Goal: Information Seeking & Learning: Learn about a topic

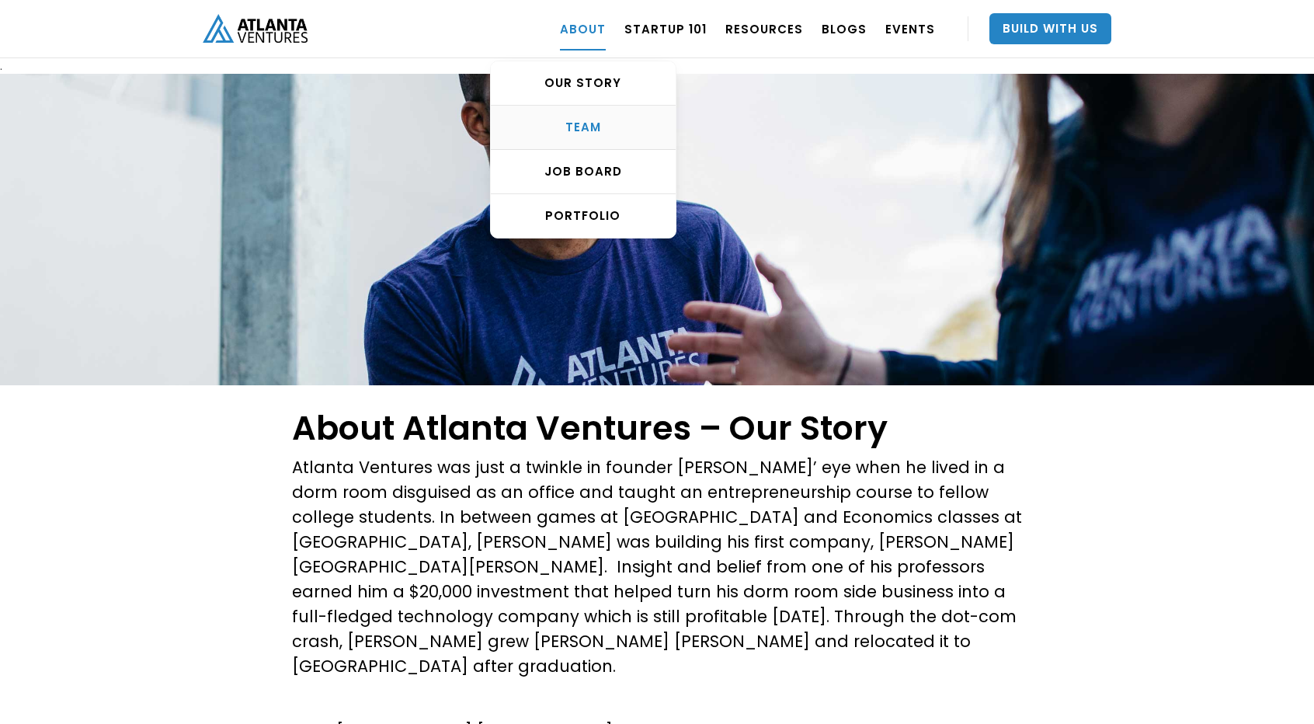
click at [596, 134] on div "TEAM" at bounding box center [583, 128] width 185 height 16
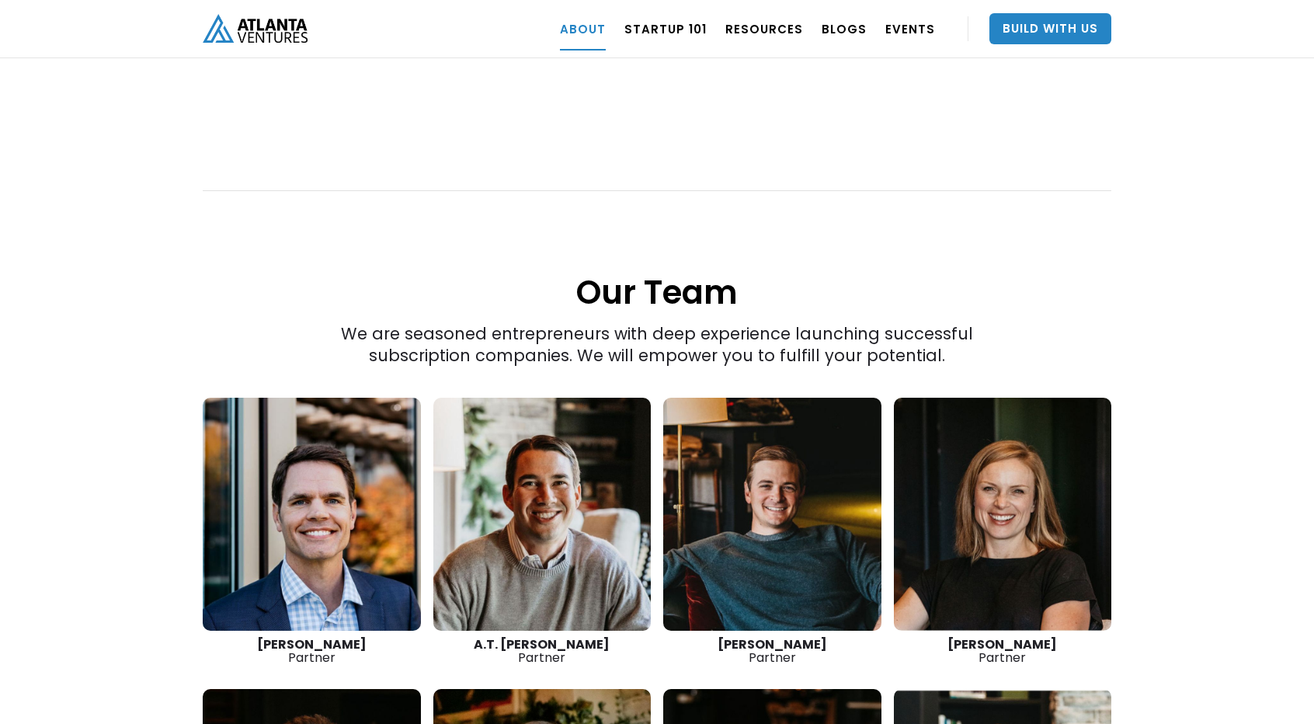
scroll to position [1967, 0]
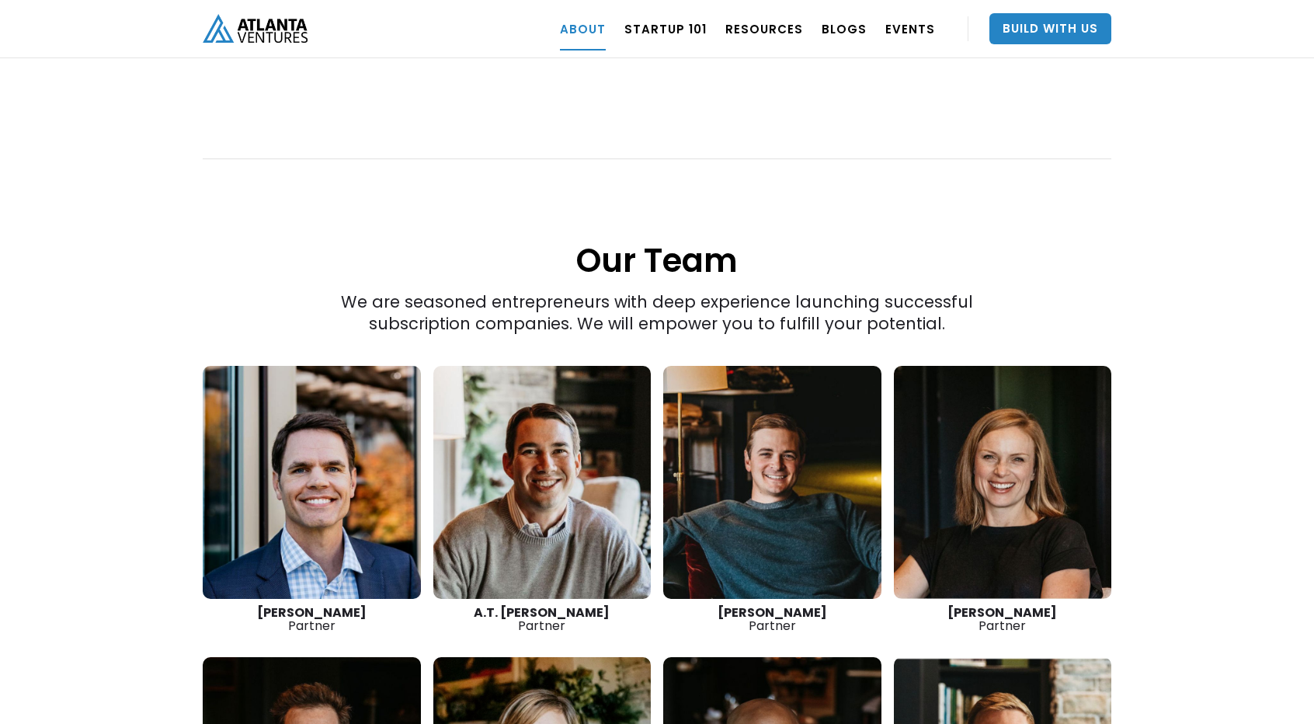
click at [566, 426] on link at bounding box center [542, 482] width 218 height 233
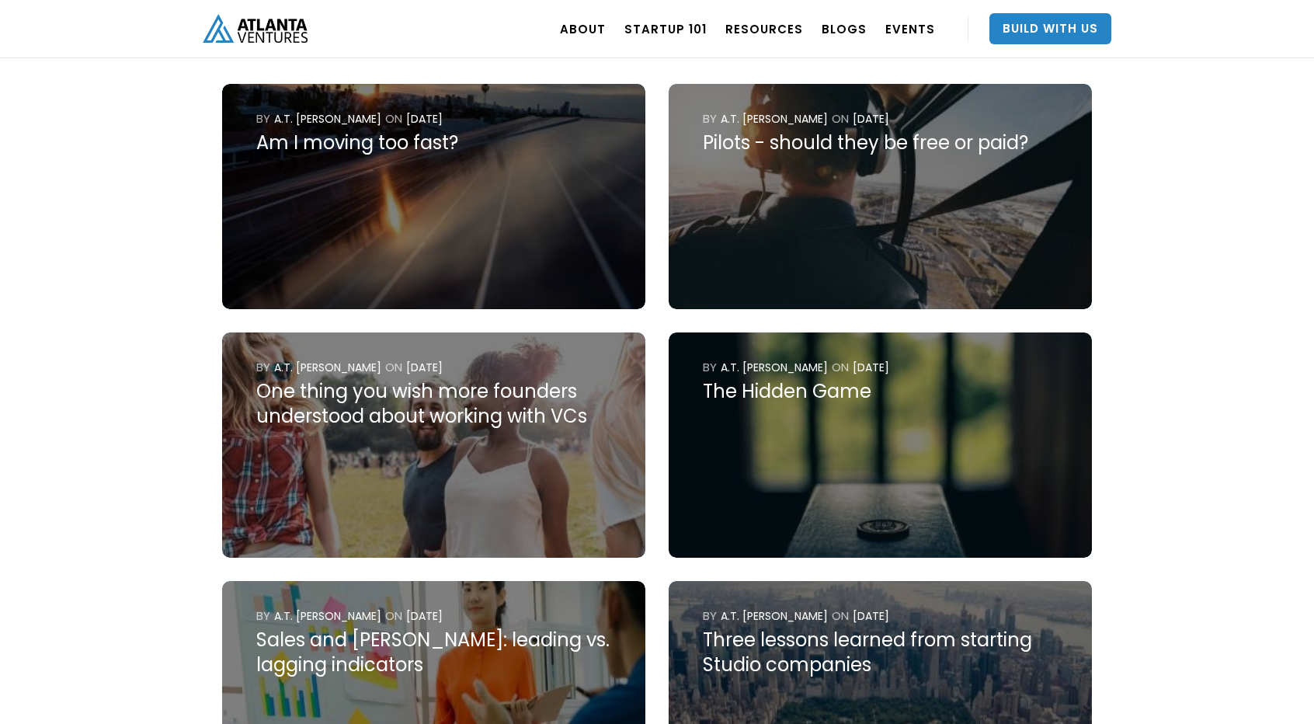
scroll to position [752, 0]
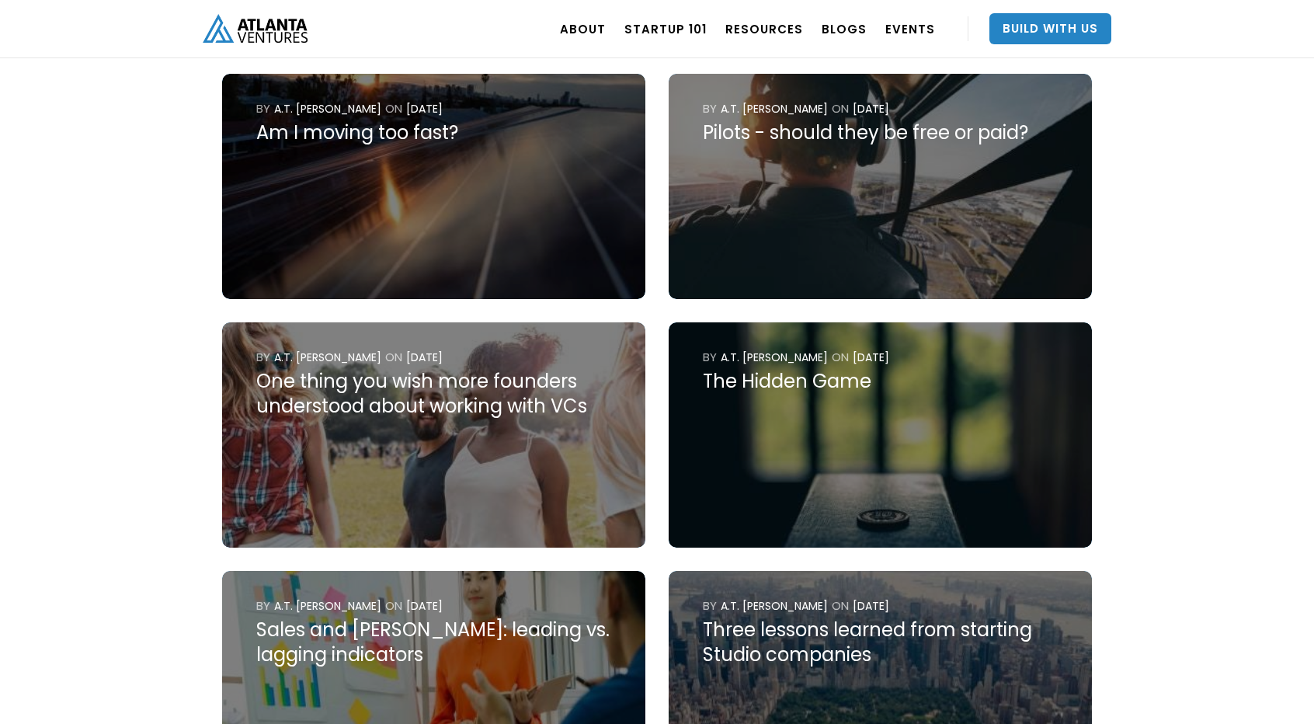
click at [466, 224] on img at bounding box center [433, 186] width 423 height 225
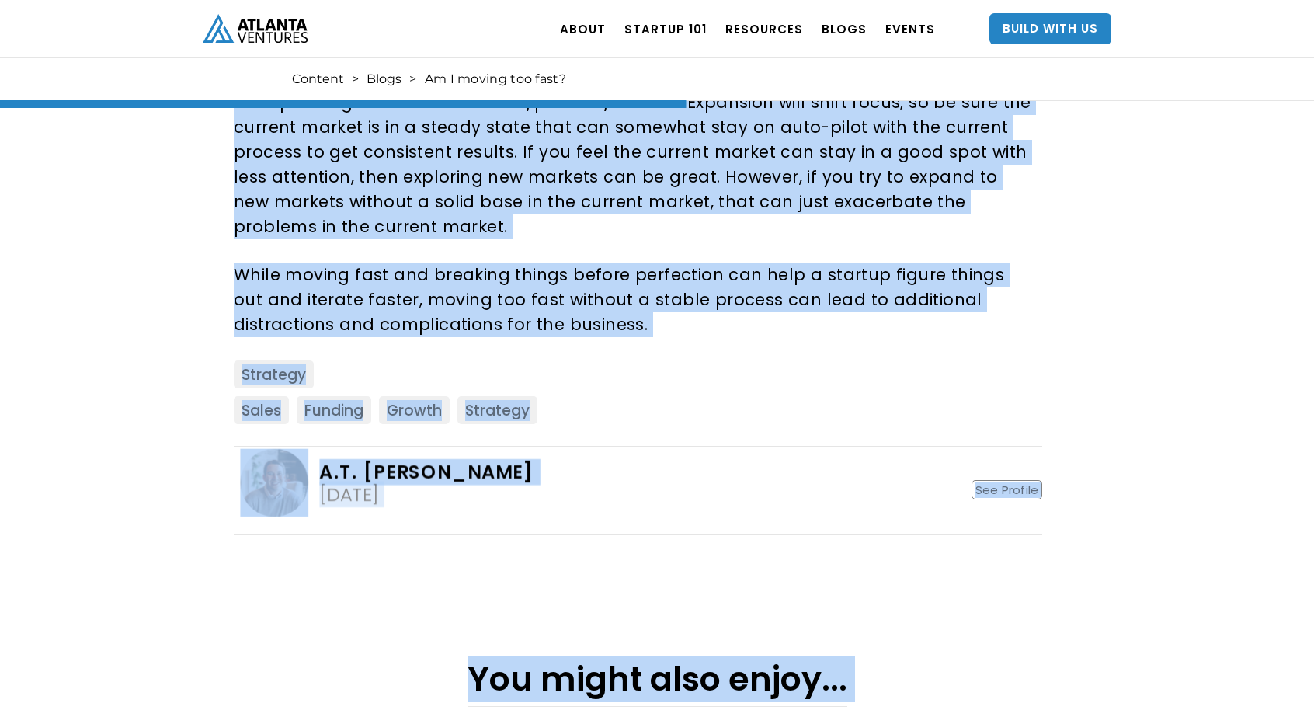
scroll to position [1518, 0]
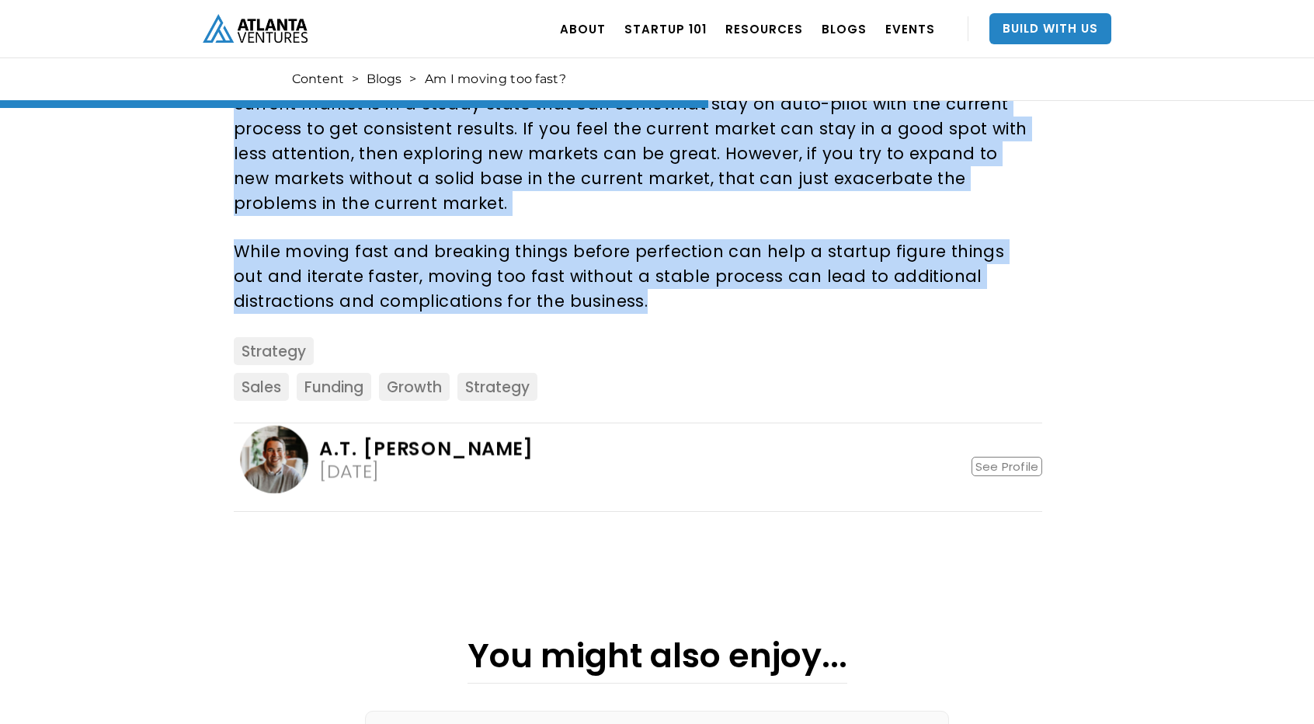
drag, startPoint x: 357, startPoint y: 465, endPoint x: 559, endPoint y: 313, distance: 253.6
copy div "As a startup, speed is your superpower. You may not have the money and resource…"
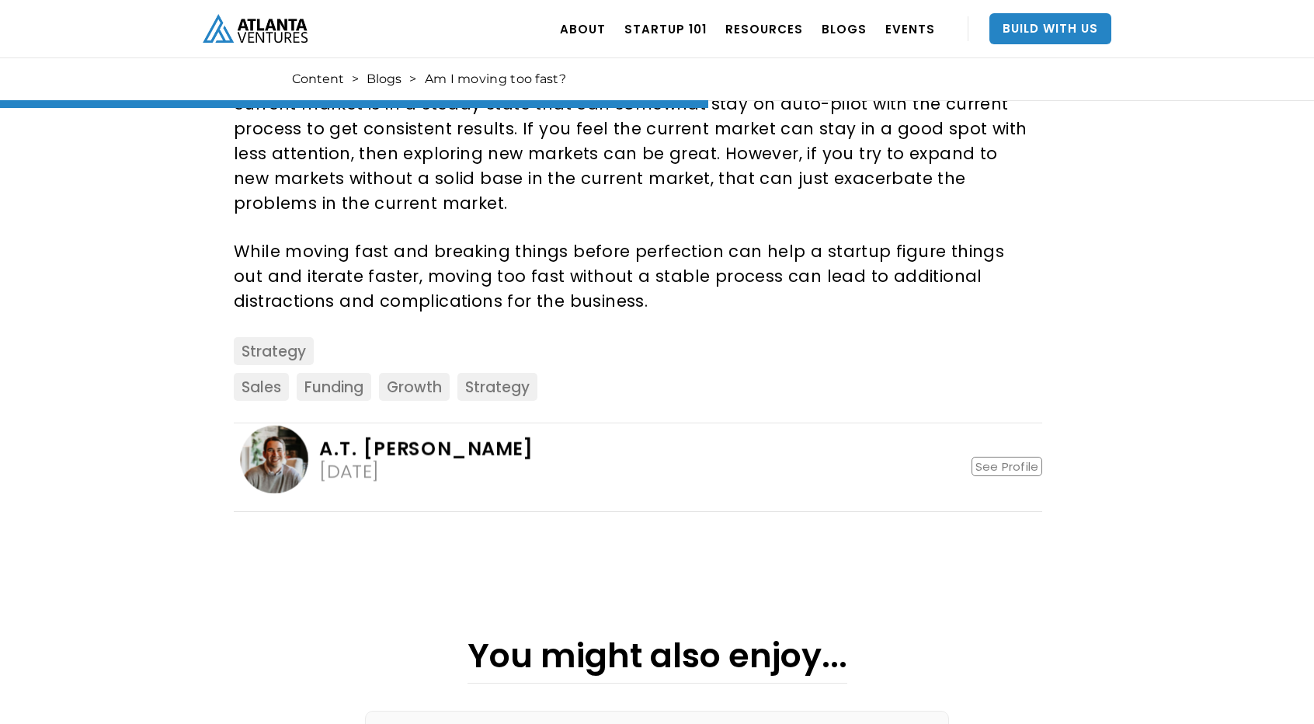
click at [923, 344] on div "Strategy" at bounding box center [638, 355] width 809 height 36
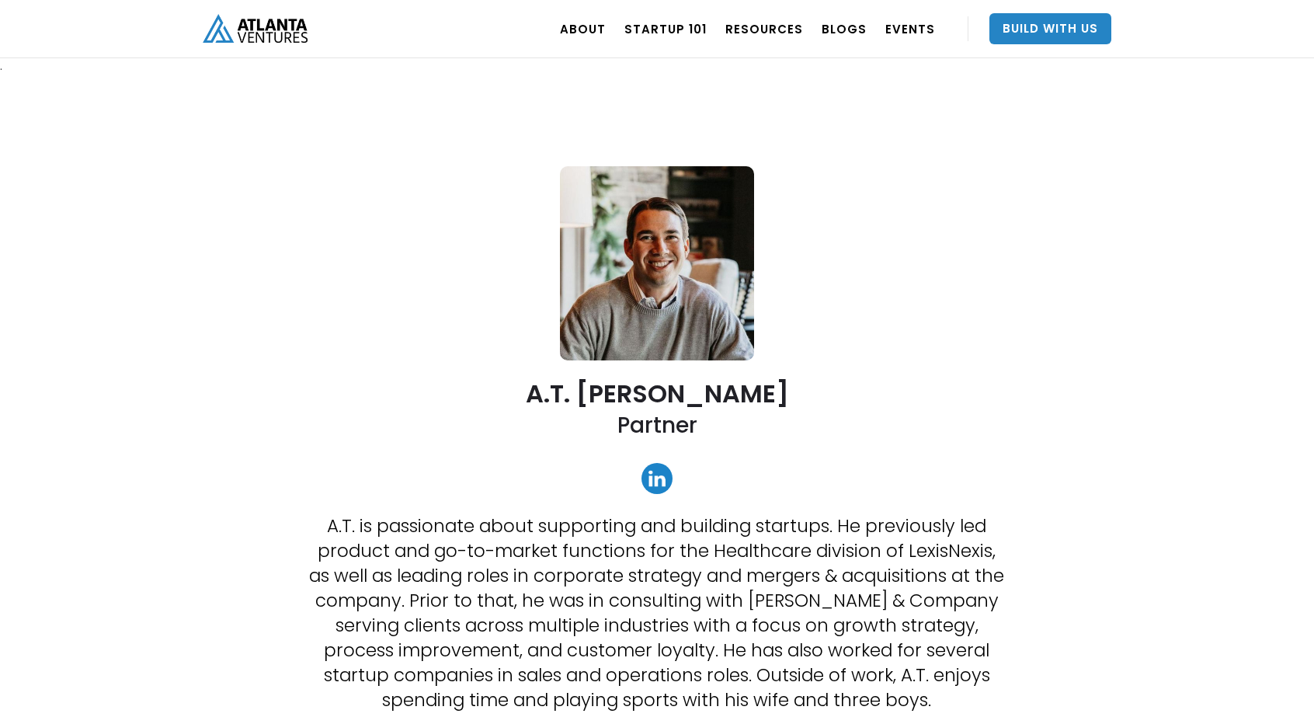
scroll to position [752, 0]
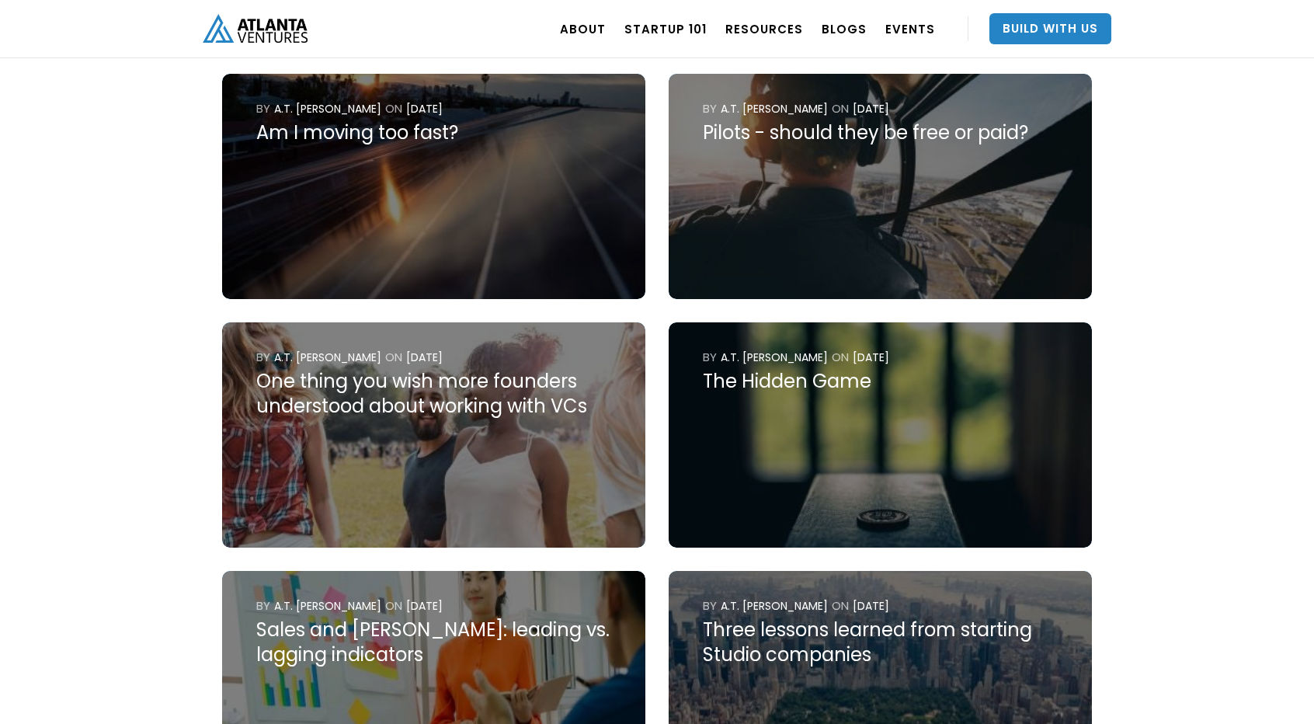
click at [910, 157] on img at bounding box center [880, 186] width 423 height 225
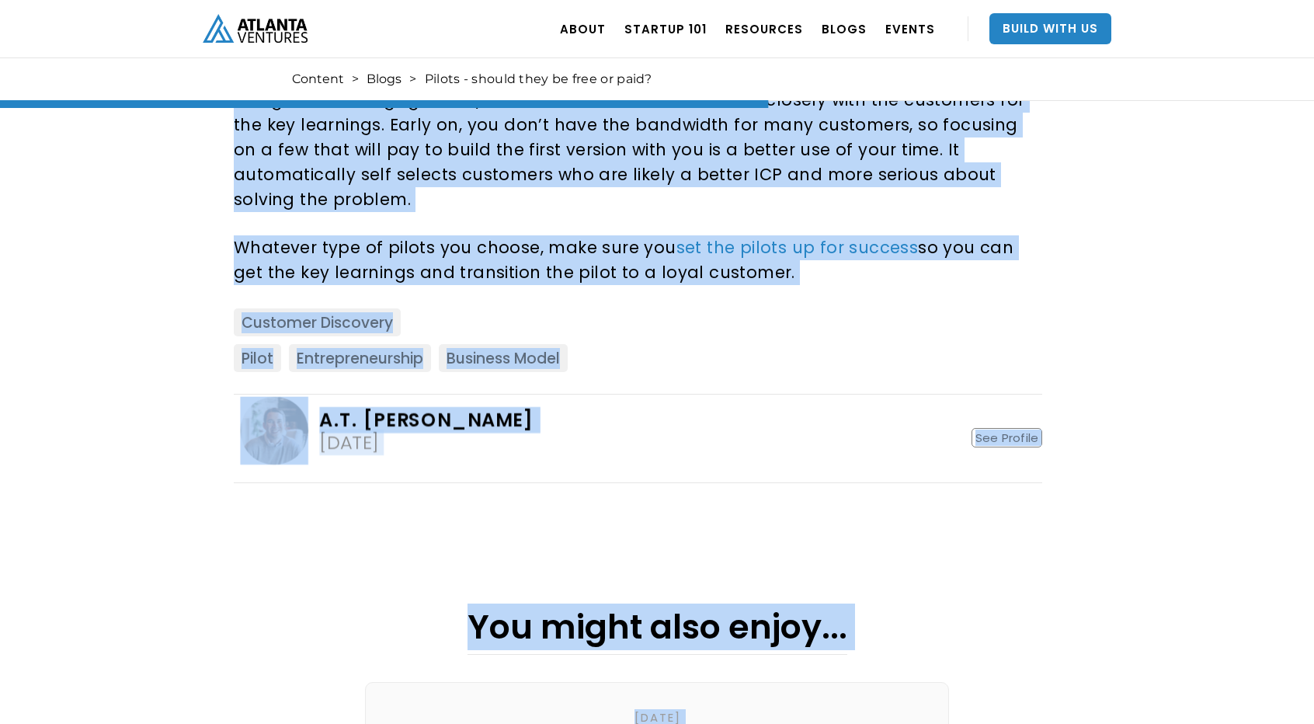
scroll to position [1699, 0]
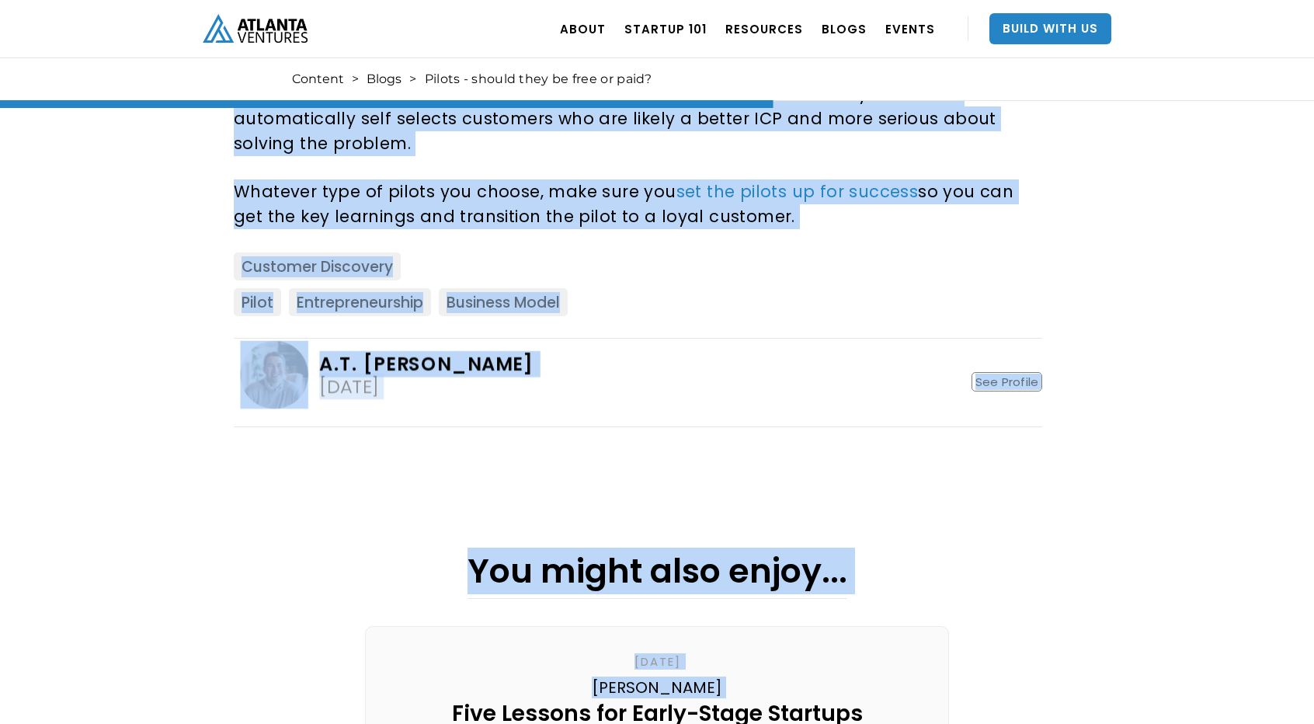
drag, startPoint x: 223, startPoint y: 439, endPoint x: 792, endPoint y: 203, distance: 616.4
copy div "L ipsum dolo si ametconsectet adi eli seddoei tempor . Inci utl etdo mag aliq e…"
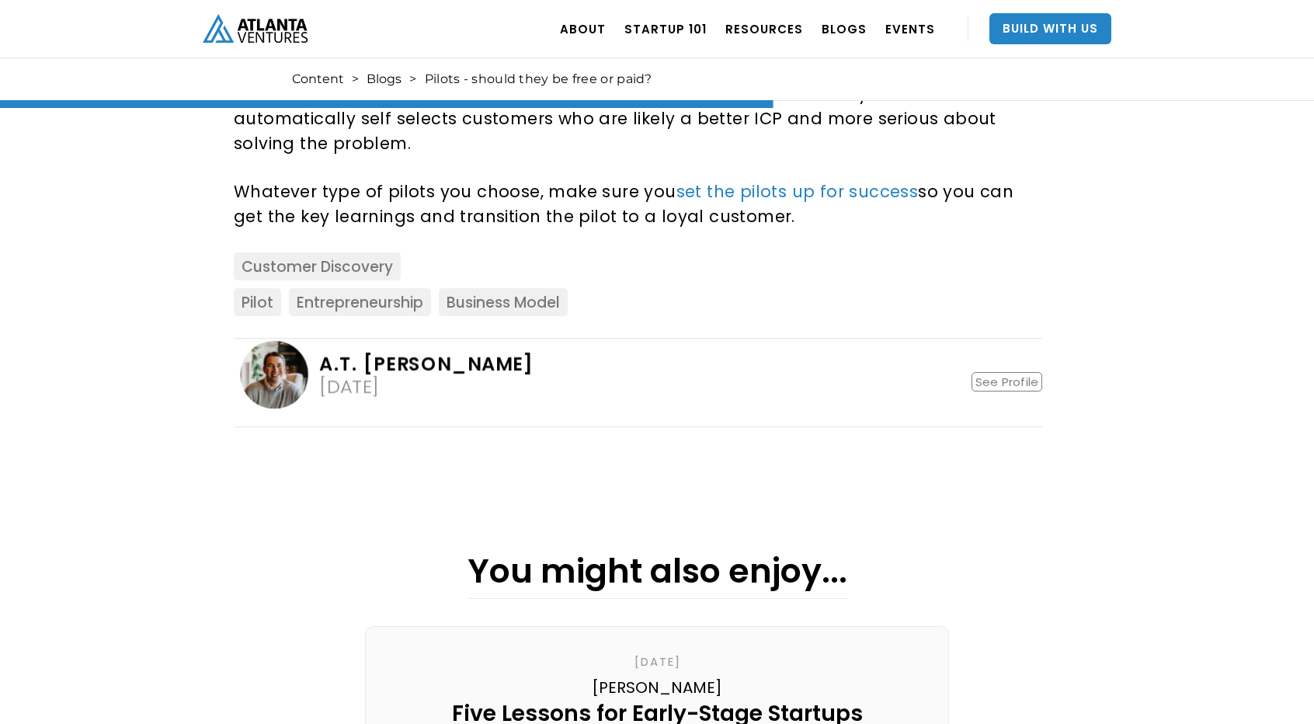
click at [907, 288] on div "Pilot Entrepreneurship Business Model" at bounding box center [638, 306] width 809 height 36
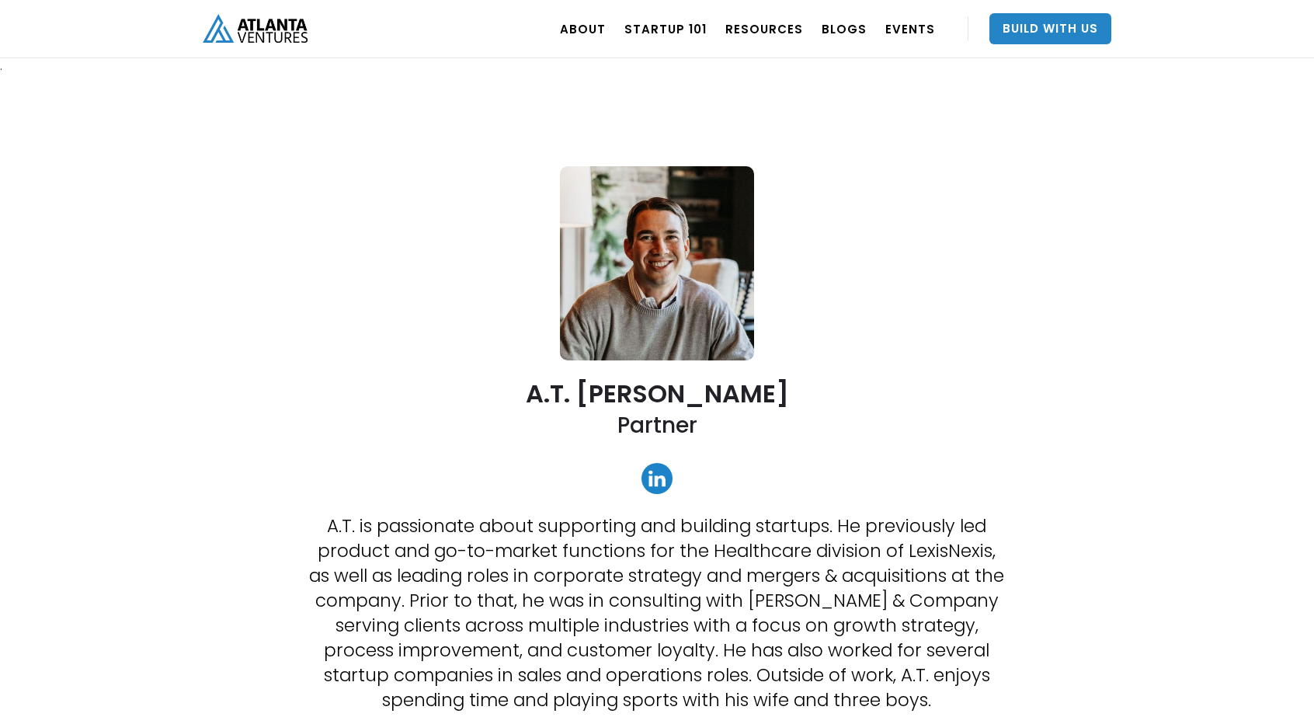
scroll to position [752, 0]
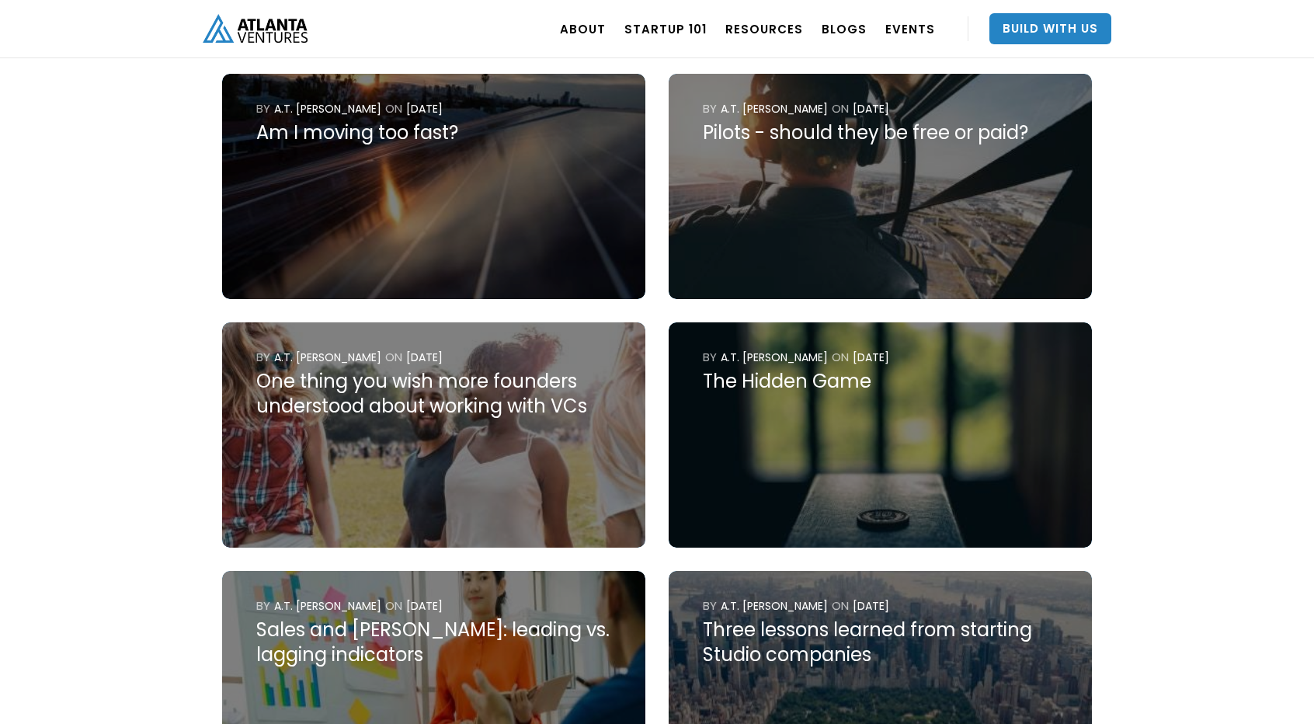
click at [400, 423] on img at bounding box center [433, 434] width 423 height 225
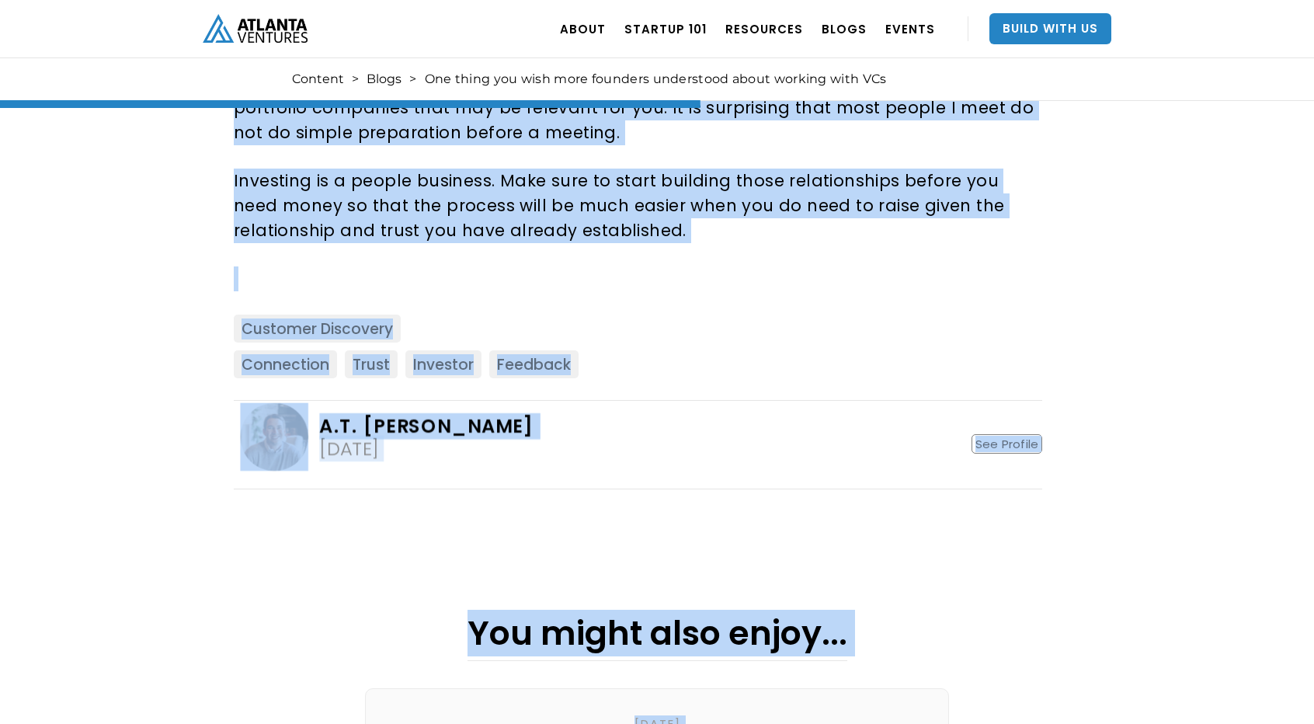
scroll to position [1756, 0]
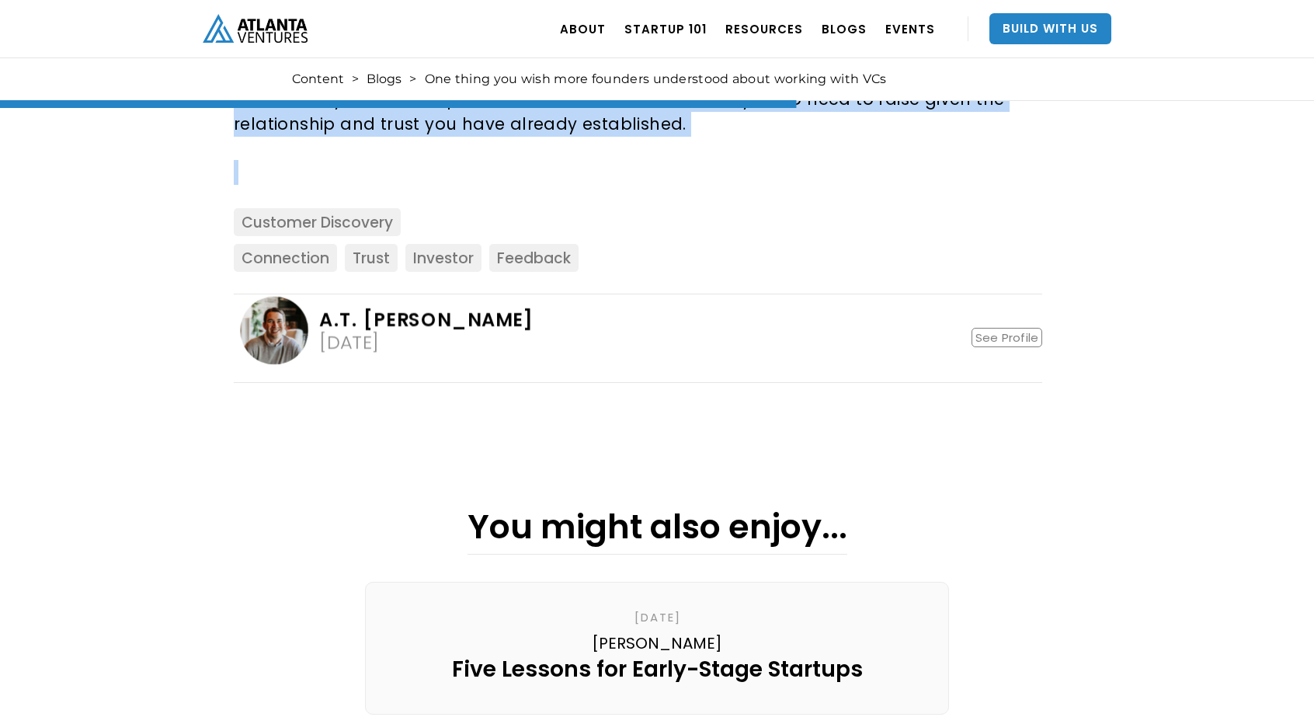
drag, startPoint x: 228, startPoint y: 441, endPoint x: 697, endPoint y: 144, distance: 555.6
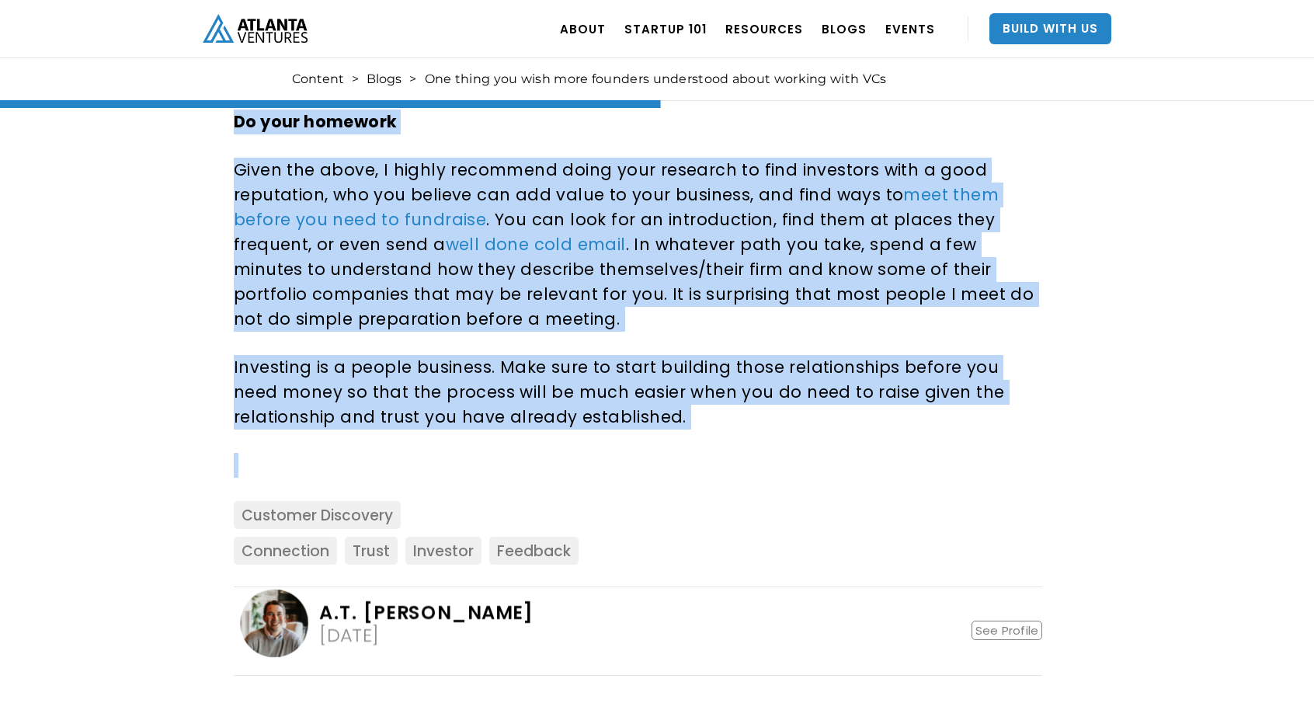
scroll to position [1457, 0]
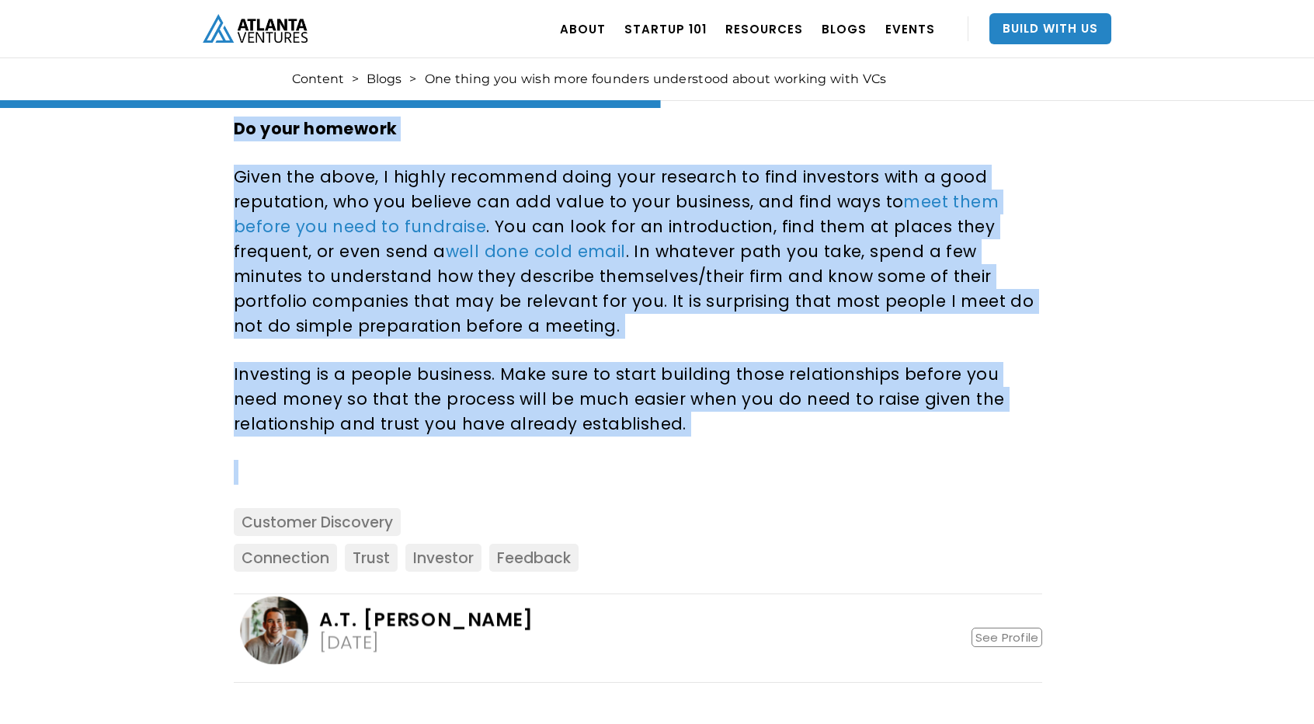
copy div "We recently had our monthly Office Hours event where entrepreneurs can join our…"
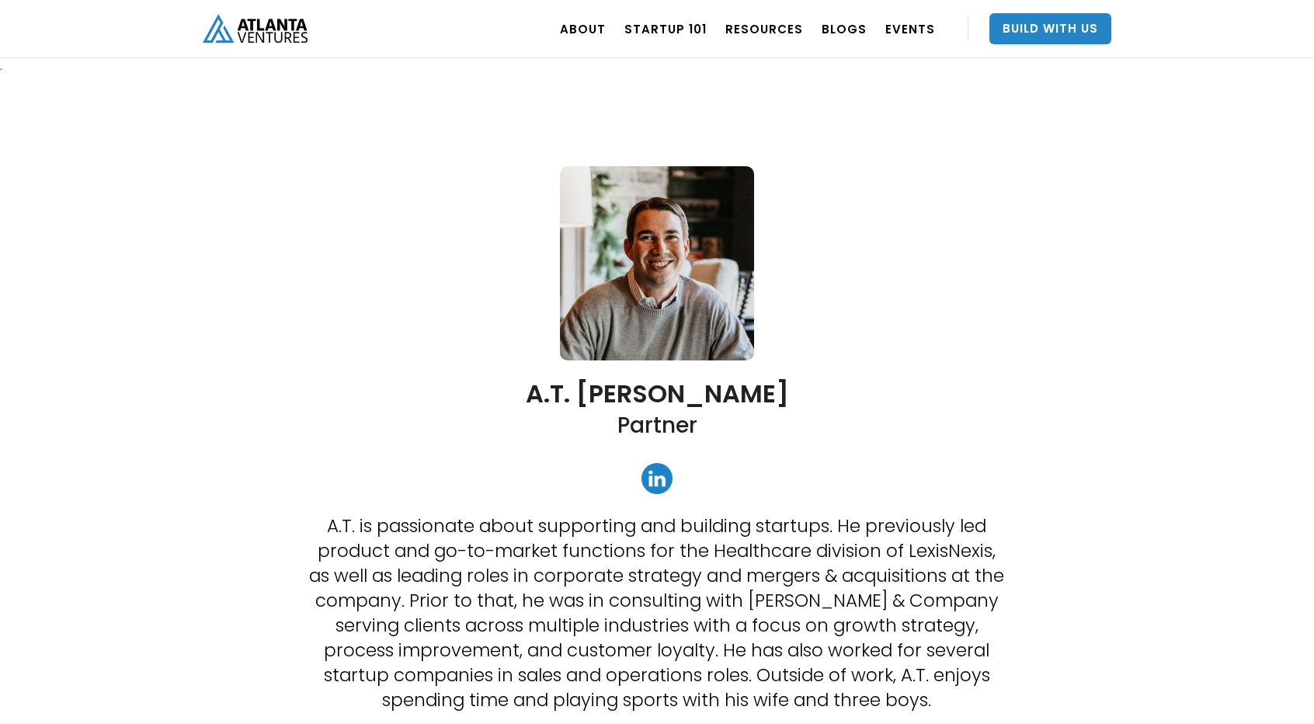
scroll to position [752, 0]
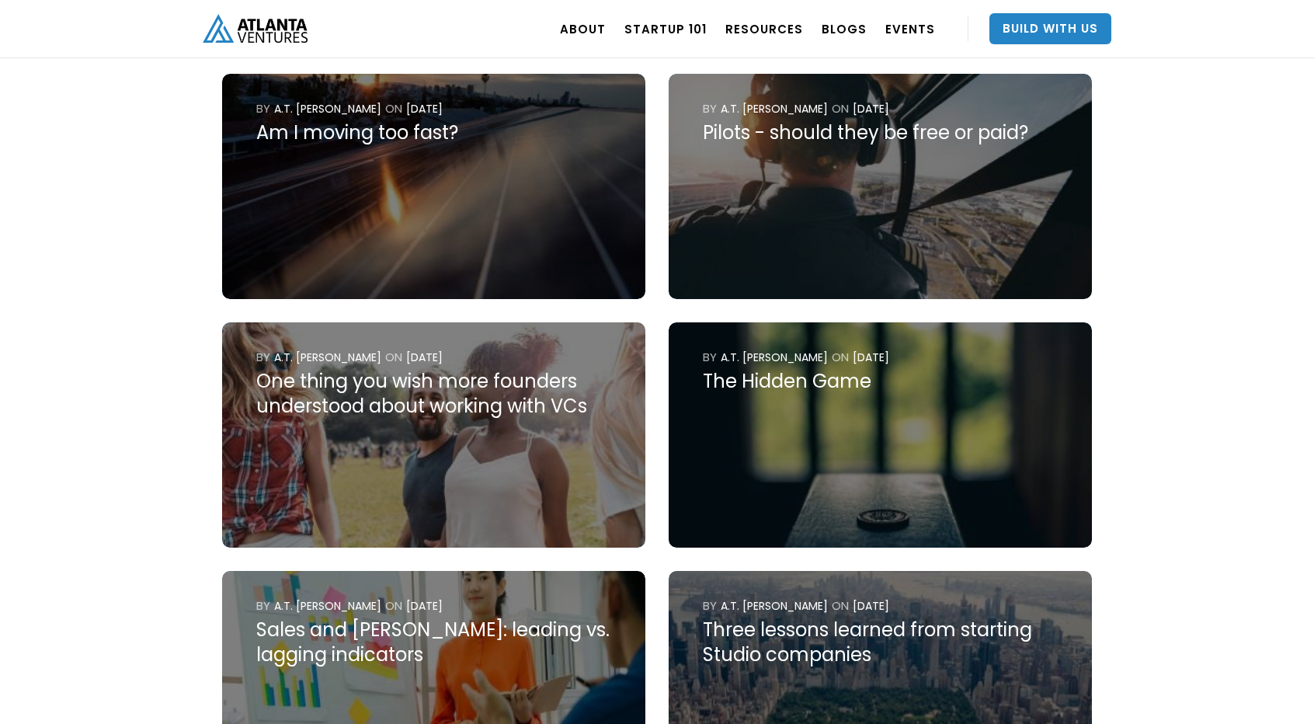
click at [764, 468] on img at bounding box center [880, 434] width 423 height 225
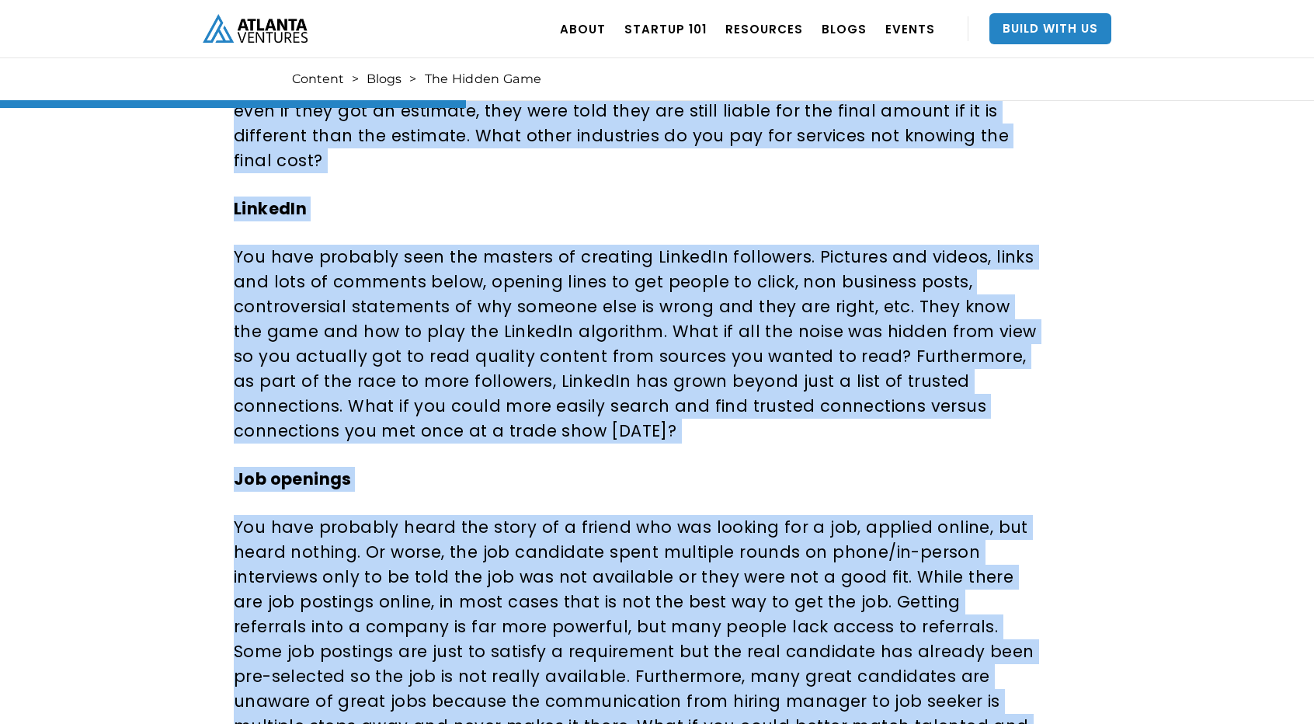
scroll to position [1599, 0]
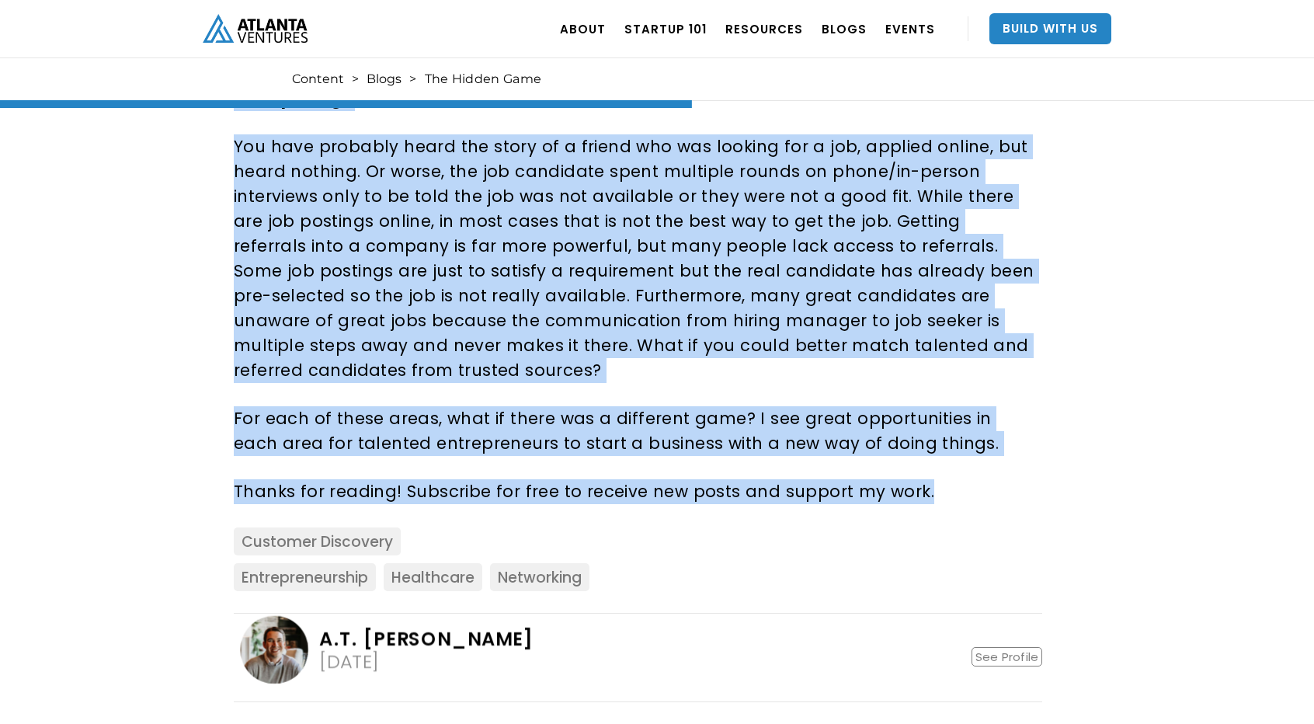
drag, startPoint x: 224, startPoint y: 291, endPoint x: 960, endPoint y: 451, distance: 753.4
copy div "Lorem ips dolo sitametcon adipi e seddoe temp in utlab et. Dolor magnaa eni adm…"
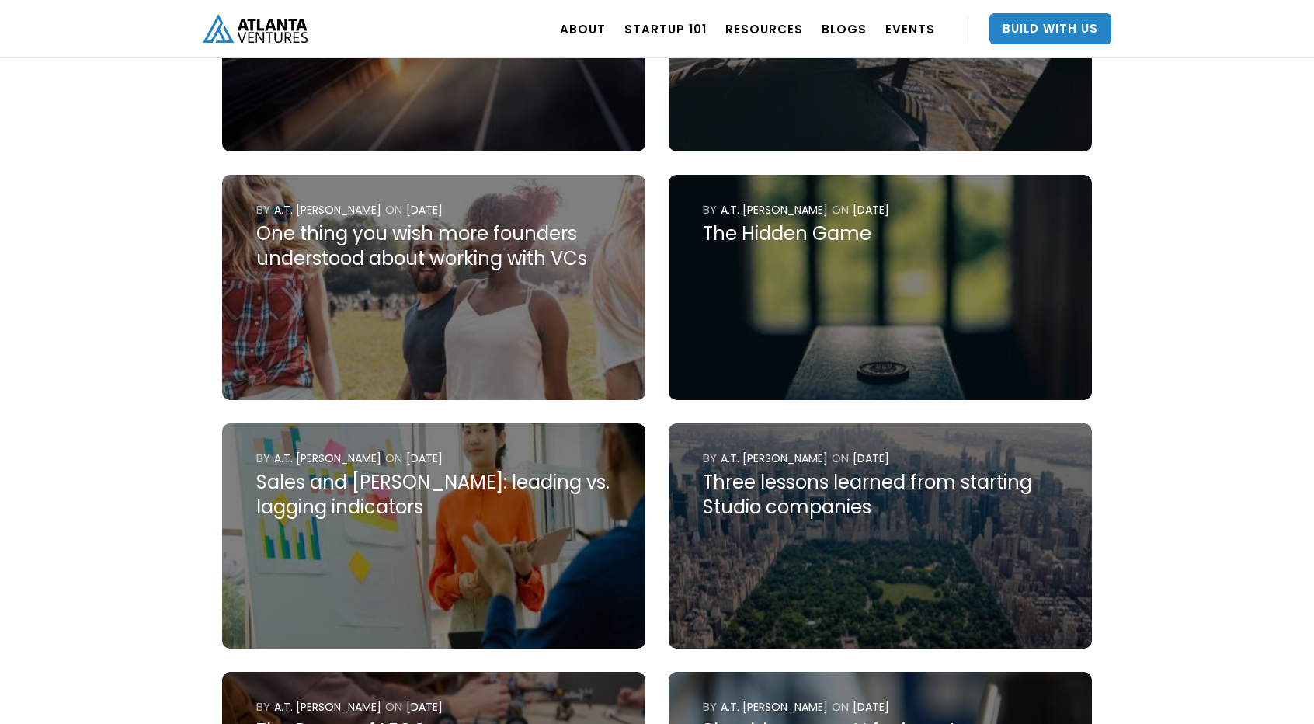
scroll to position [901, 0]
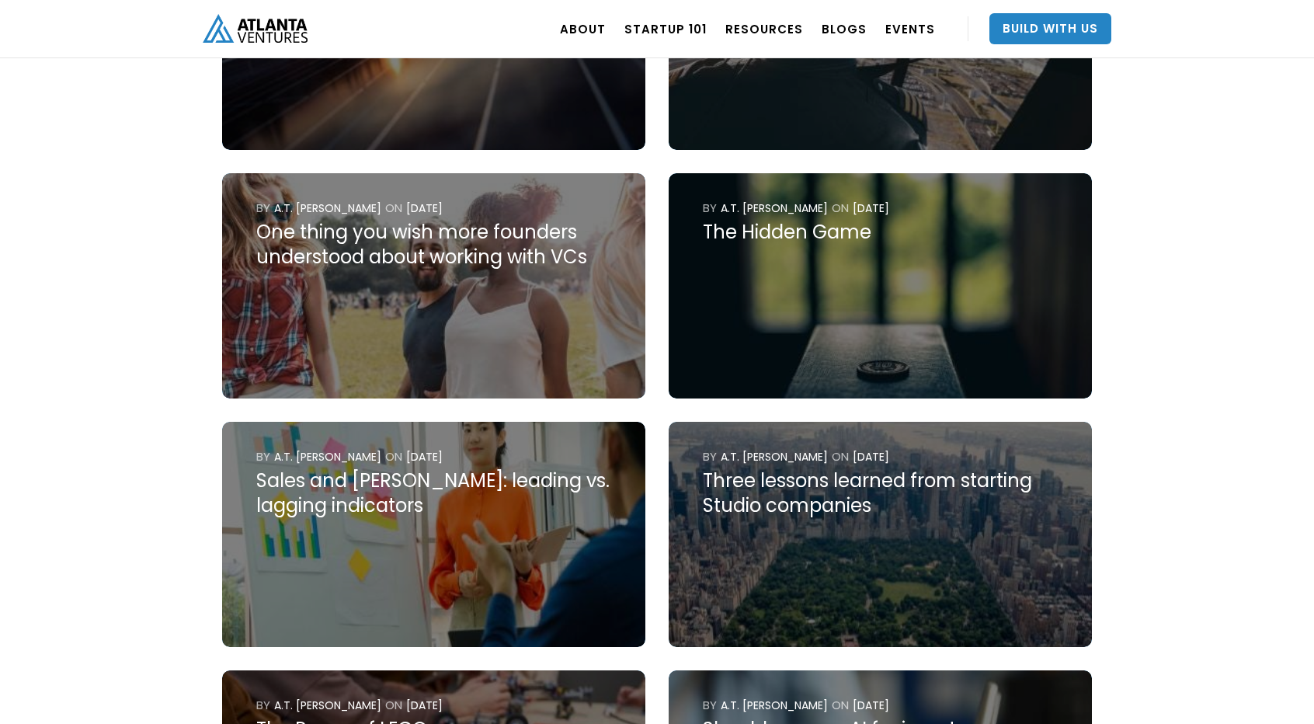
click at [413, 524] on img at bounding box center [433, 534] width 423 height 225
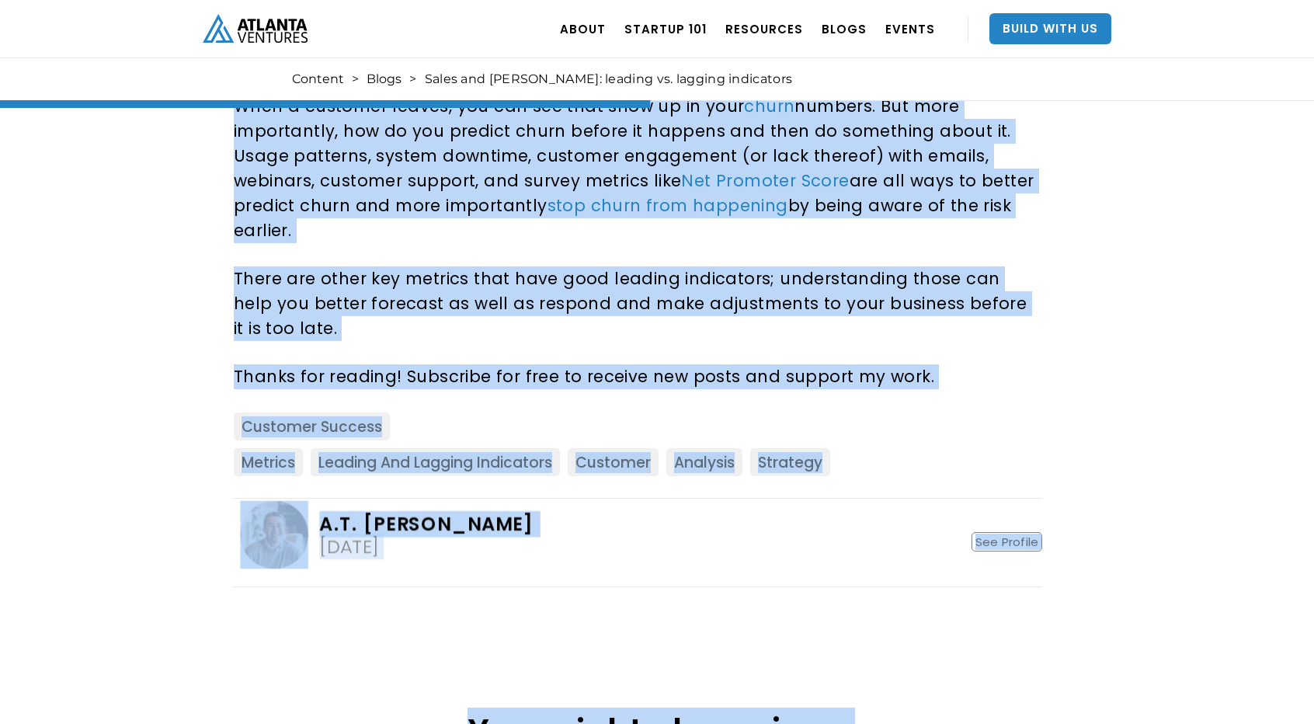
scroll to position [1372, 0]
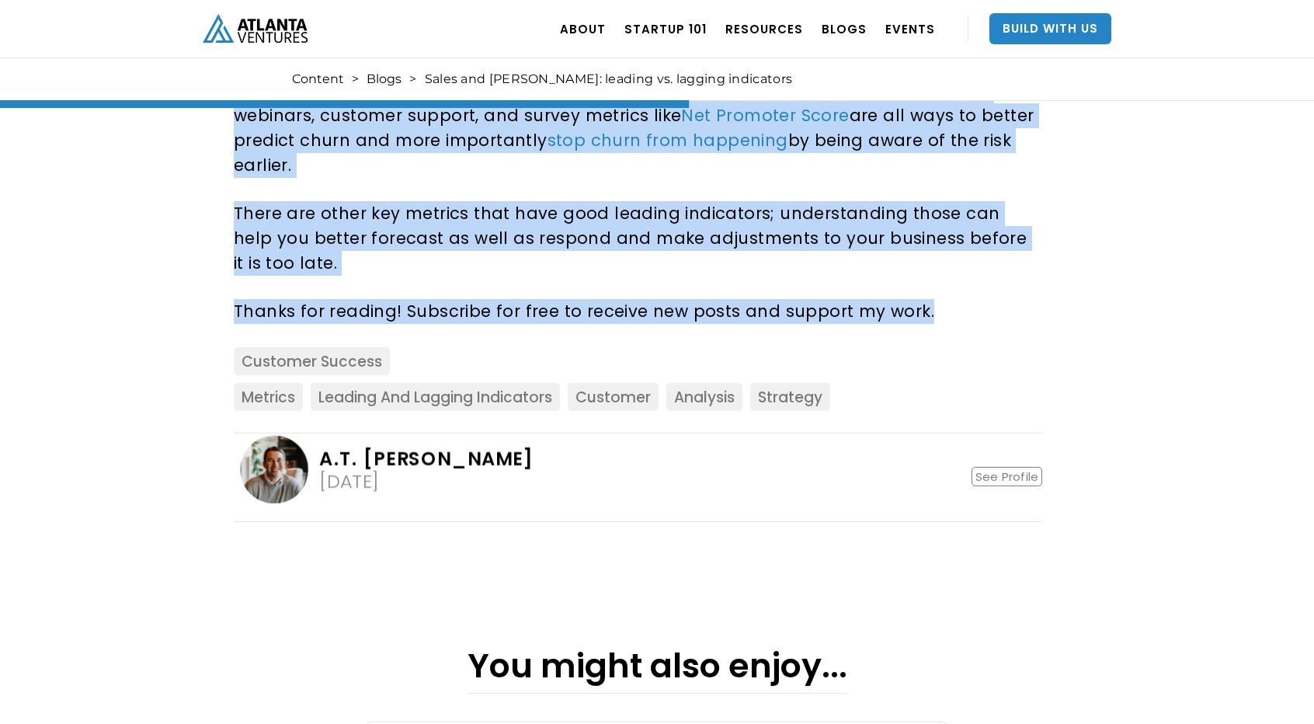
drag, startPoint x: 227, startPoint y: 333, endPoint x: 948, endPoint y: 280, distance: 722.8
copy div "I was speaking with an entrepreneur recently about key metrics for their busine…"
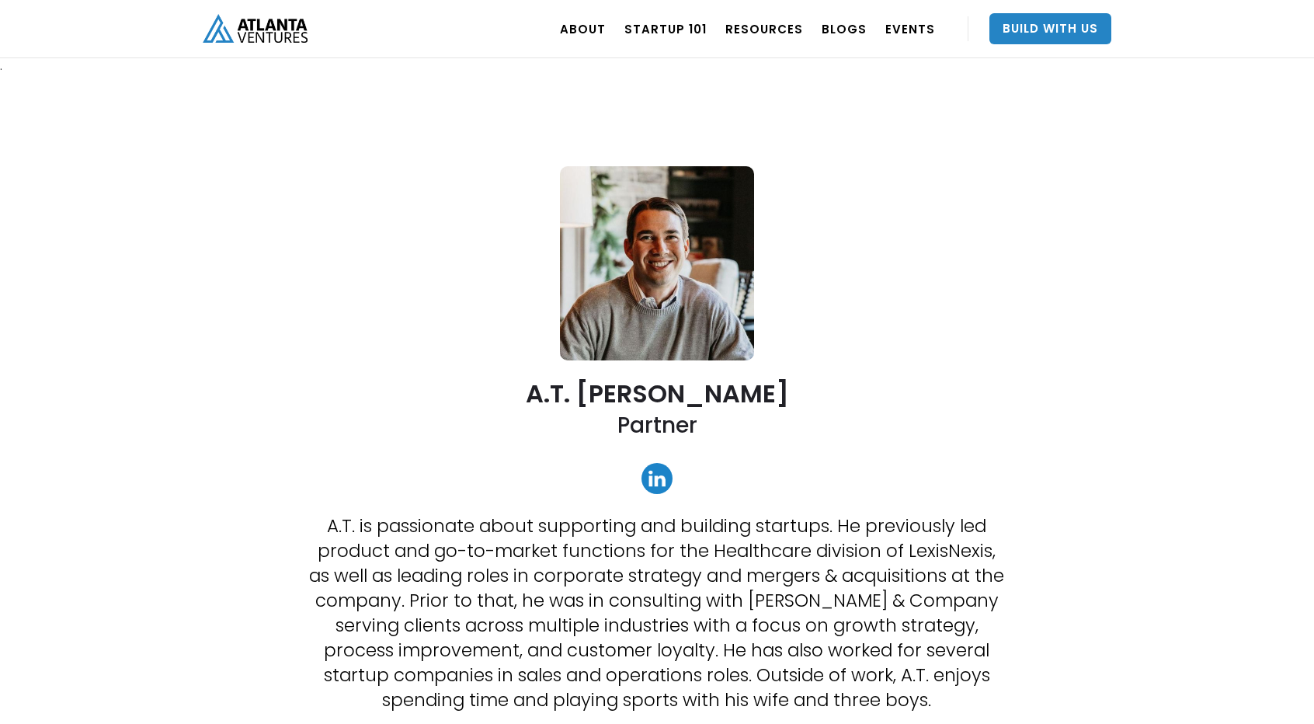
scroll to position [901, 0]
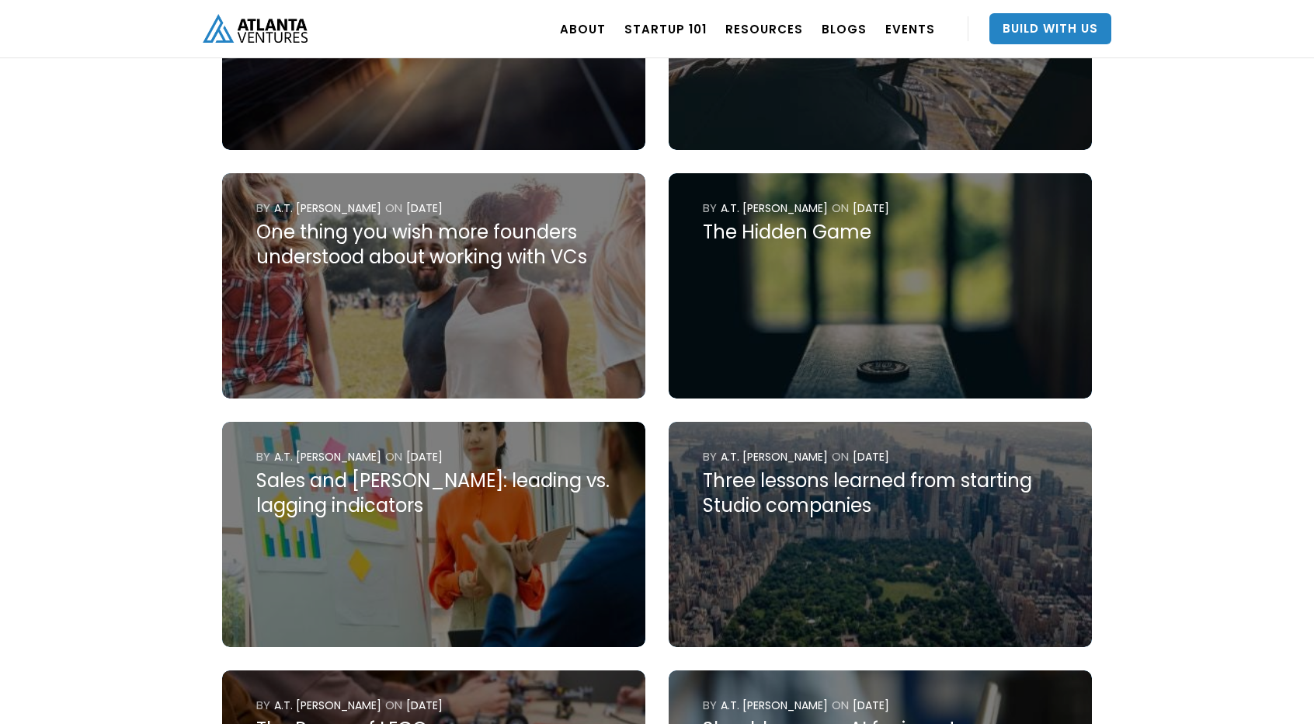
click at [792, 515] on div "Three lessons learned from starting Studio companies" at bounding box center [880, 493] width 355 height 50
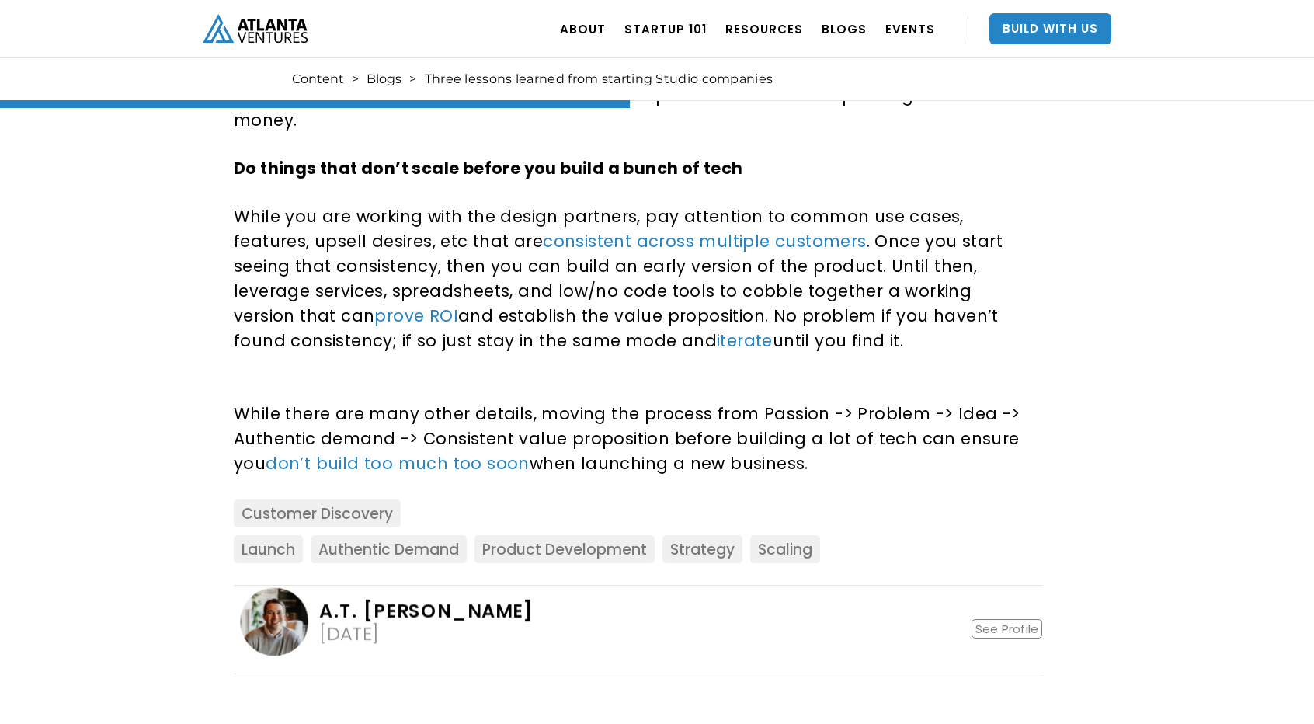
scroll to position [1467, 0]
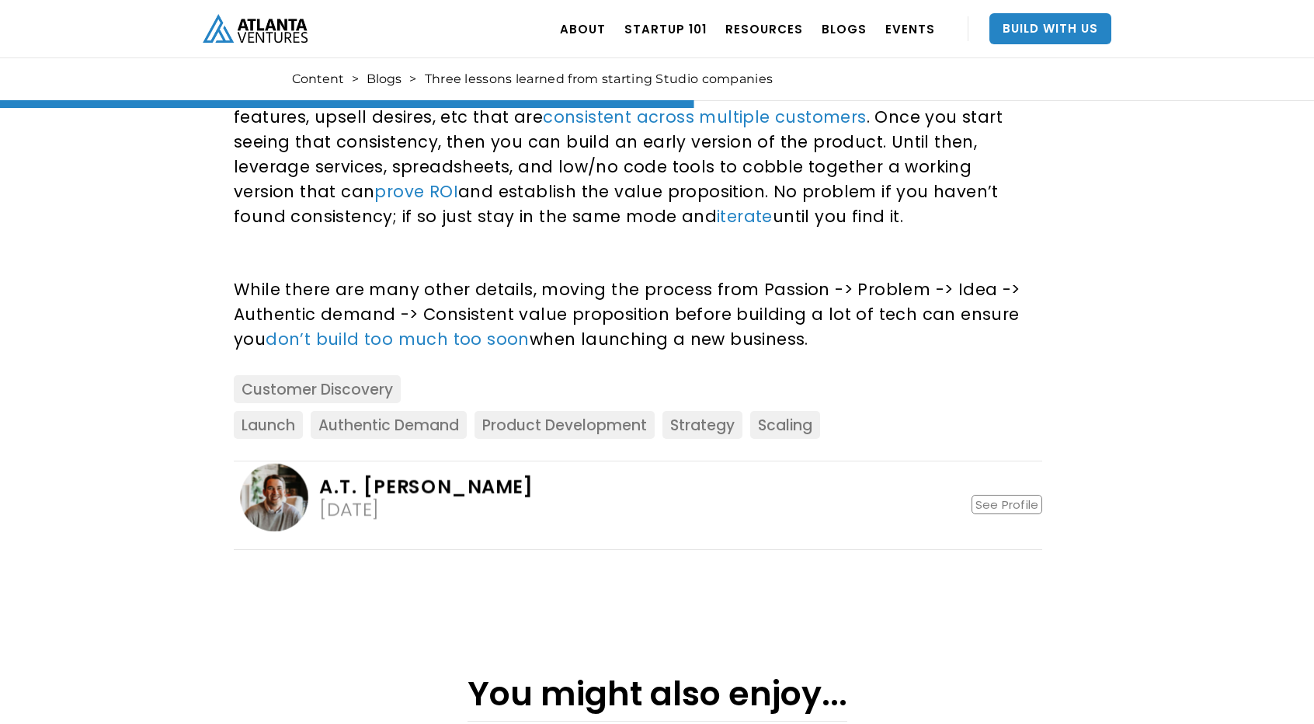
drag, startPoint x: 227, startPoint y: 372, endPoint x: 817, endPoint y: 323, distance: 592.4
copy div "We have been launching companies out of our Studio for the past seven years. Th…"
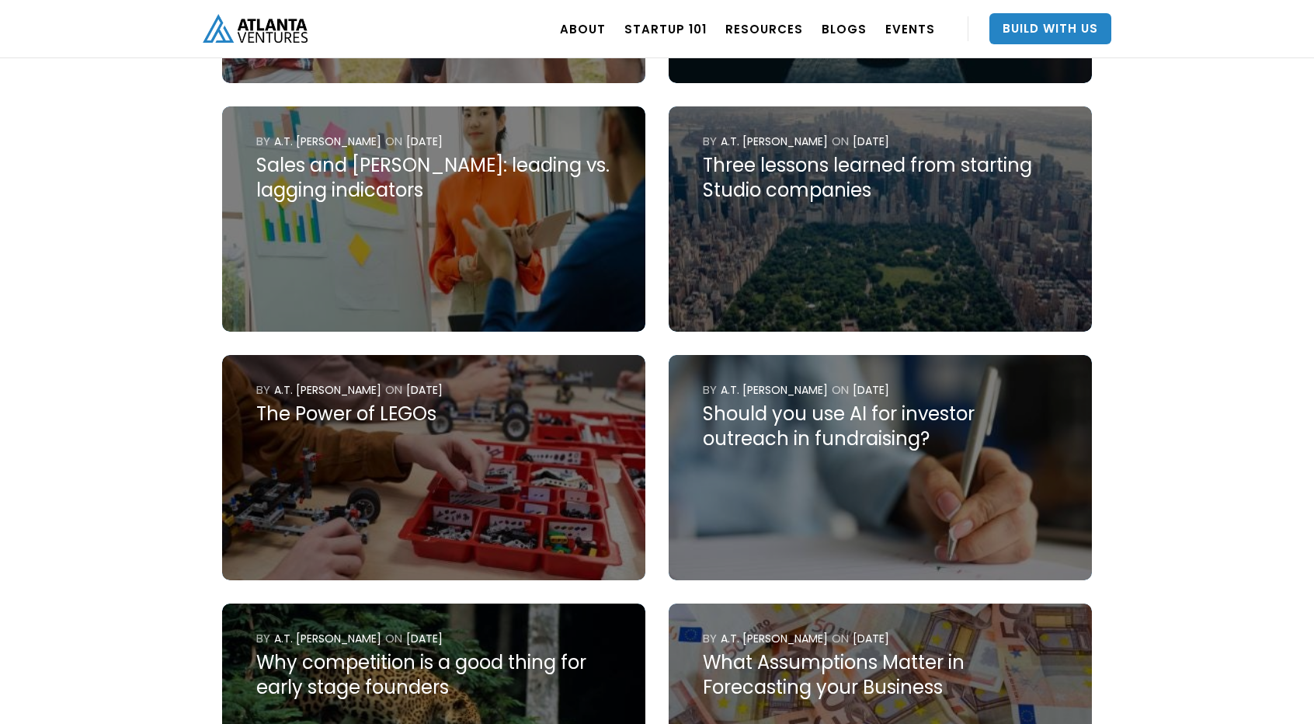
scroll to position [1220, 0]
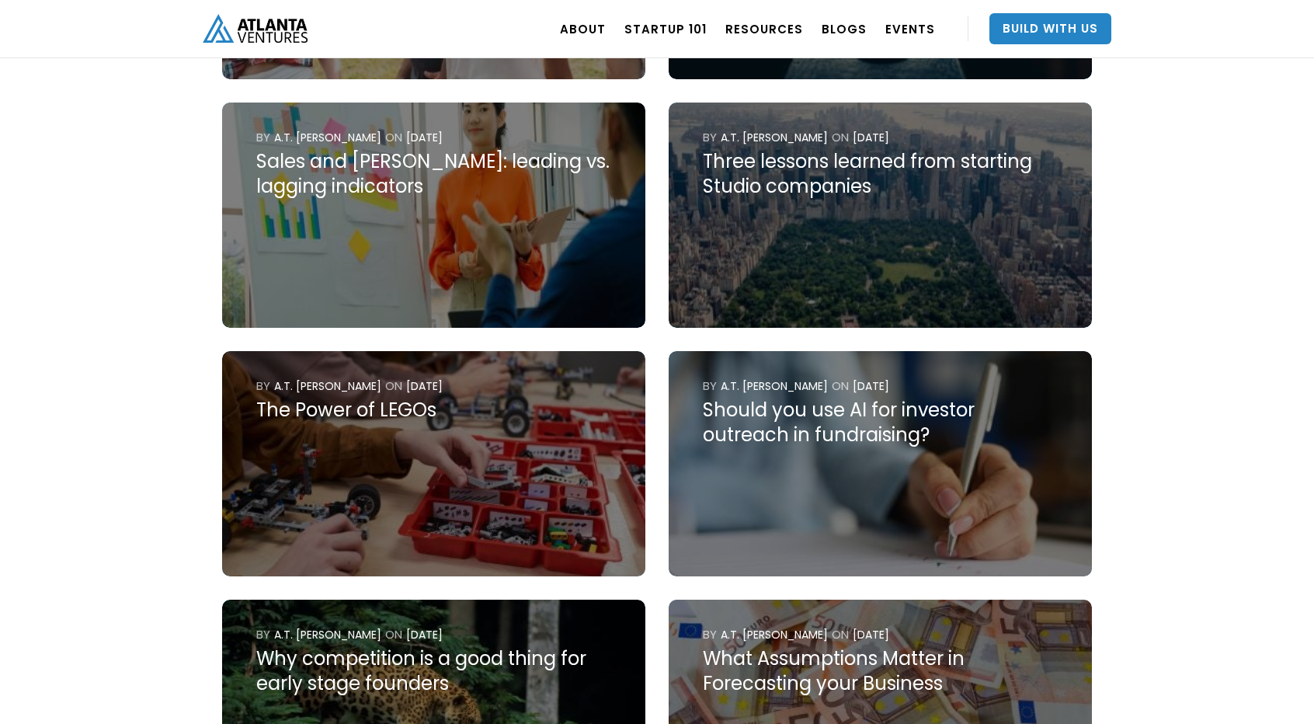
click at [477, 447] on img at bounding box center [433, 463] width 423 height 225
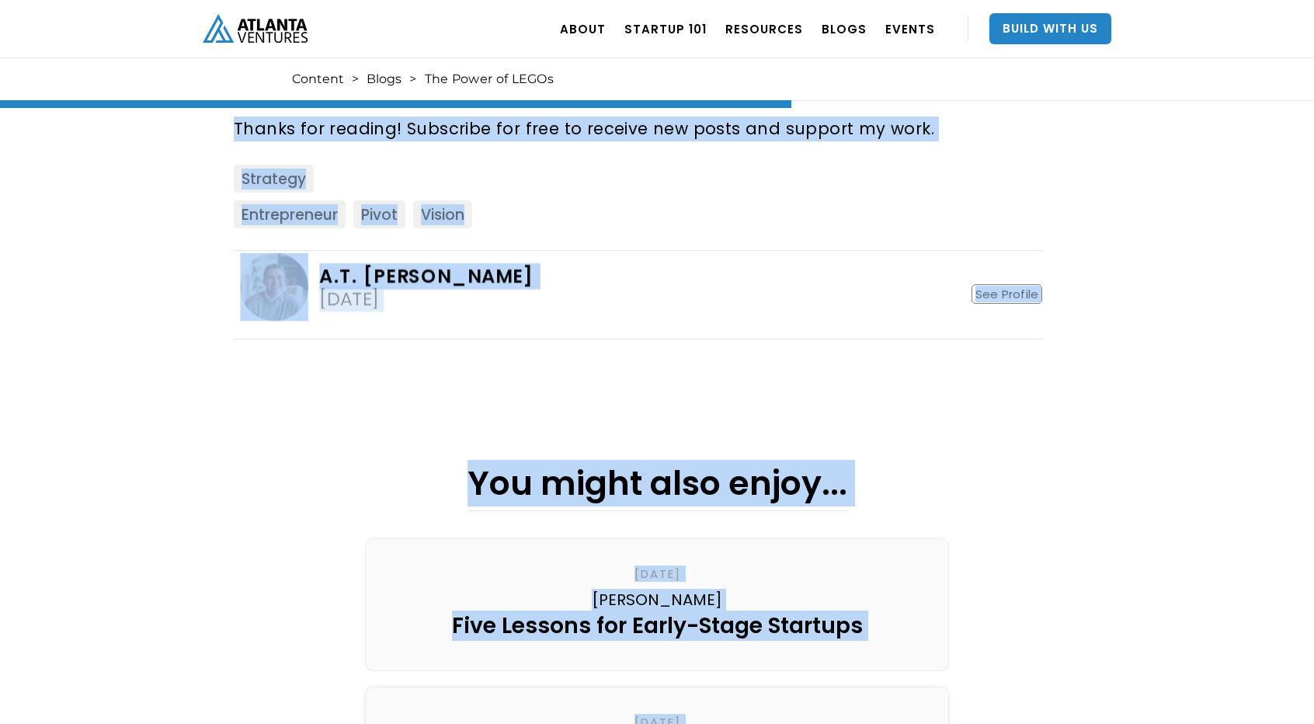
scroll to position [1941, 0]
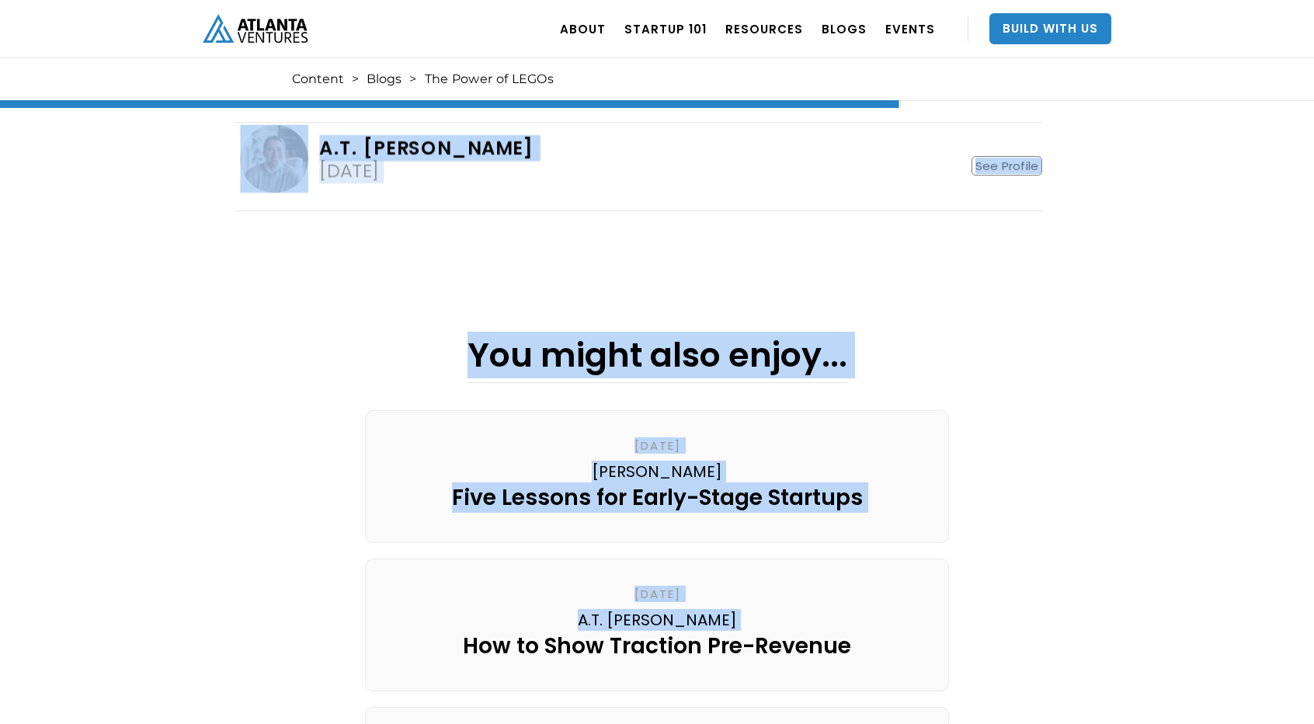
drag, startPoint x: 281, startPoint y: 415, endPoint x: 409, endPoint y: 147, distance: 297.1
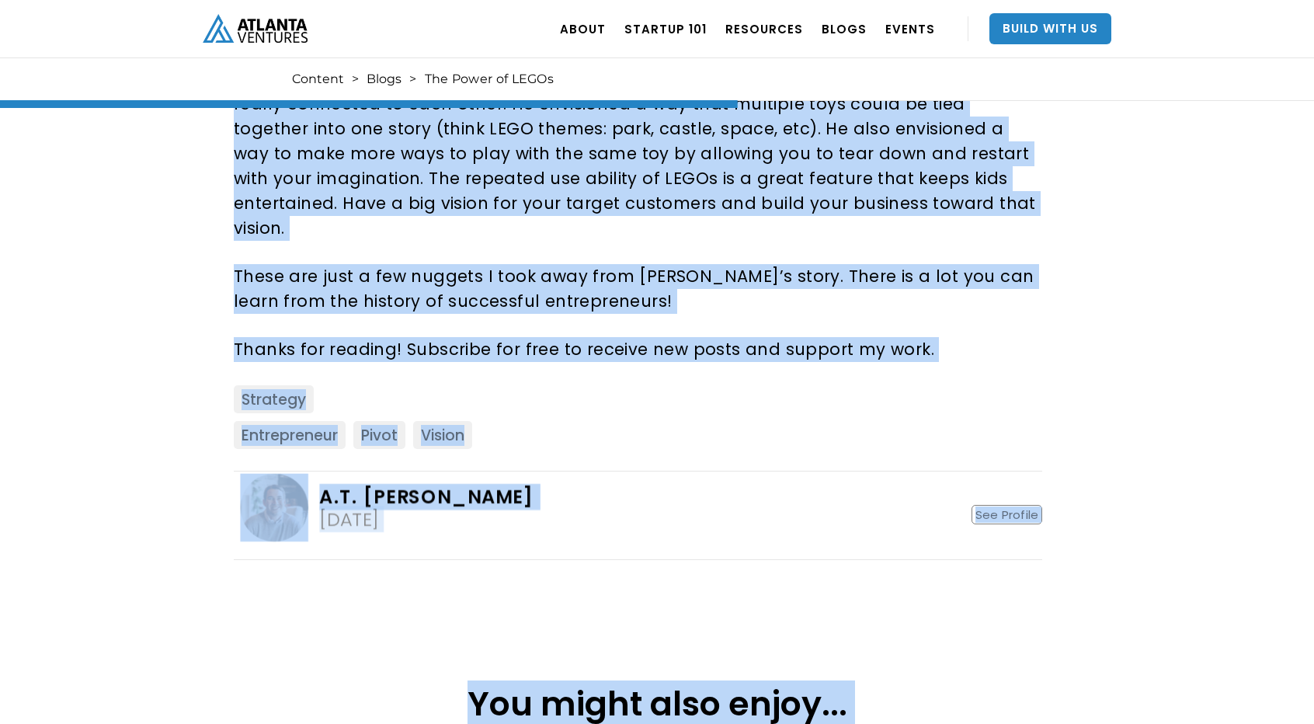
scroll to position [1584, 0]
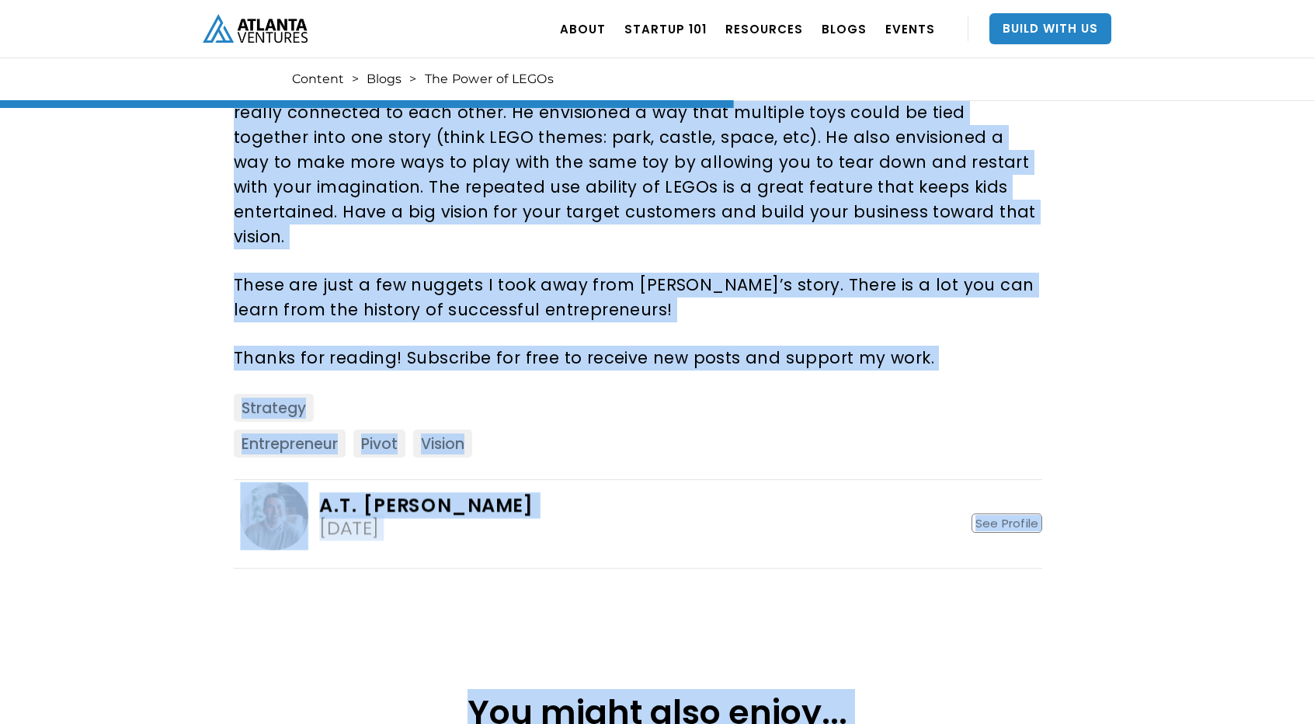
copy div "Loremi d sitame cons ad elitse do eius t incididu’u laboreetdolor ma Ali Enim A…"
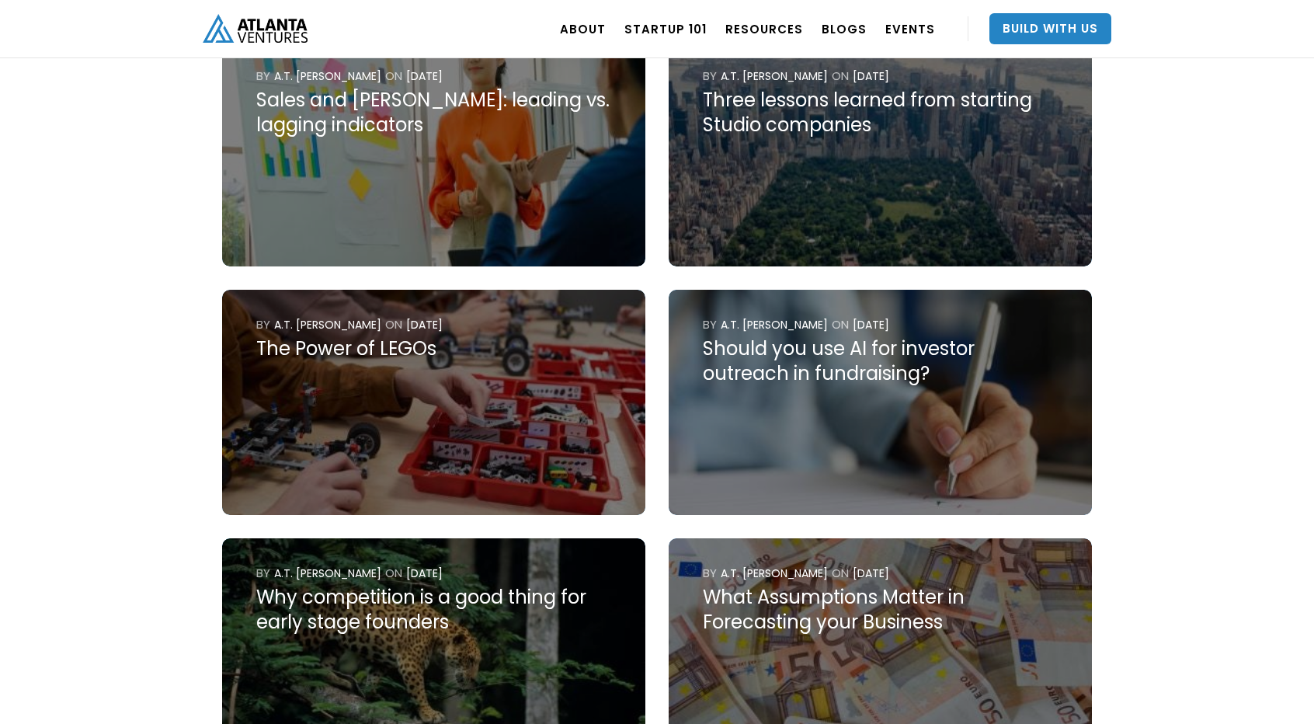
scroll to position [1286, 0]
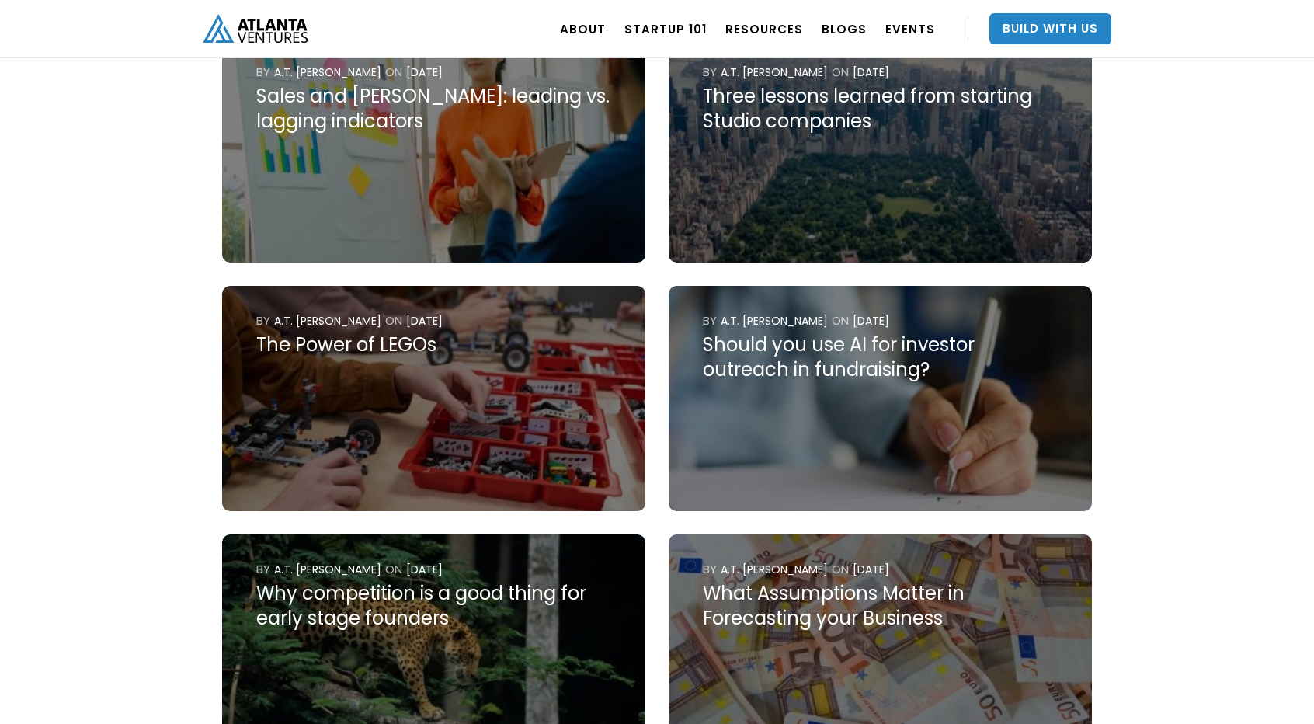
click at [788, 352] on div "Should you use AI for investor outreach in fundraising?" at bounding box center [880, 357] width 355 height 50
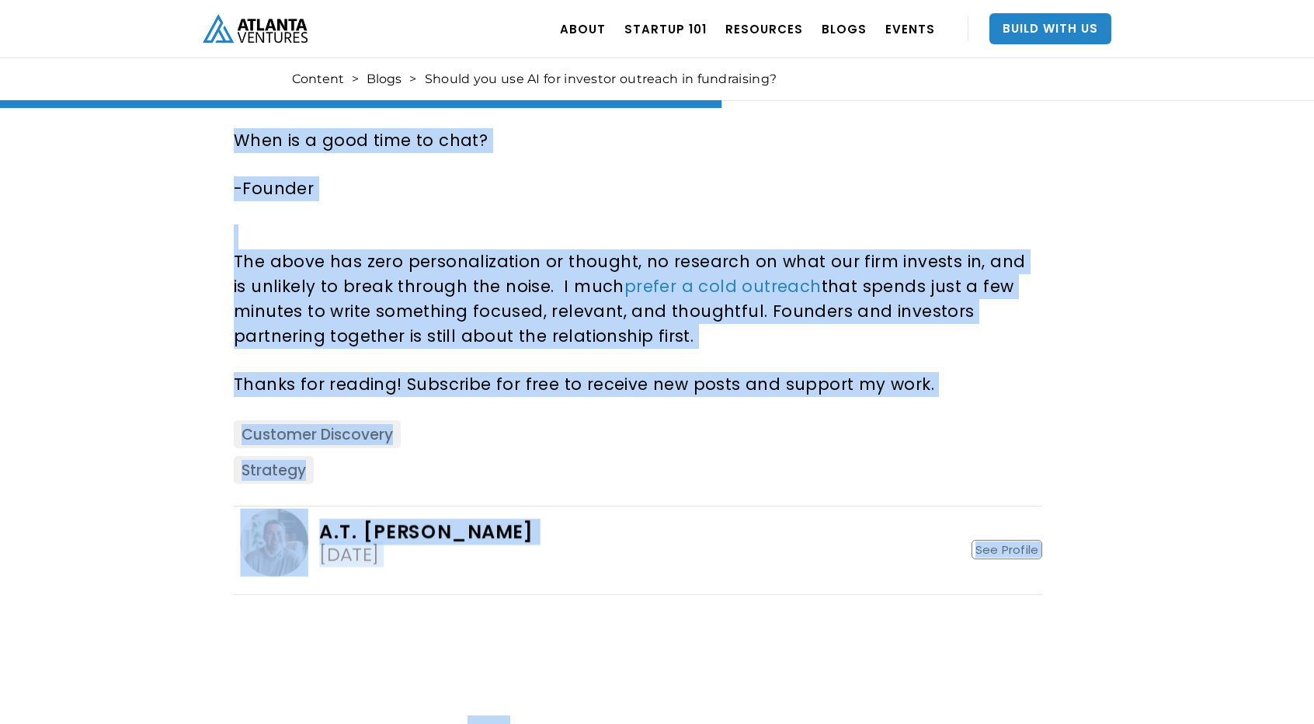
scroll to position [1724, 0]
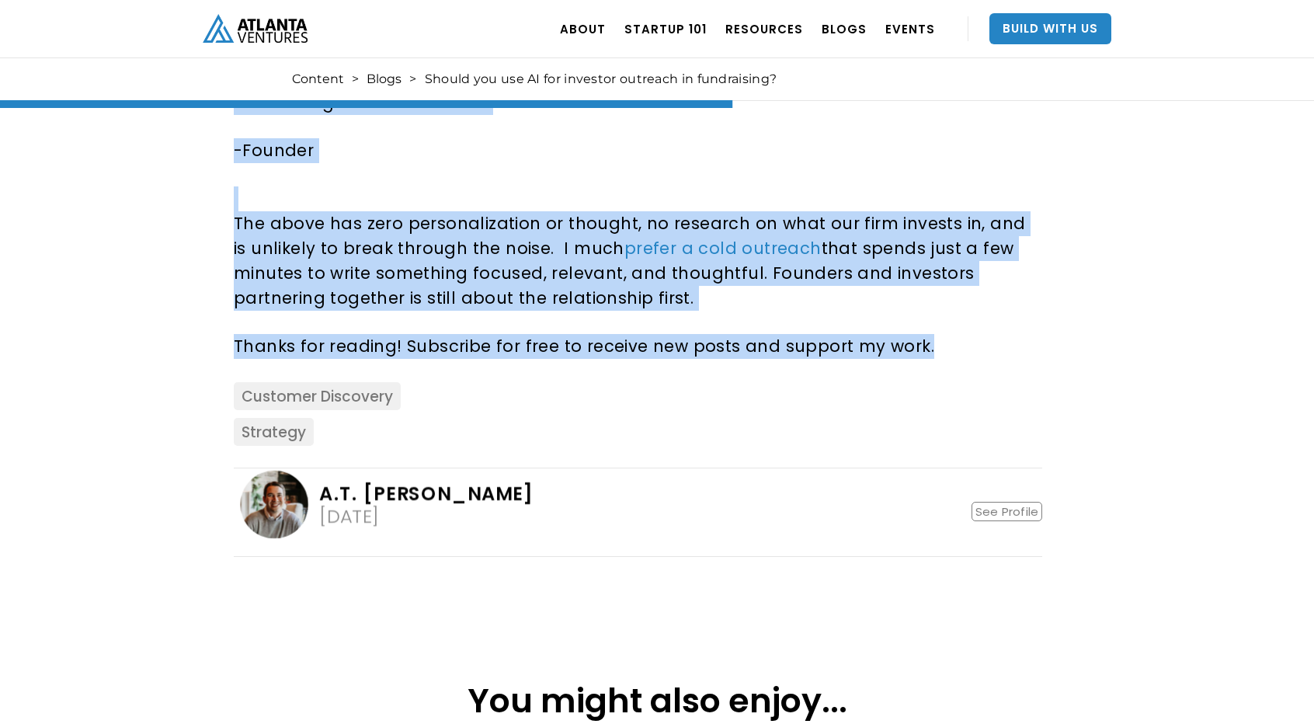
drag, startPoint x: 232, startPoint y: 310, endPoint x: 921, endPoint y: 329, distance: 689.3
copy div "It is amazing to see how AI continues to help make old processes faster and mor…"
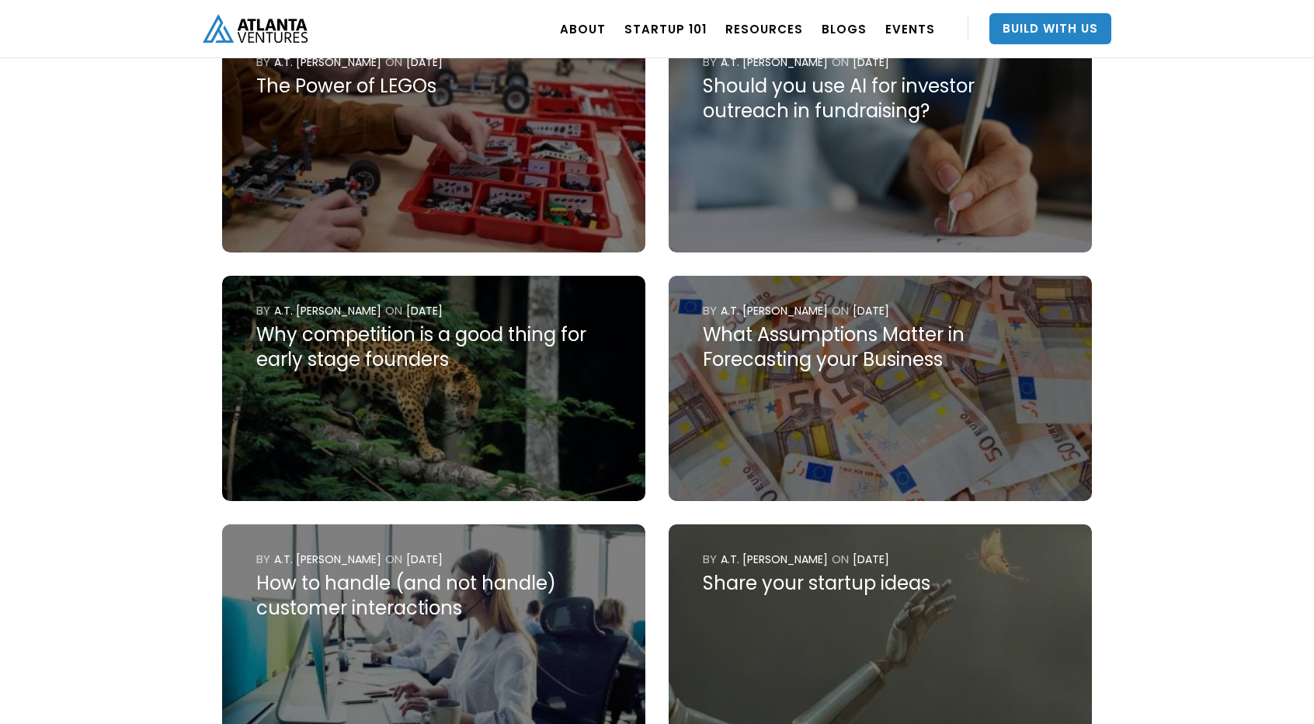
scroll to position [1547, 0]
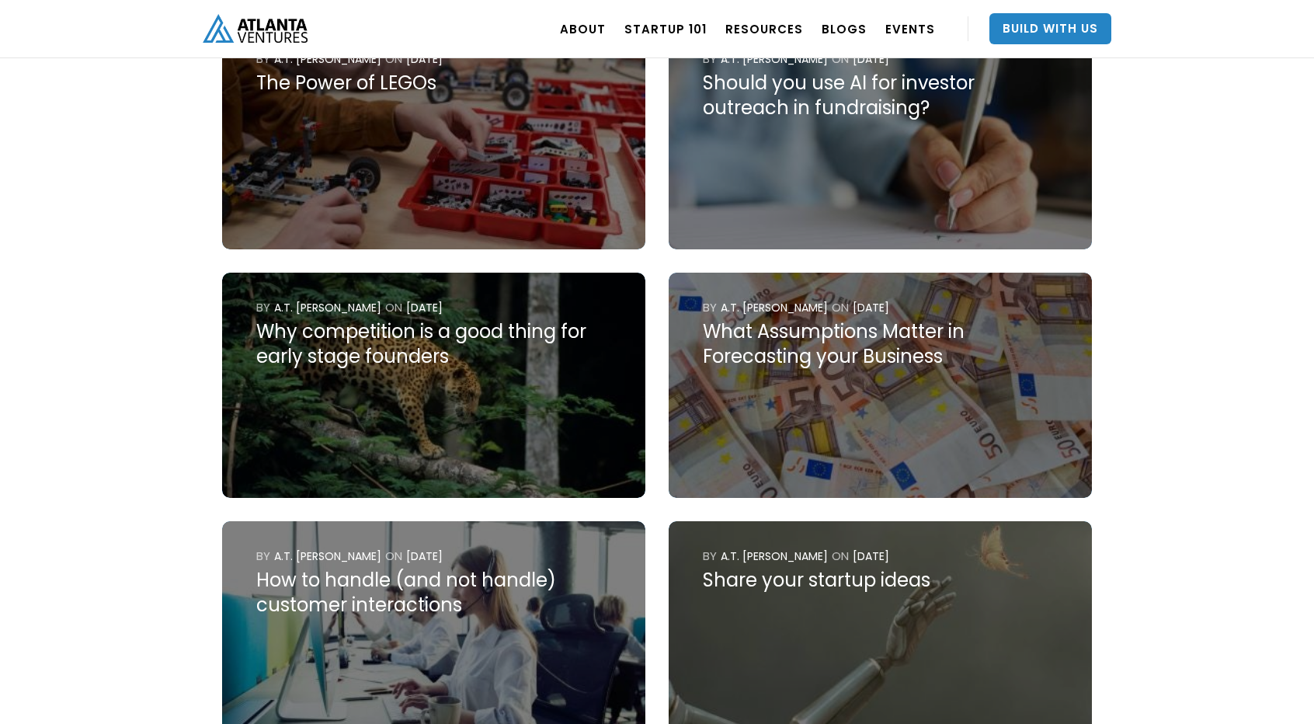
click at [432, 386] on img at bounding box center [433, 385] width 423 height 225
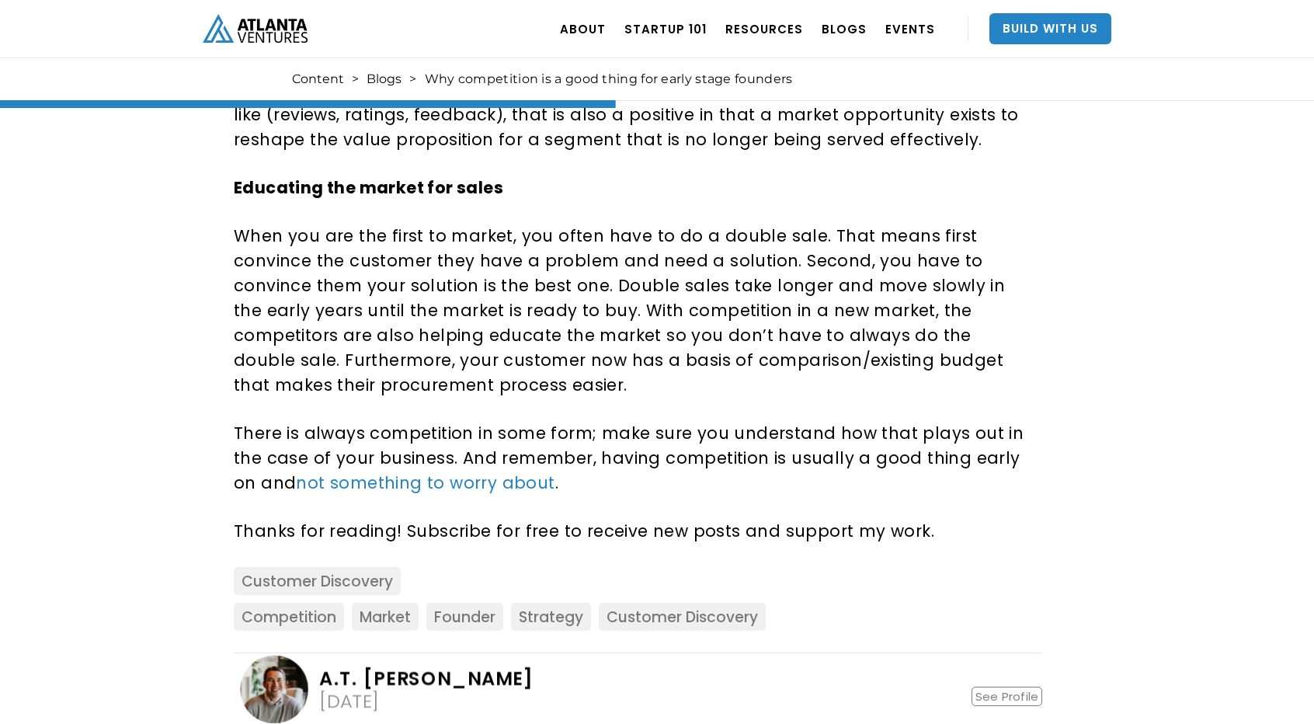
scroll to position [1575, 0]
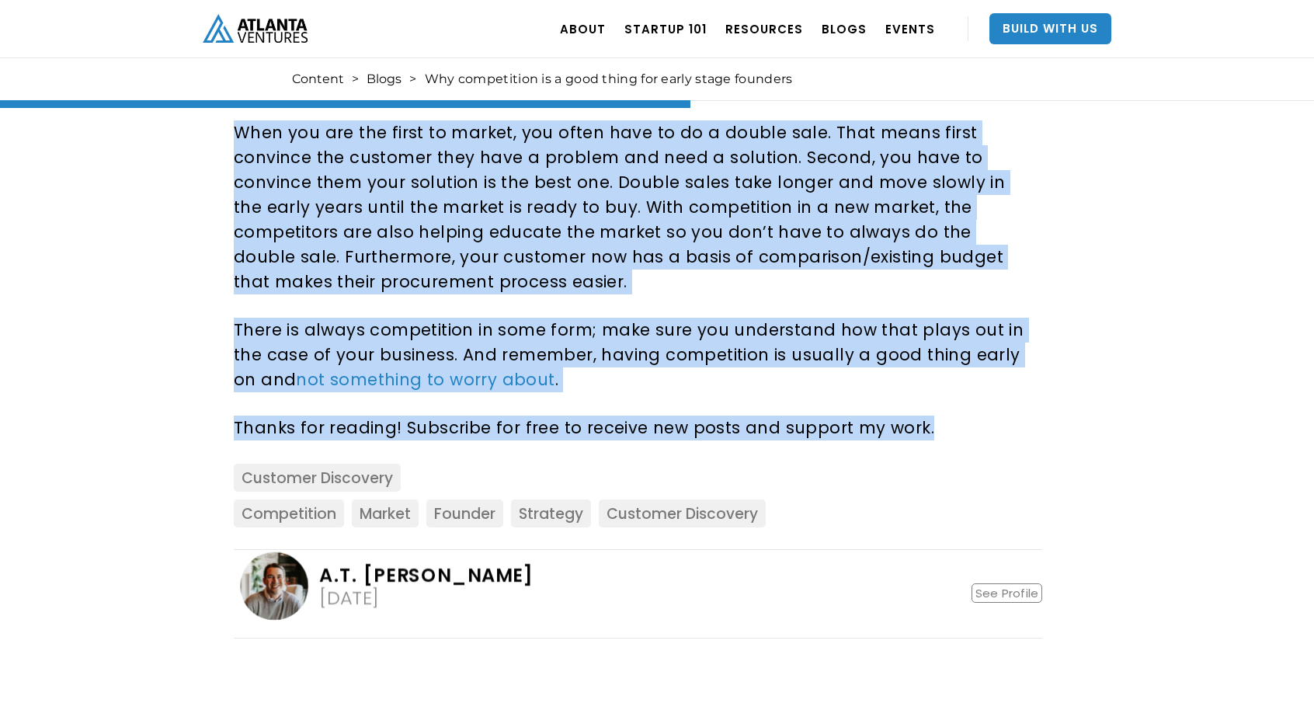
drag, startPoint x: 228, startPoint y: 200, endPoint x: 1004, endPoint y: 412, distance: 804.5
copy div "I sometimes meet with entrepreneurs who tell me they have no competition and ar…"
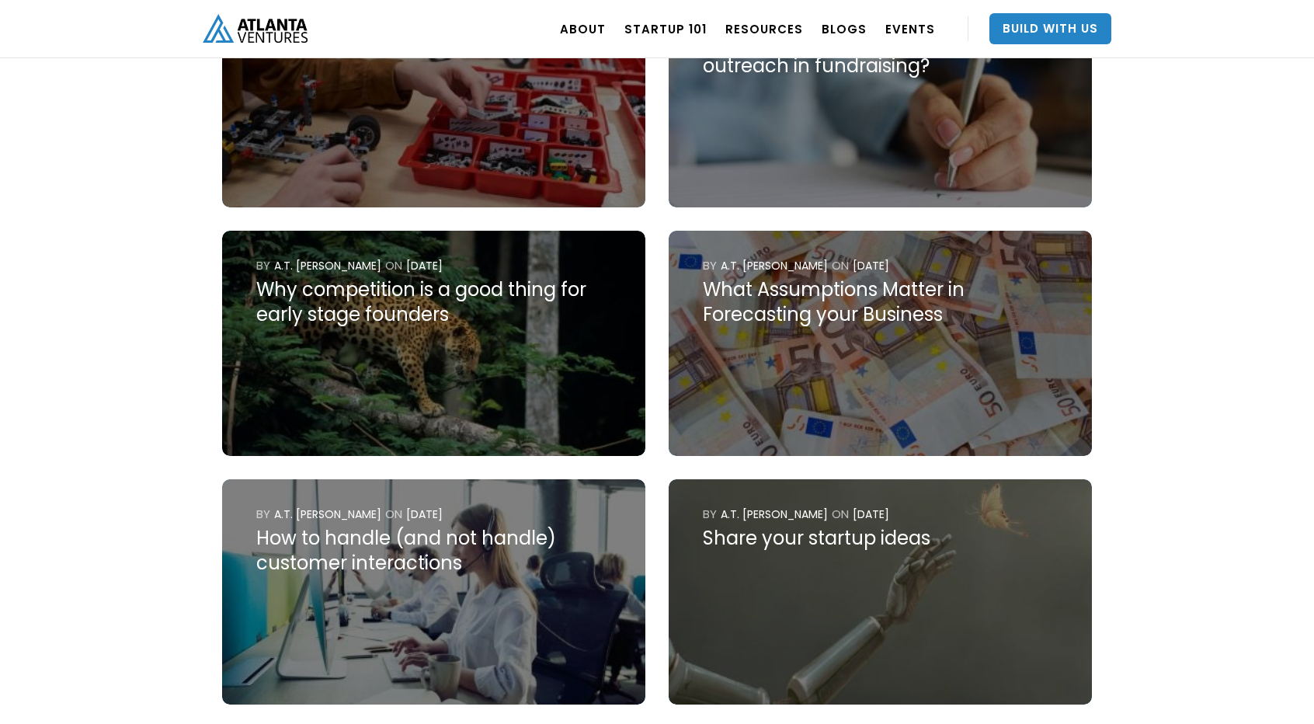
scroll to position [1589, 0]
click at [764, 349] on img at bounding box center [880, 343] width 423 height 225
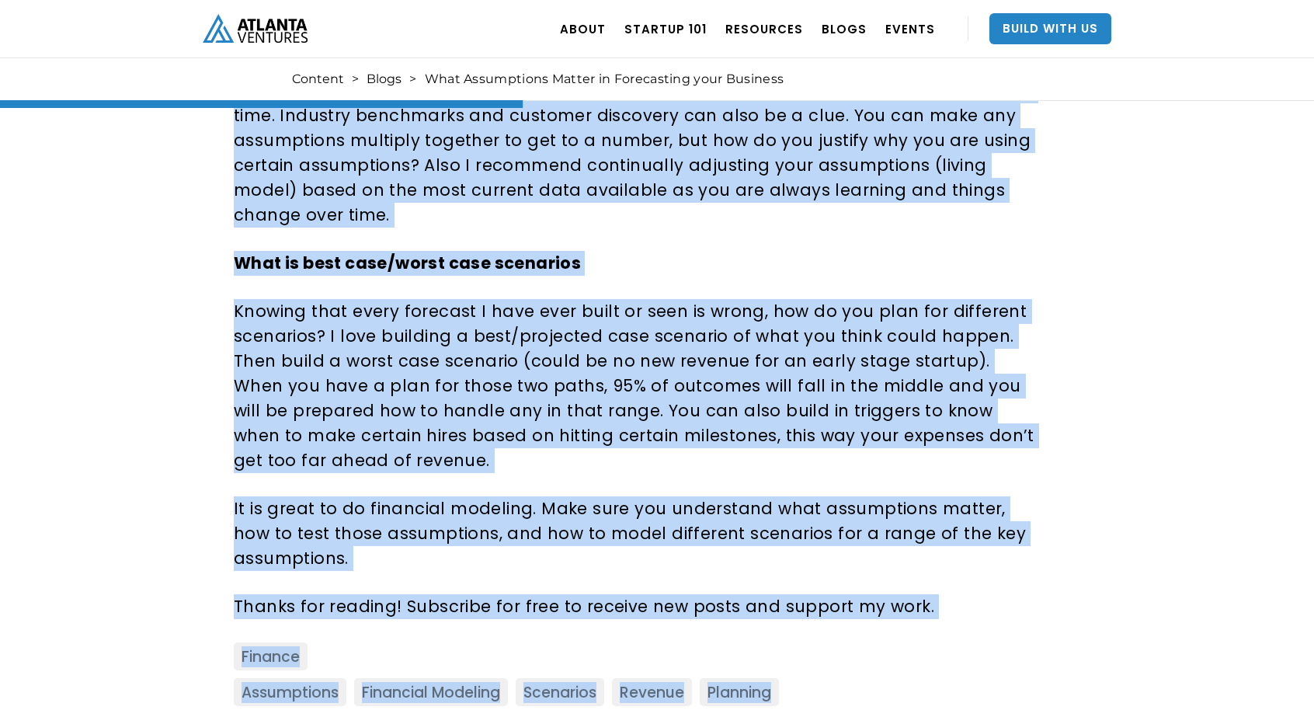
scroll to position [1449, 0]
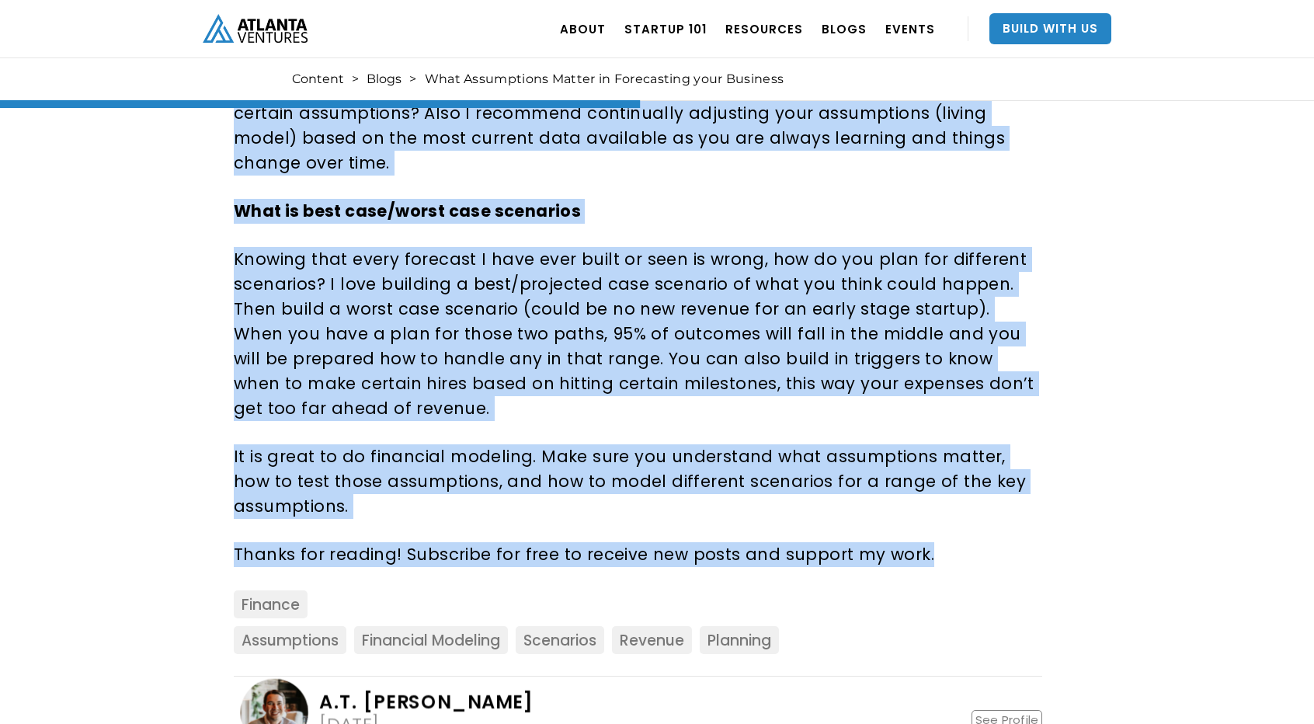
drag, startPoint x: 228, startPoint y: 379, endPoint x: 992, endPoint y: 545, distance: 781.3
copy div "I was speaking with a couple entrepreneurs recently about their financial model…"
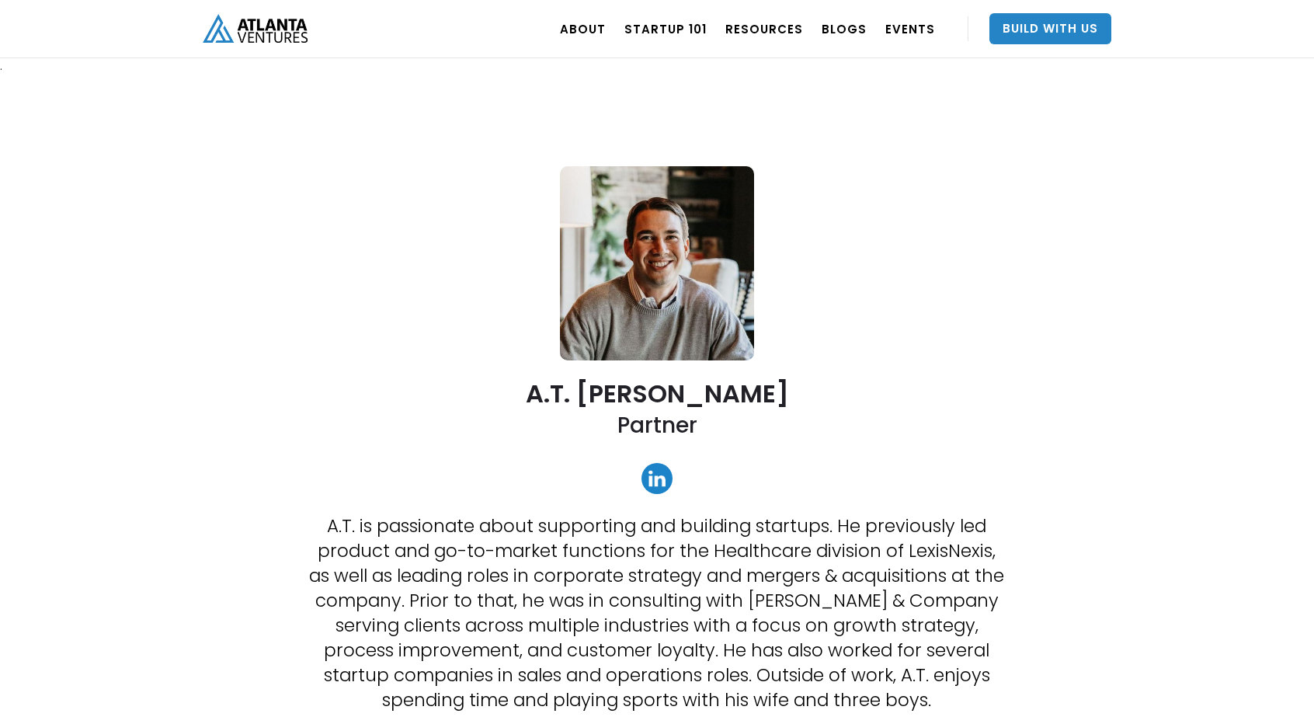
scroll to position [1589, 0]
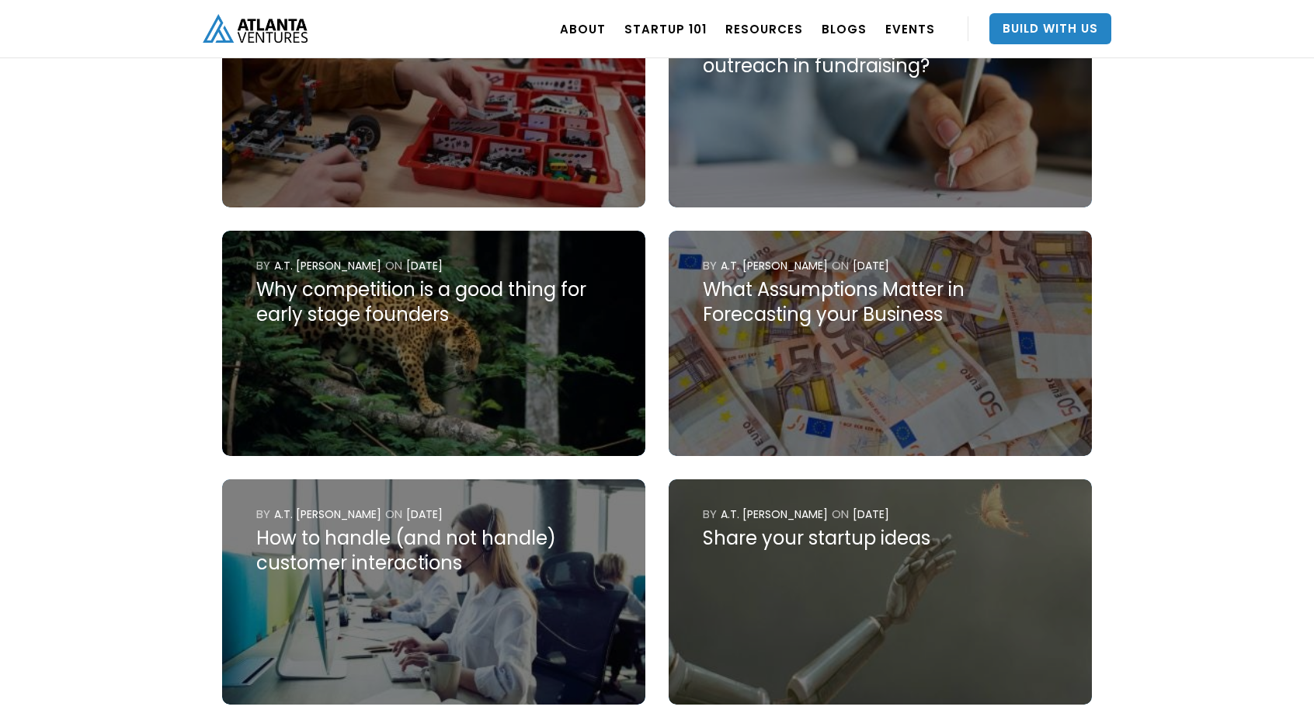
click at [910, 349] on img at bounding box center [880, 343] width 423 height 225
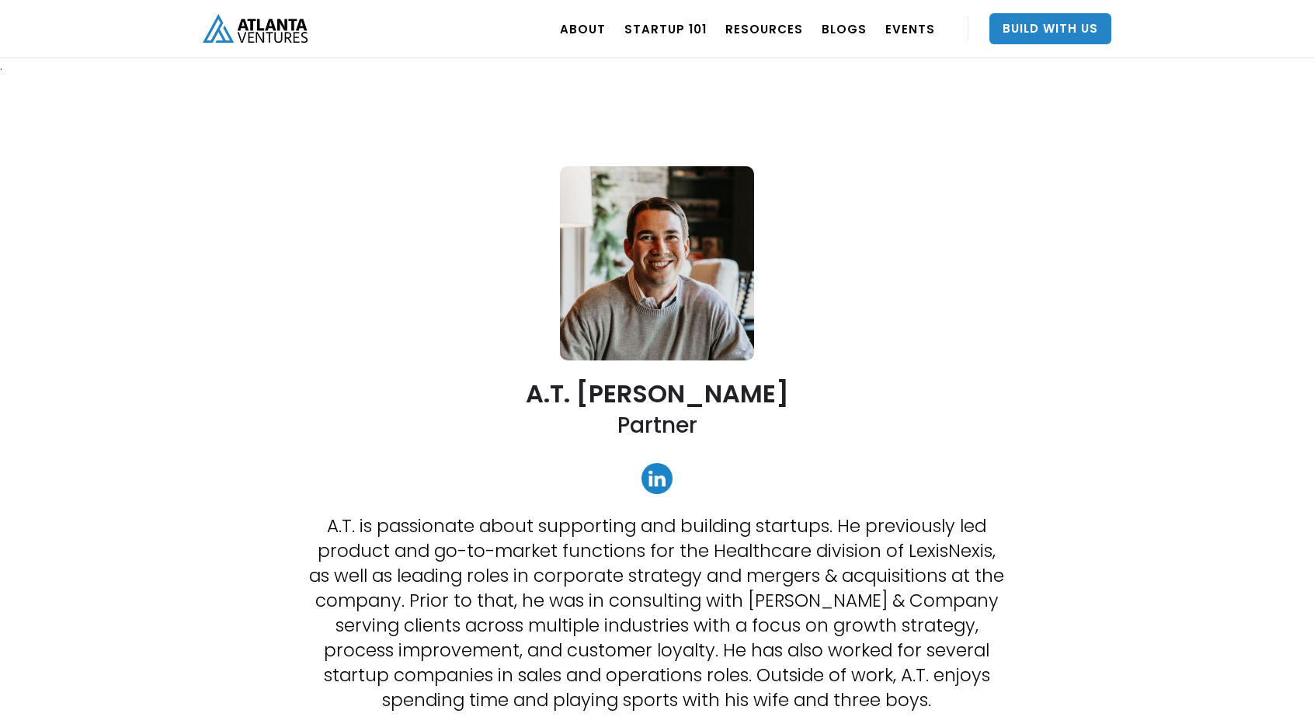
scroll to position [1589, 0]
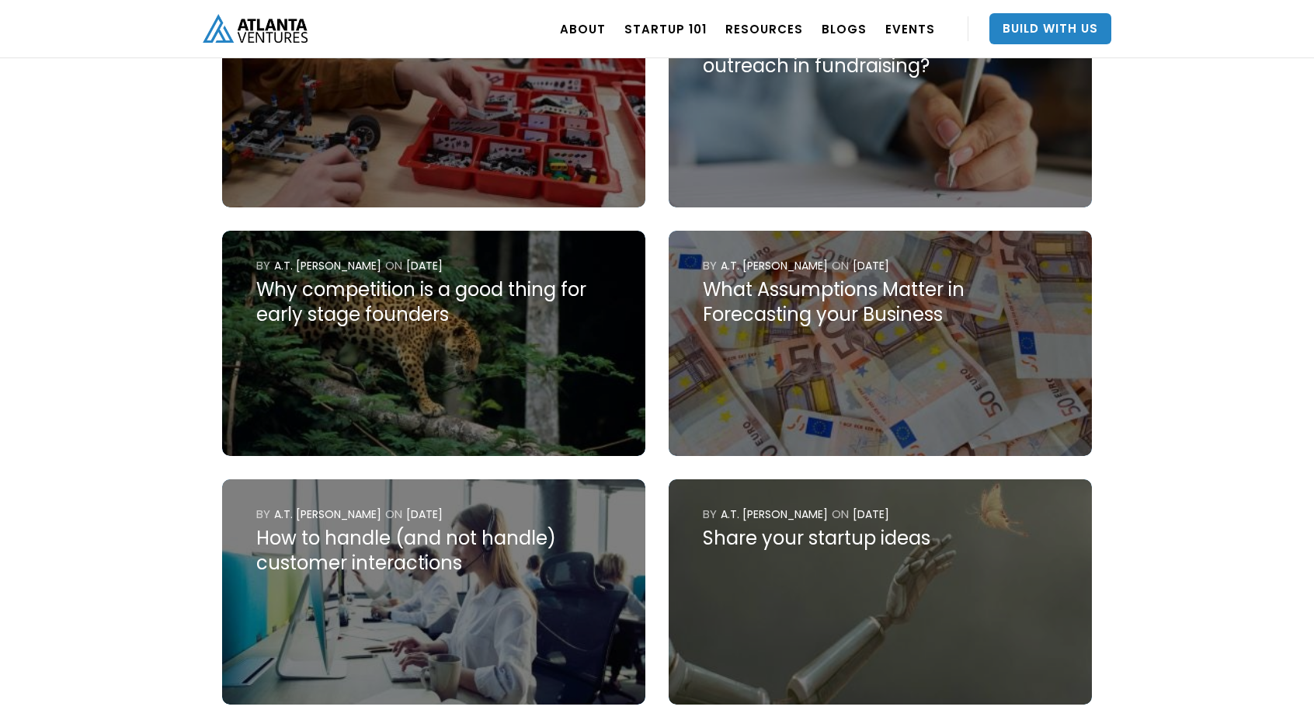
click at [385, 614] on img at bounding box center [433, 591] width 423 height 225
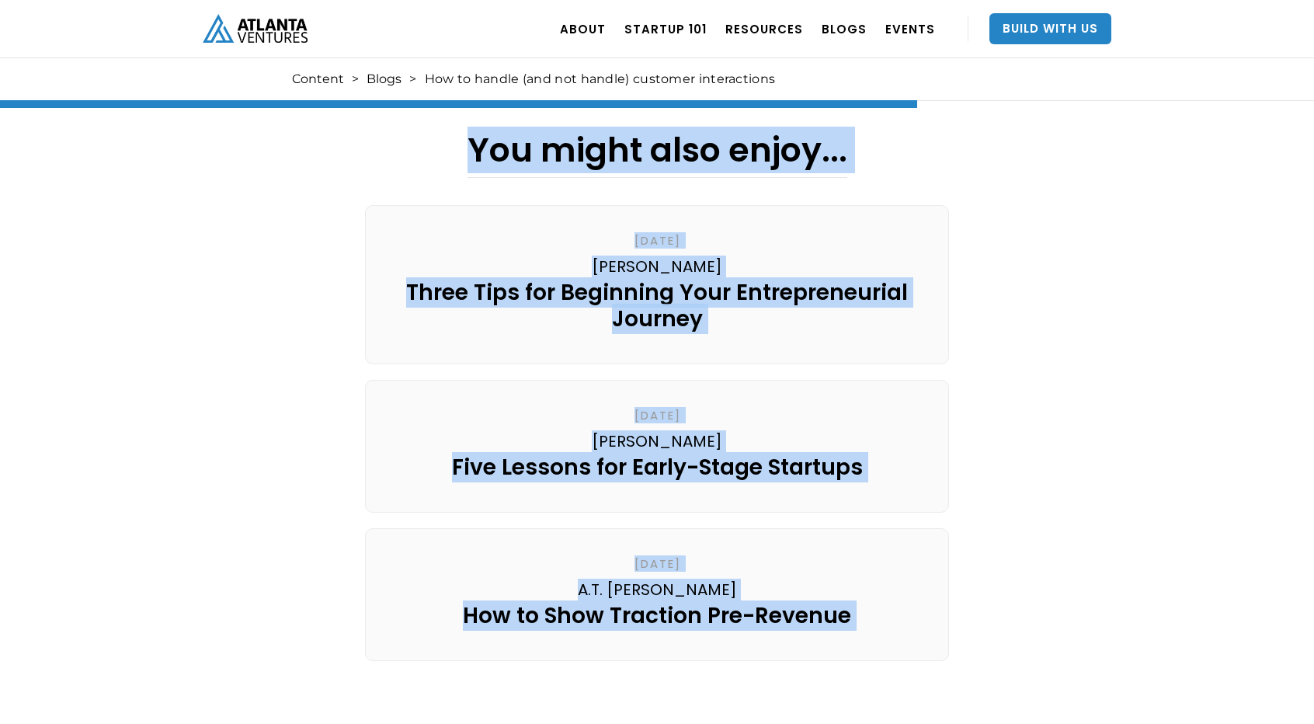
scroll to position [2476, 0]
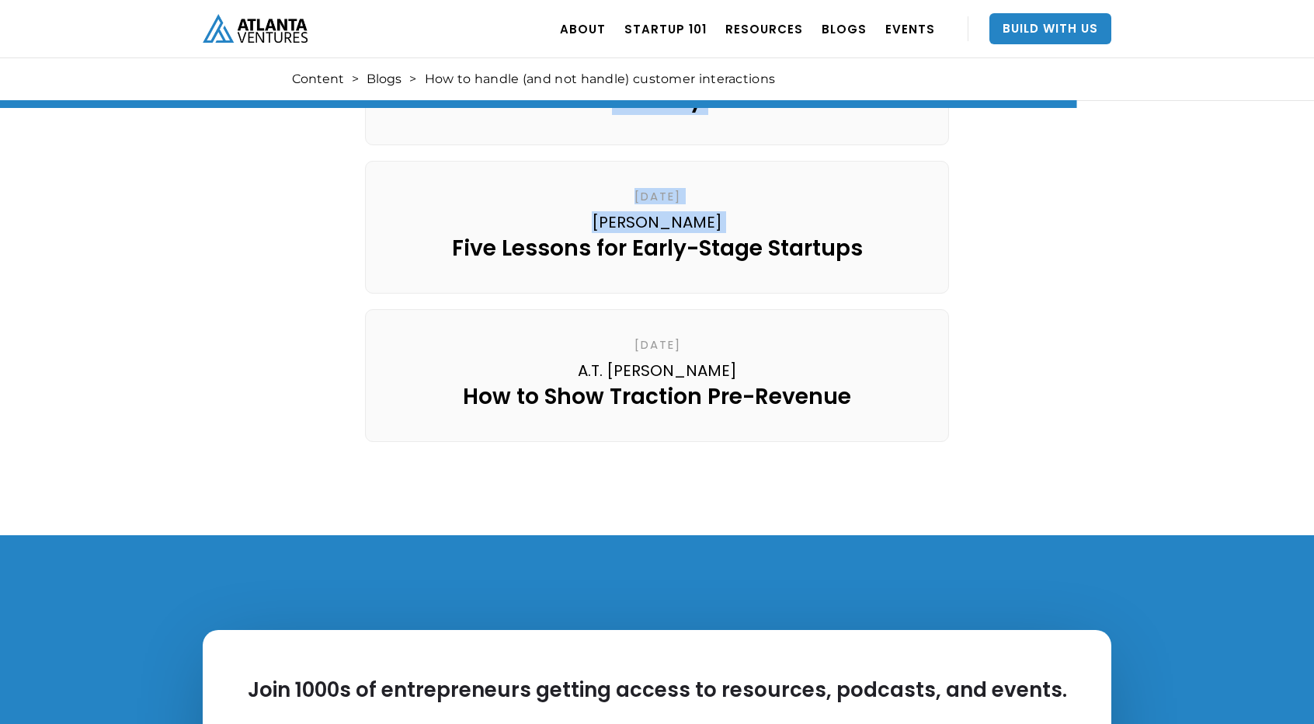
drag, startPoint x: 208, startPoint y: 172, endPoint x: 317, endPoint y: 289, distance: 159.4
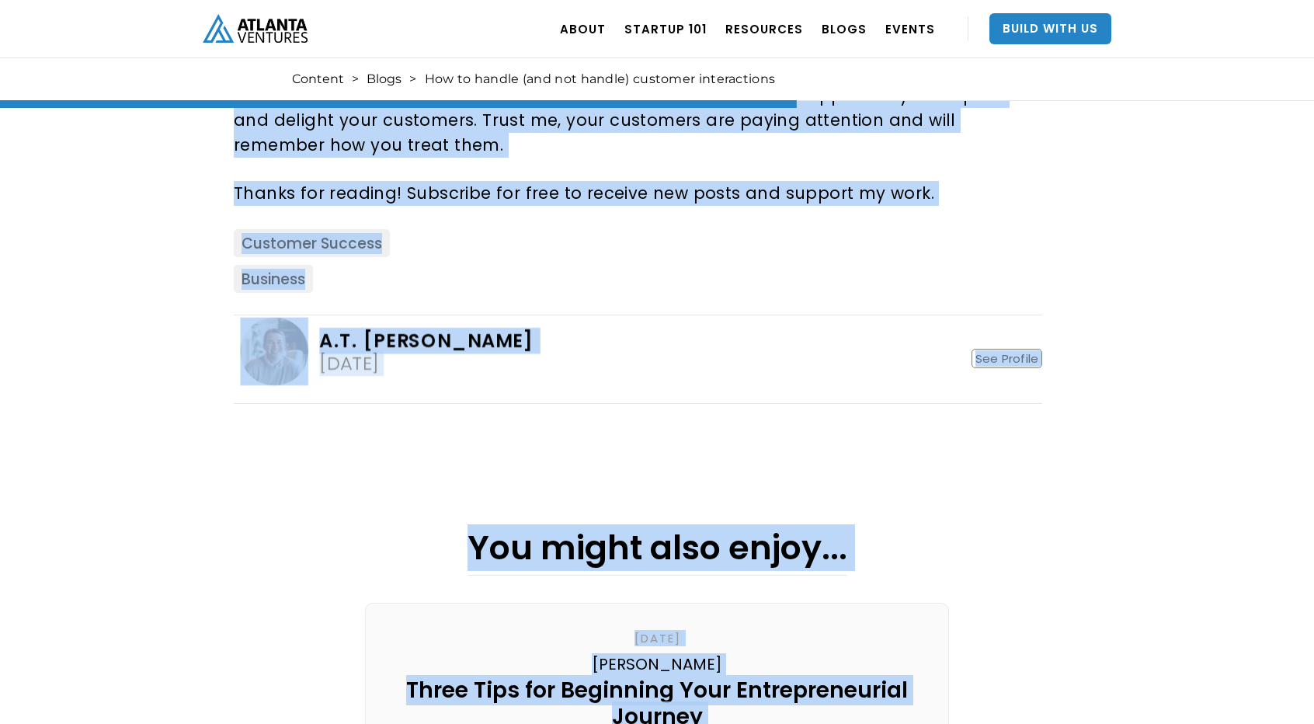
scroll to position [1827, 0]
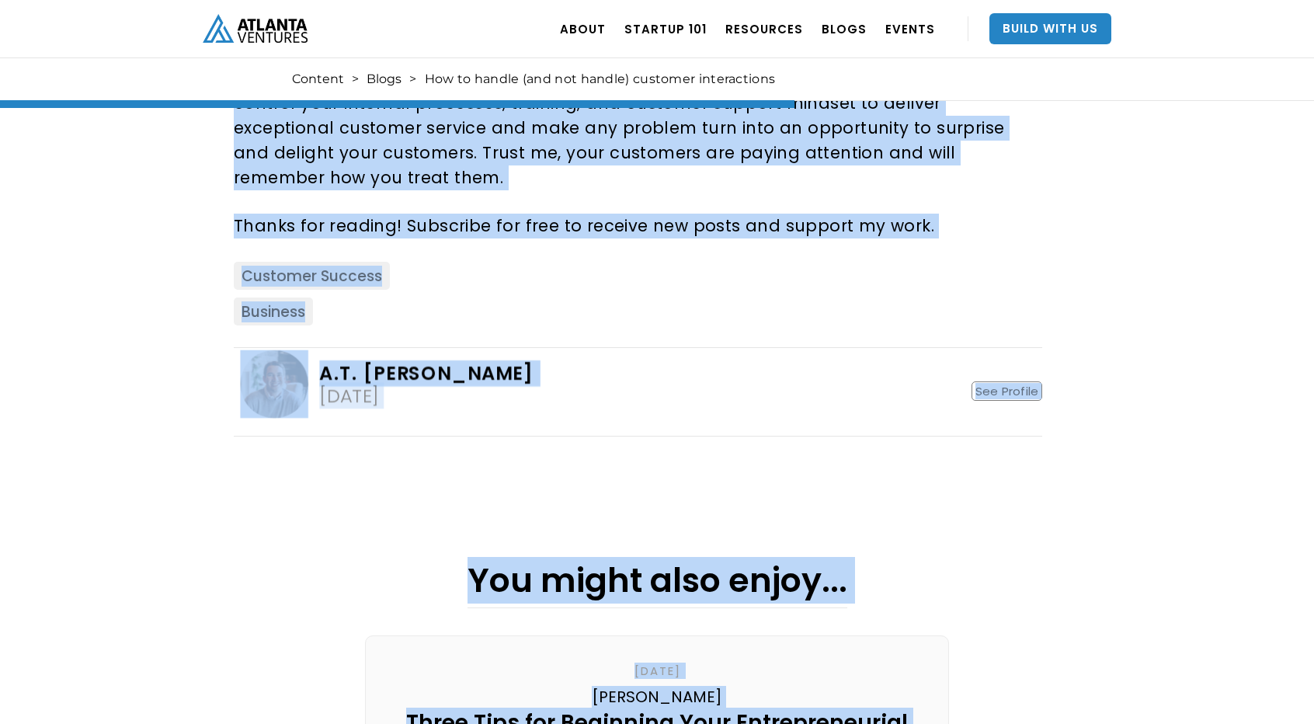
copy div "How to handle (and not handle) customer interactions I am always fascinated by …"
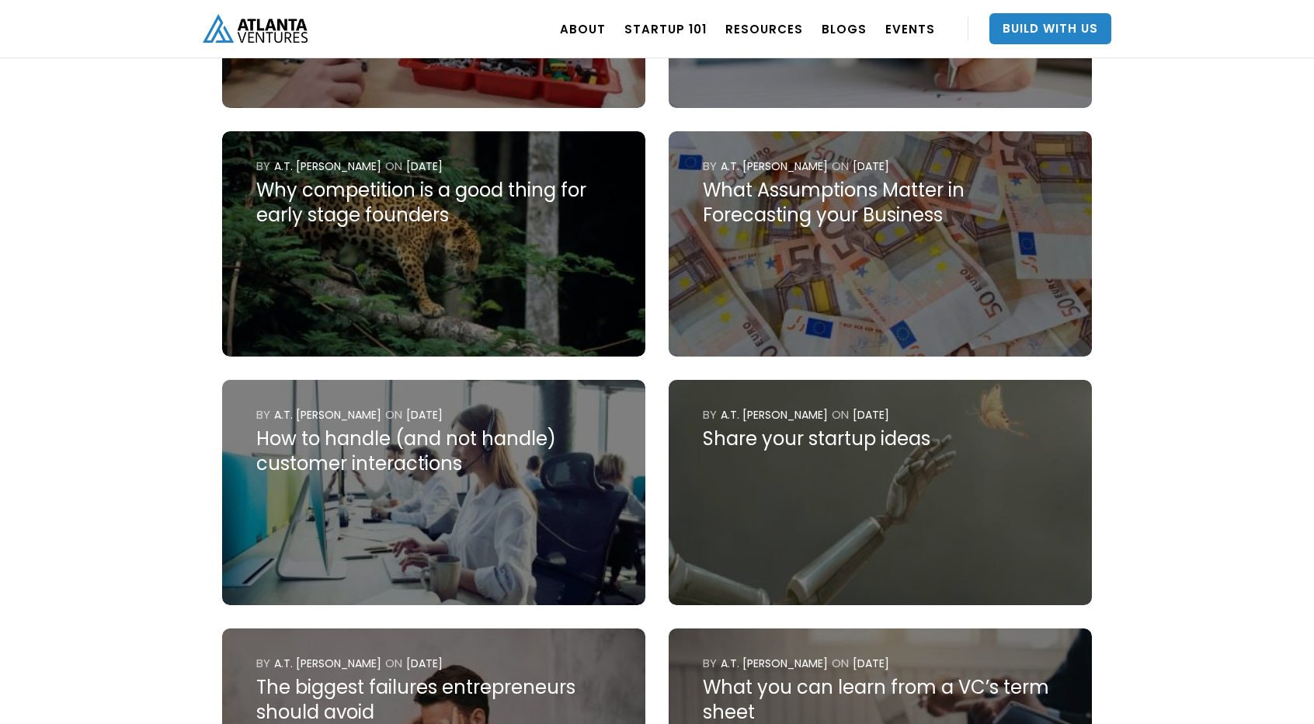
scroll to position [1689, 0]
click at [746, 510] on img at bounding box center [880, 492] width 423 height 225
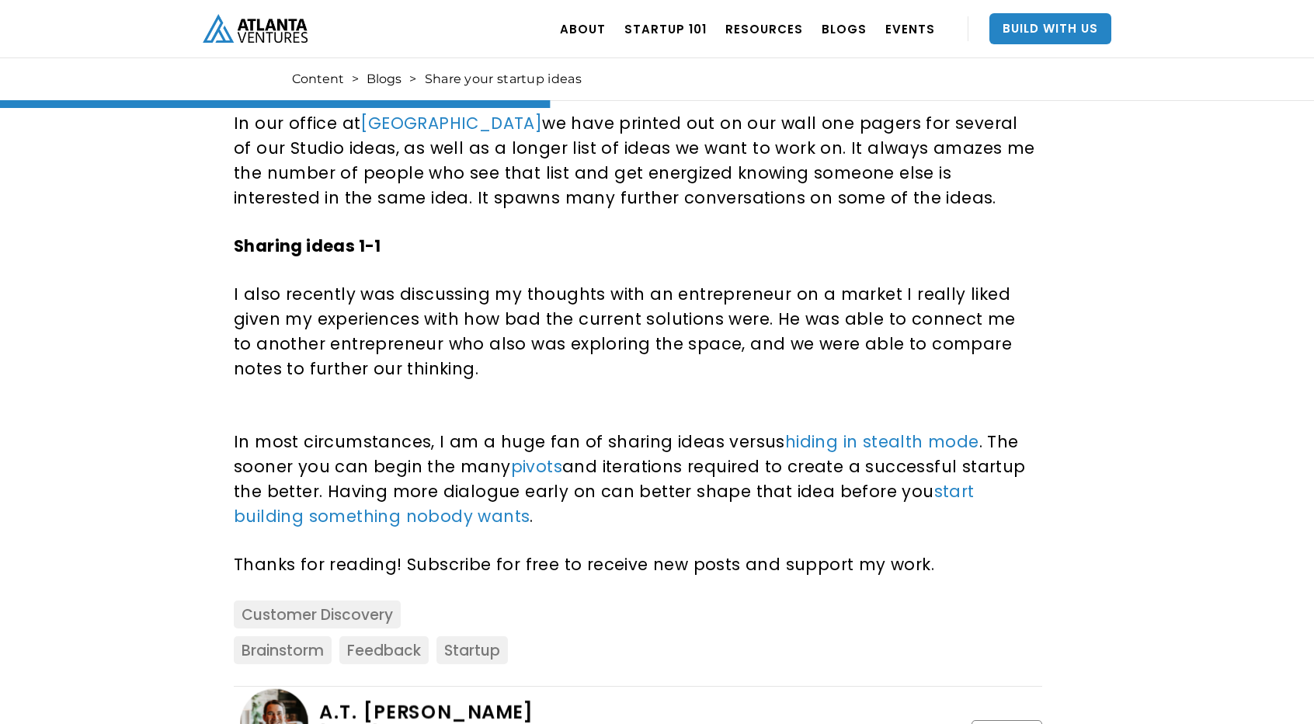
scroll to position [1258, 0]
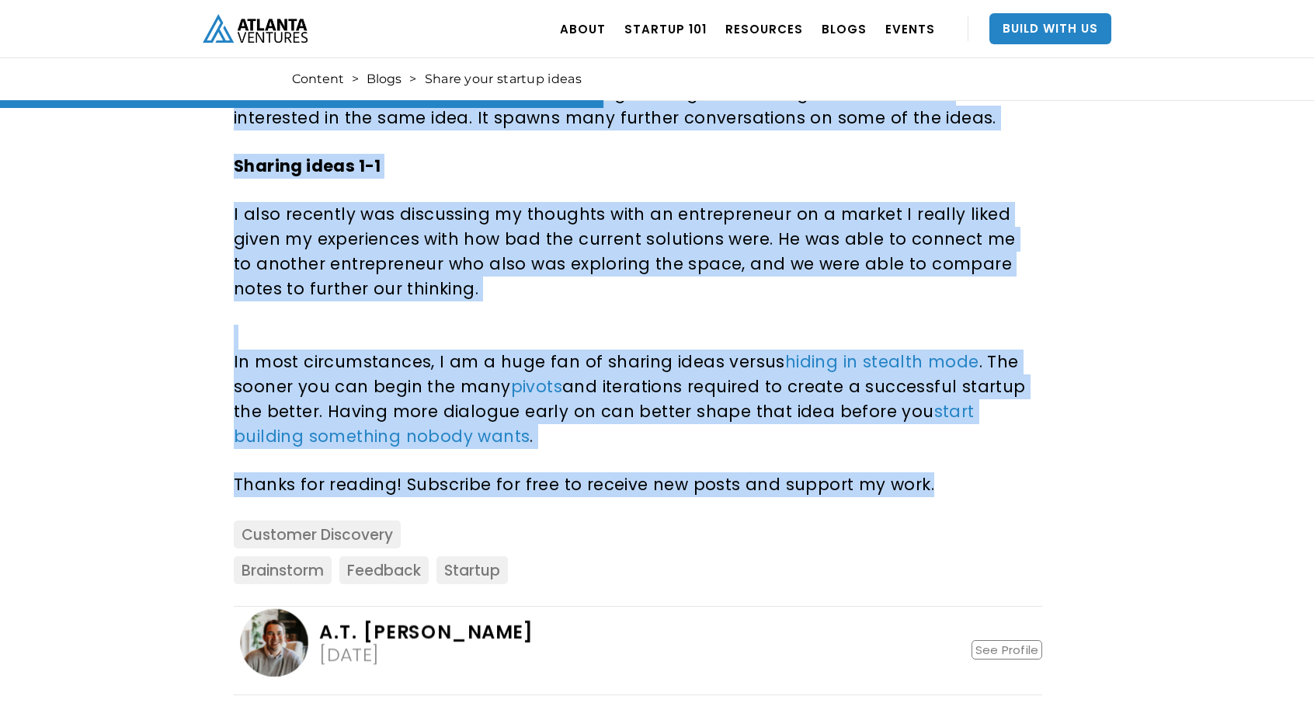
drag, startPoint x: 218, startPoint y: 367, endPoint x: 1008, endPoint y: 487, distance: 799.8
copy div "I love brainstorming on startup ideas with other founders. It is easy to stay i…"
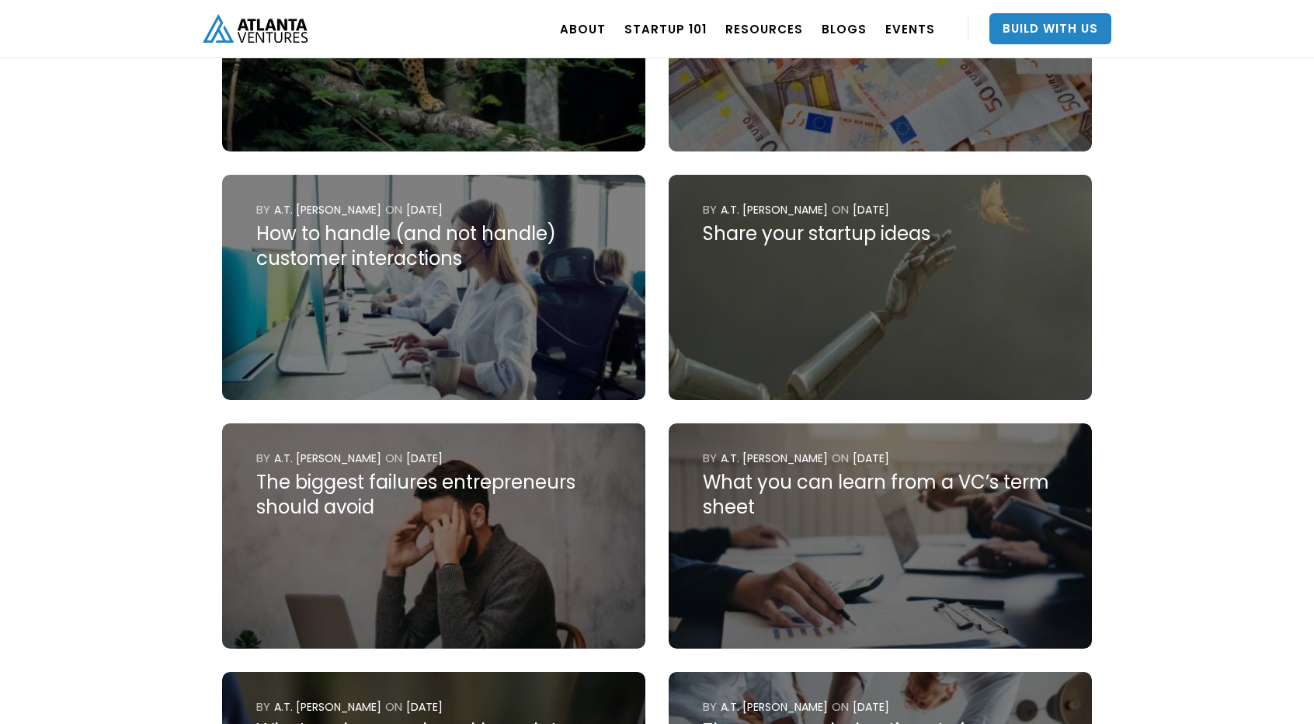
scroll to position [1894, 0]
click at [289, 519] on div "The biggest failures entrepreneurs should avoid" at bounding box center [433, 495] width 355 height 50
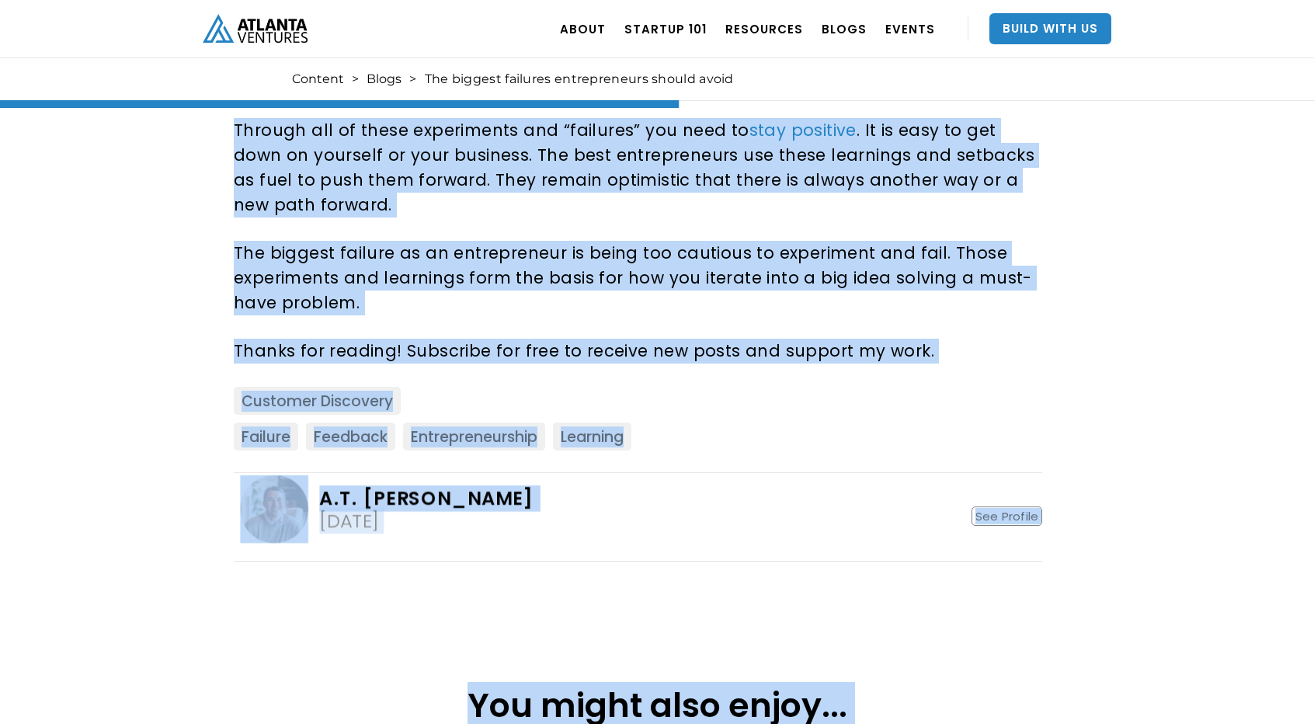
scroll to position [1390, 0]
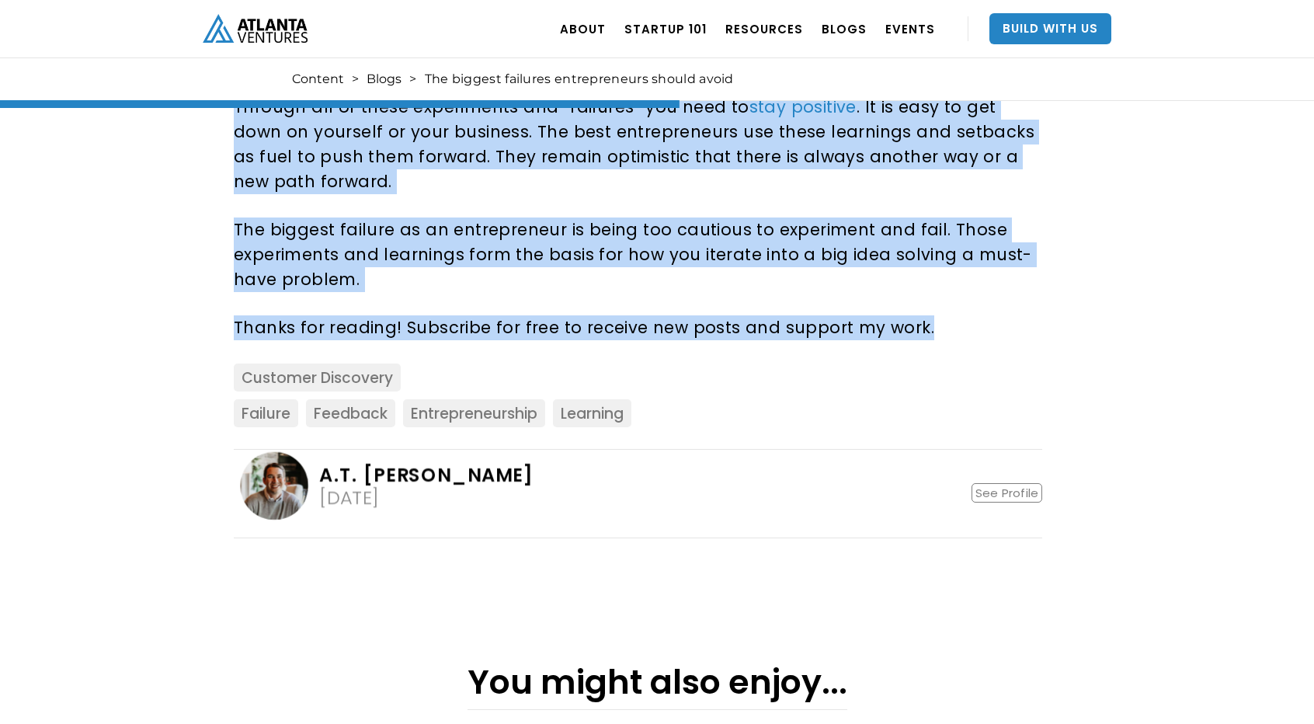
drag, startPoint x: 229, startPoint y: 402, endPoint x: 1007, endPoint y: 299, distance: 784.3
copy div "Lo i dolors Ametco Adipi elits, D eiu tempo i utlab etdolore magna aliq enimadm…"
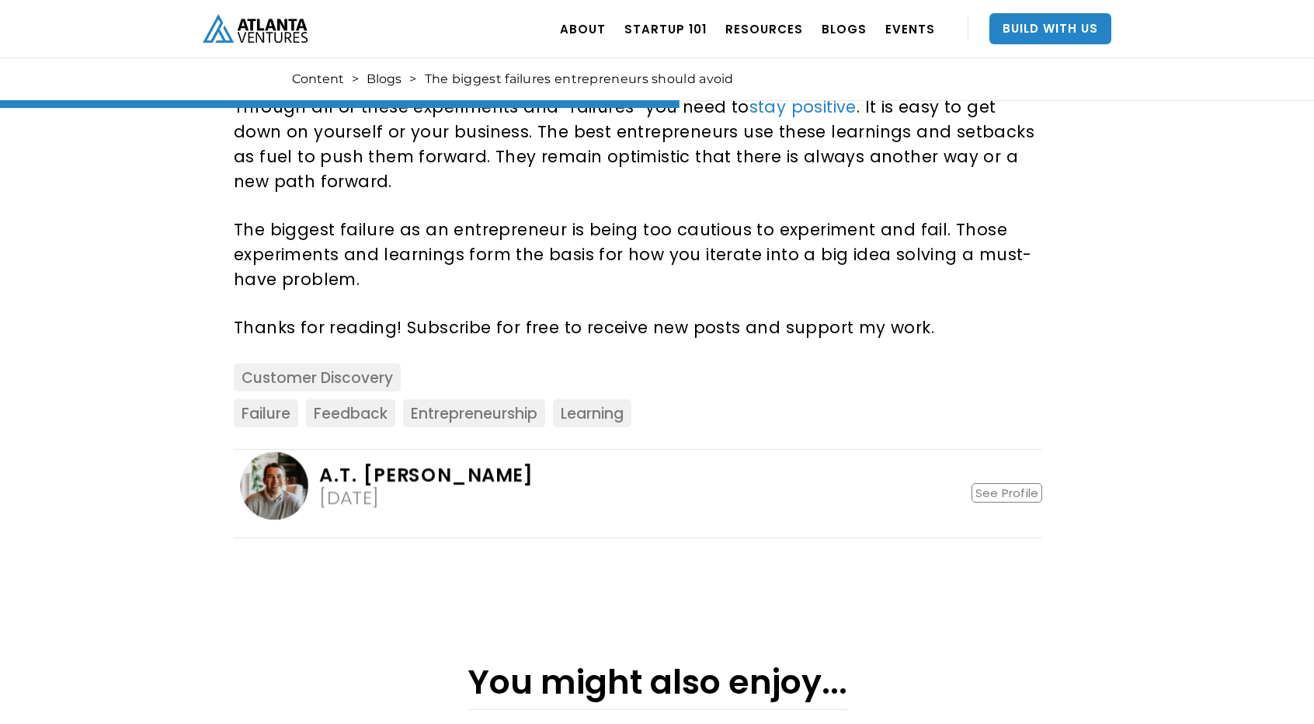
click at [1015, 406] on div "failure Feedback Entrepreneurship Learning" at bounding box center [638, 417] width 809 height 36
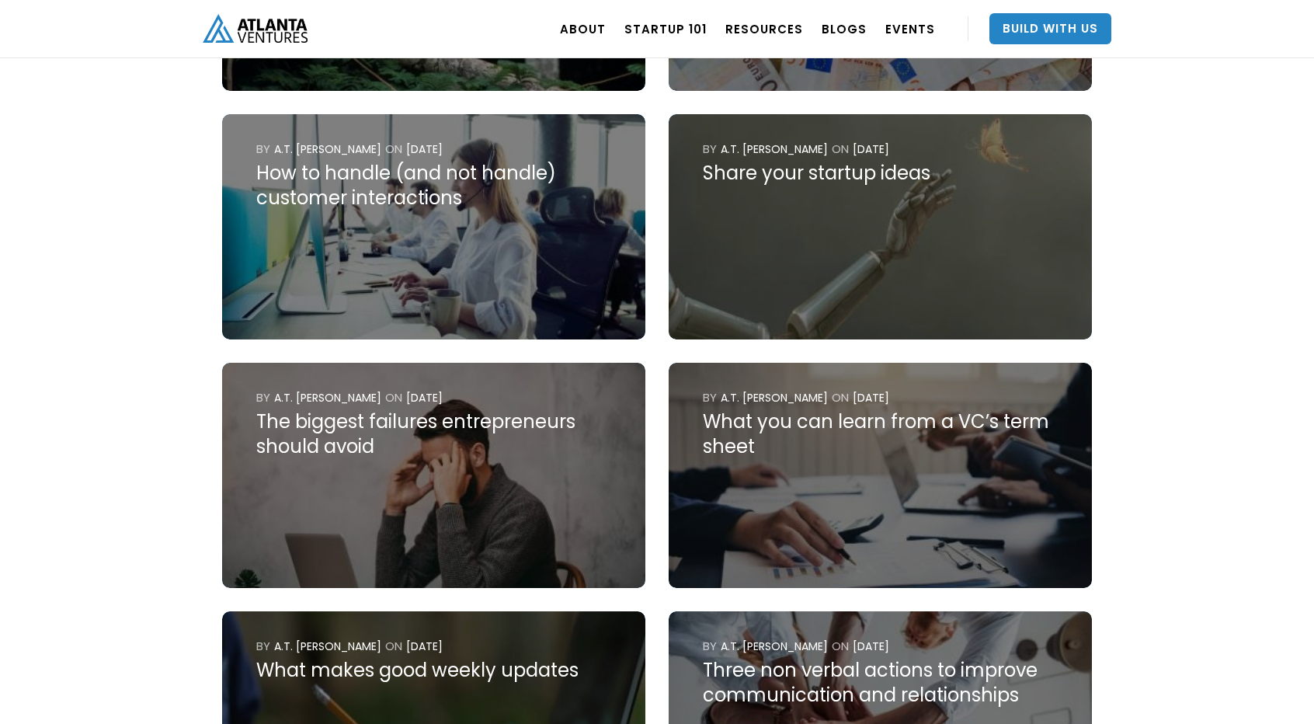
scroll to position [1962, 0]
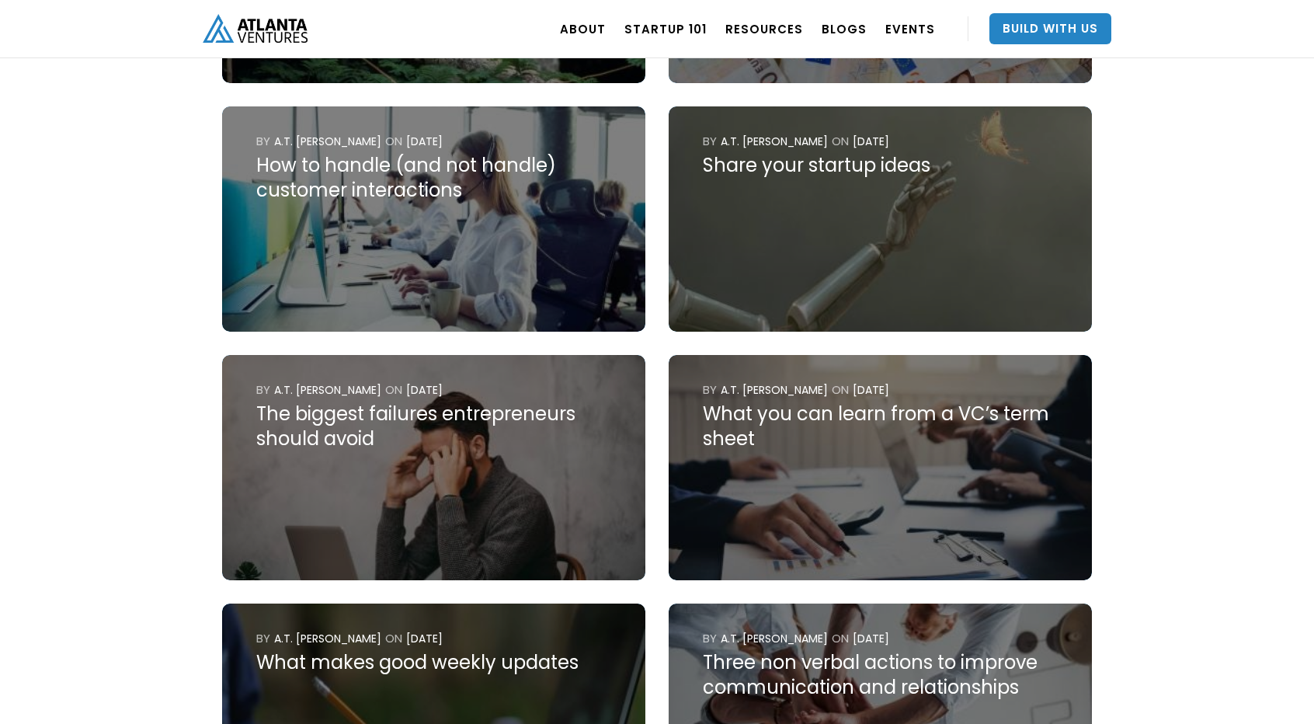
click at [820, 461] on img at bounding box center [880, 467] width 423 height 225
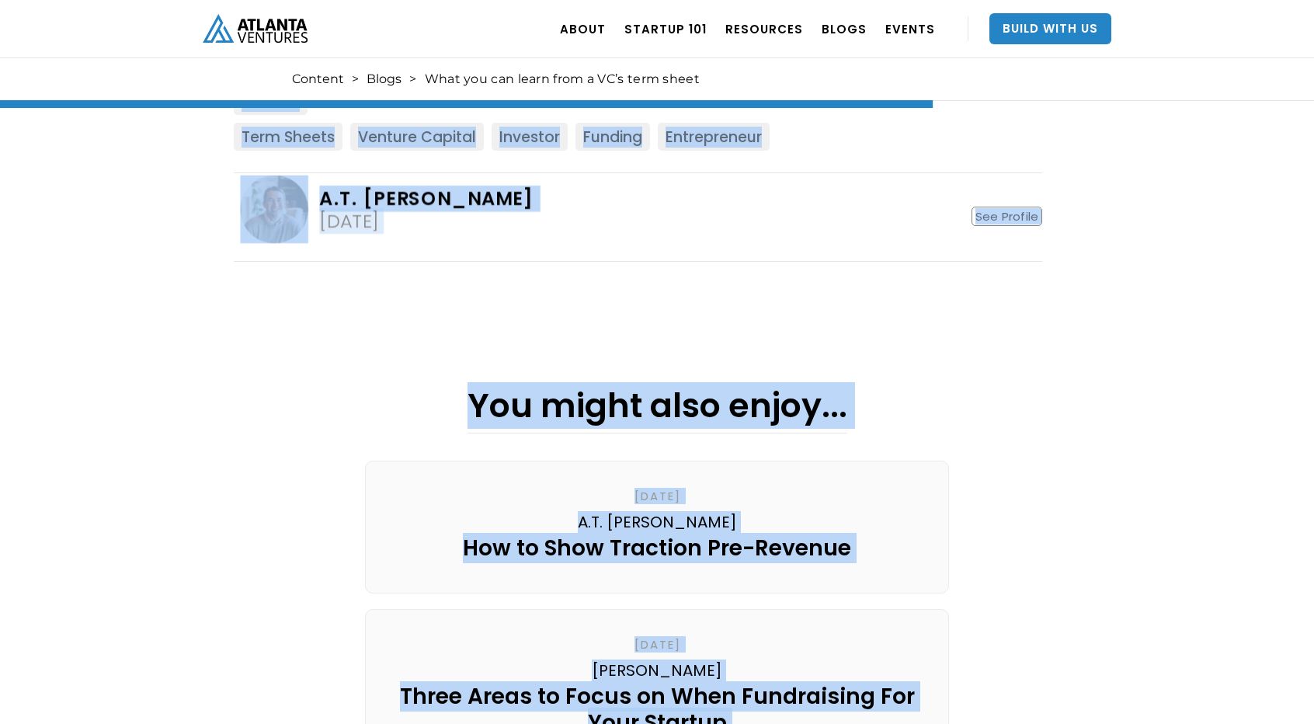
scroll to position [2449, 0]
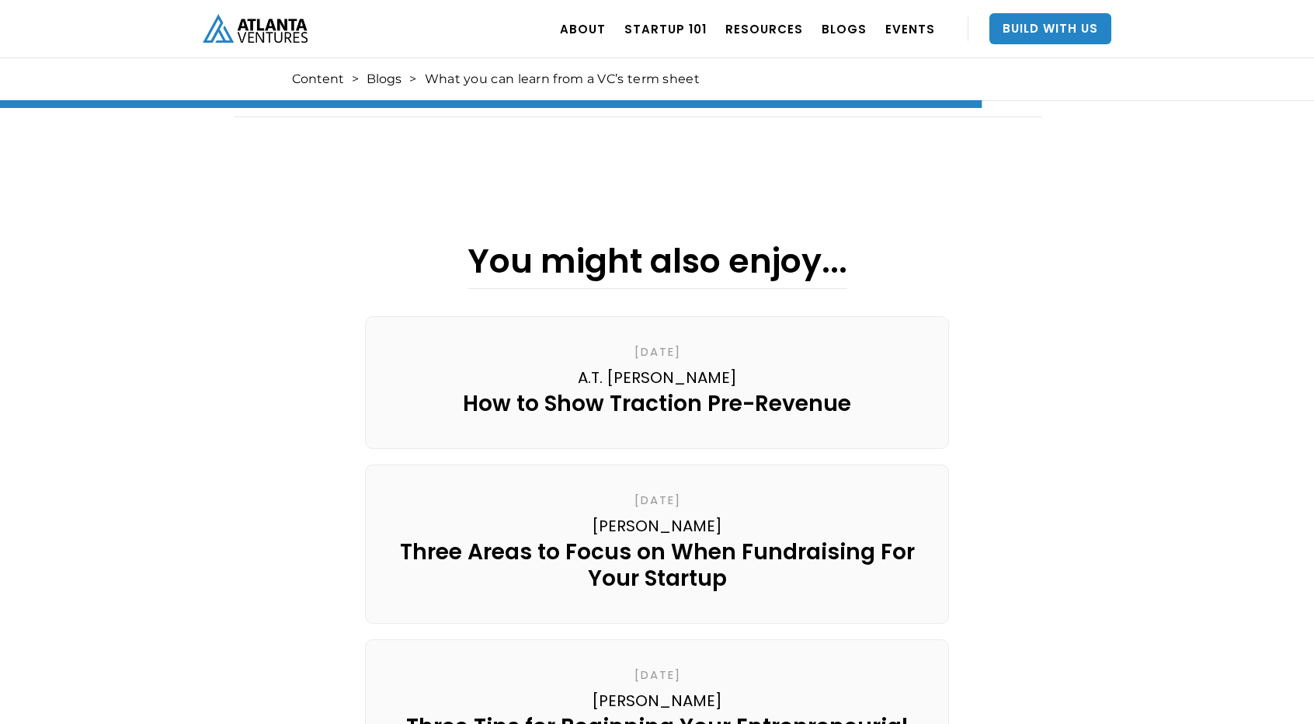
drag, startPoint x: 235, startPoint y: 430, endPoint x: 437, endPoint y: 169, distance: 330.2
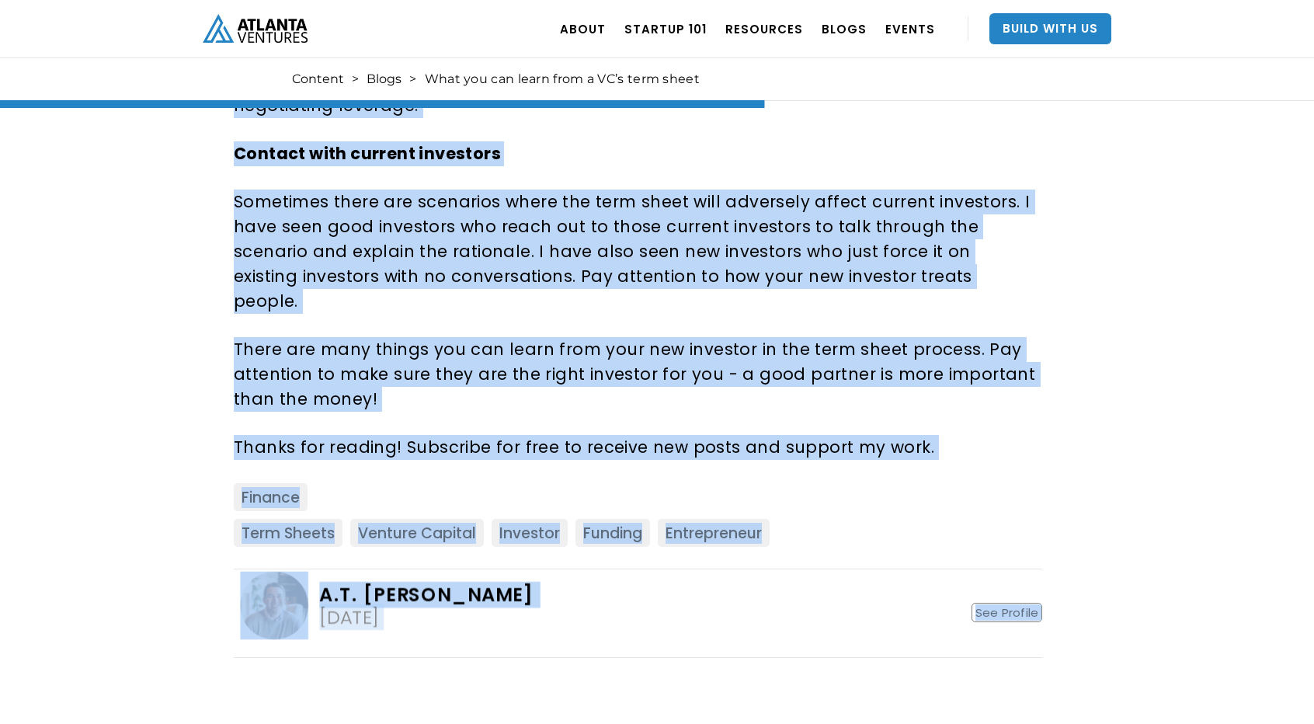
scroll to position [1906, 0]
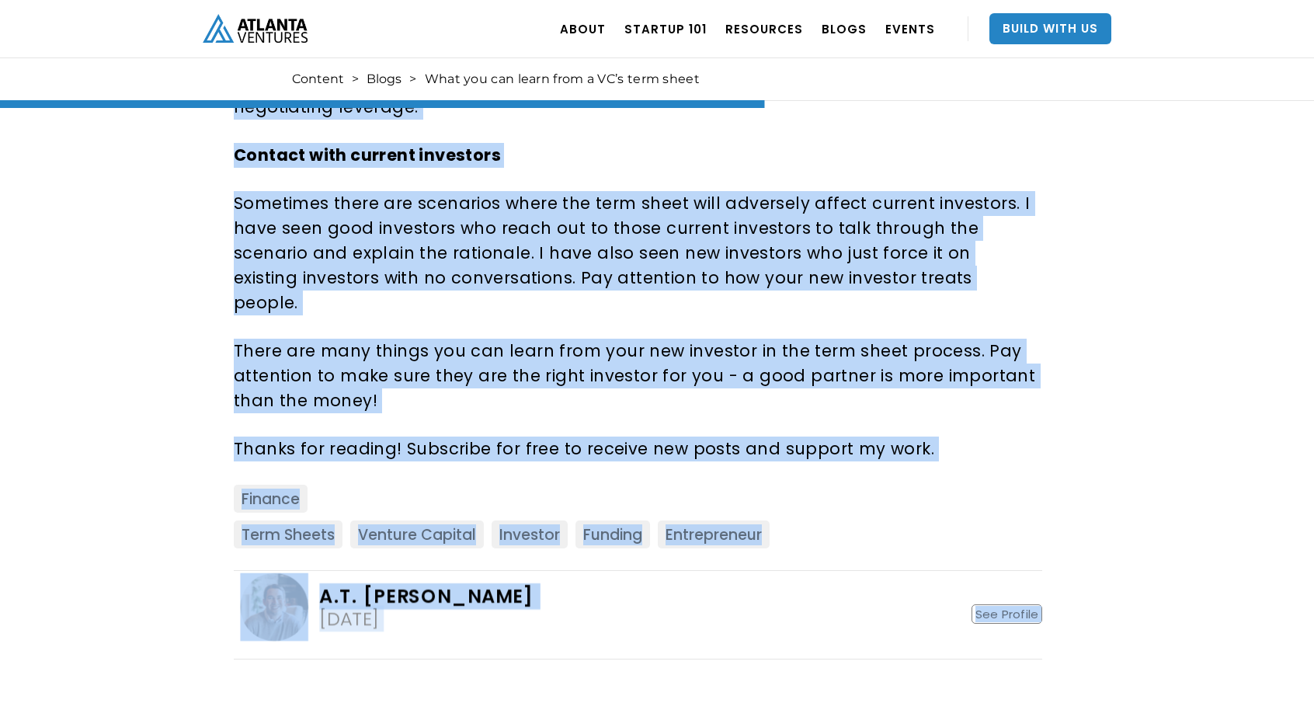
copy div "L ipsu dolors amet consect adipiscingeli seddoeiu tem inci utlab etdolor mag al…"
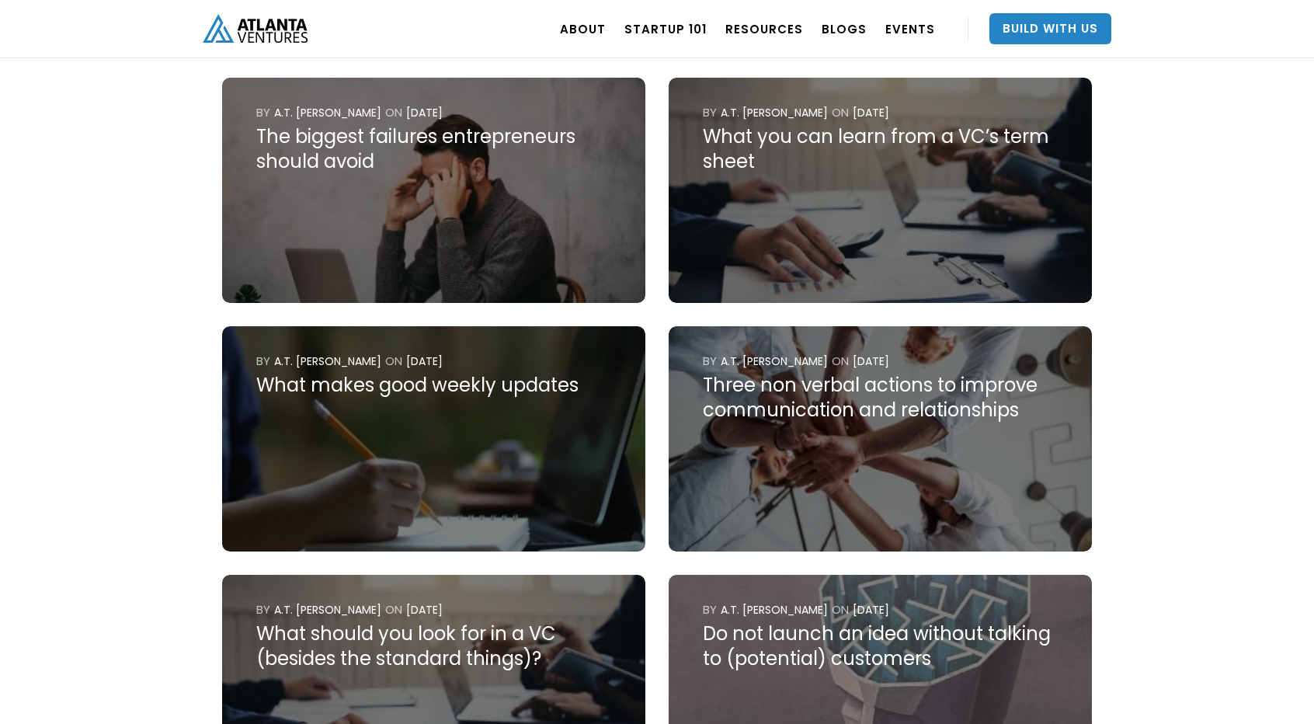
scroll to position [2240, 0]
click at [799, 459] on img at bounding box center [880, 437] width 423 height 225
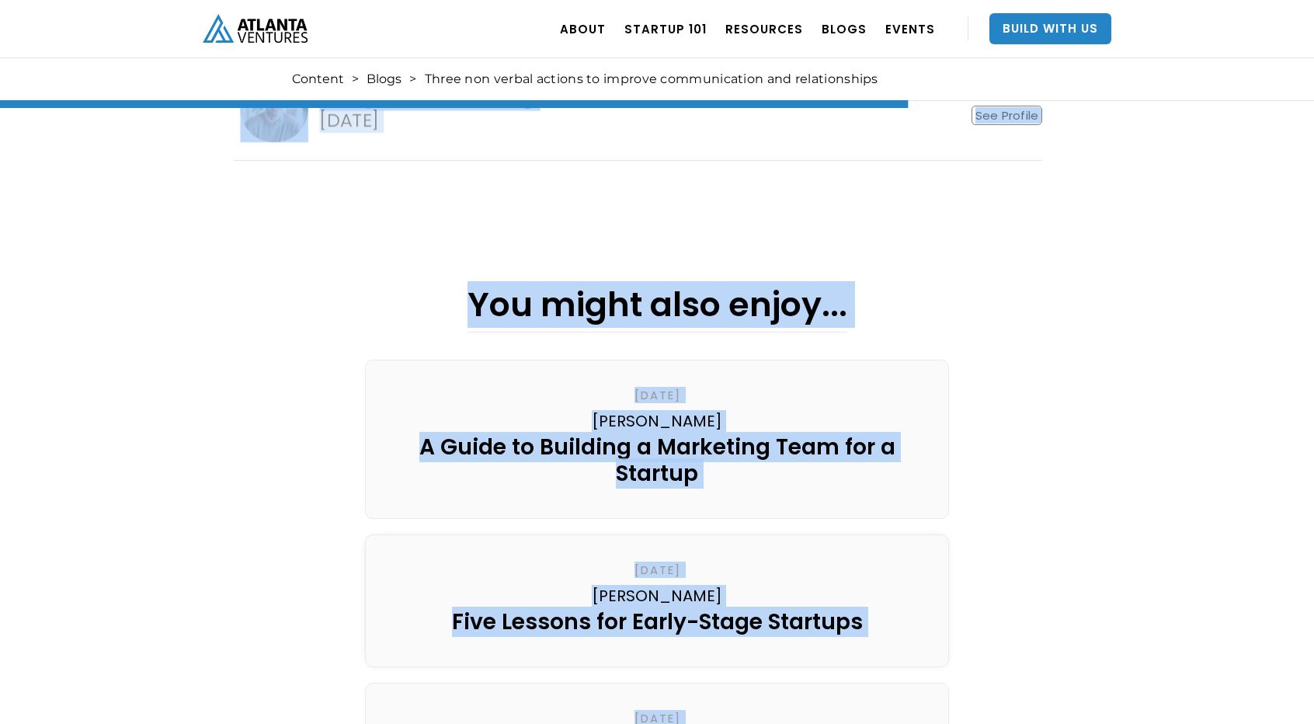
scroll to position [1970, 0]
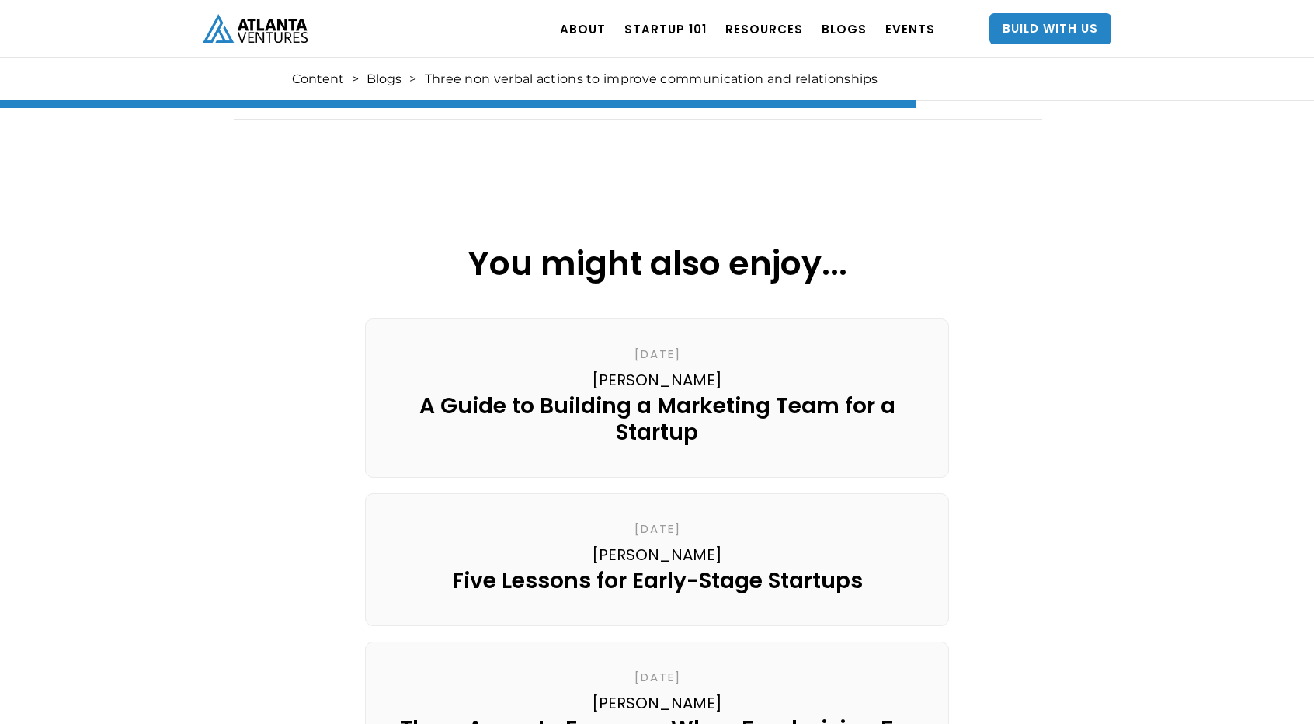
drag, startPoint x: 221, startPoint y: 305, endPoint x: 392, endPoint y: 190, distance: 206.0
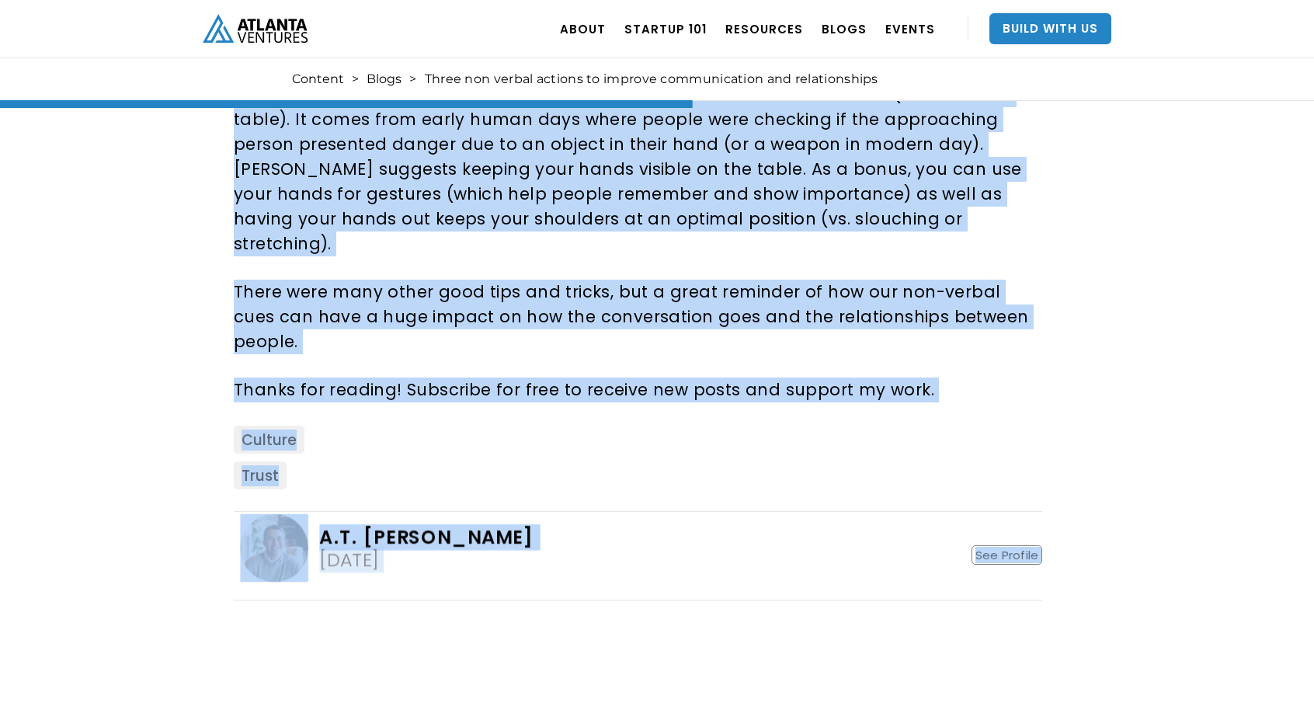
scroll to position [1488, 0]
copy div "I was recently listening to Cues by [PERSON_NAME] where she gives research base…"
click at [957, 426] on div "Culture" at bounding box center [638, 444] width 809 height 36
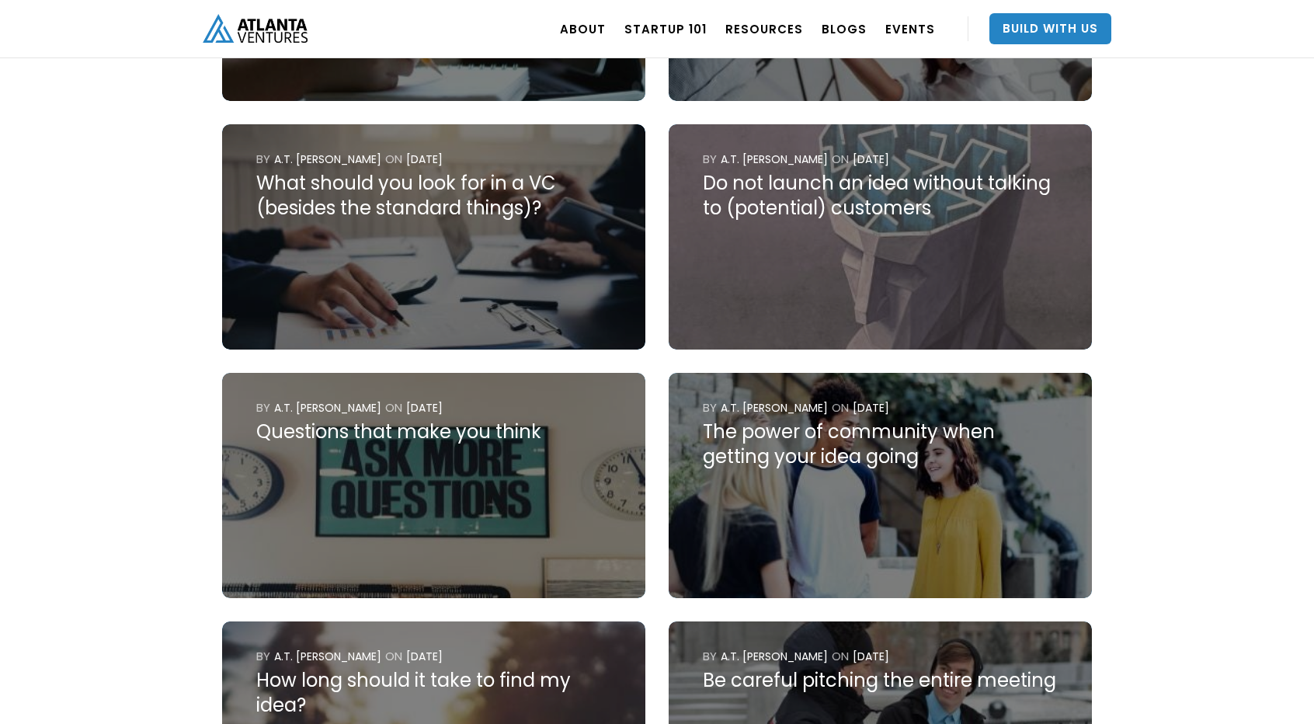
scroll to position [2692, 0]
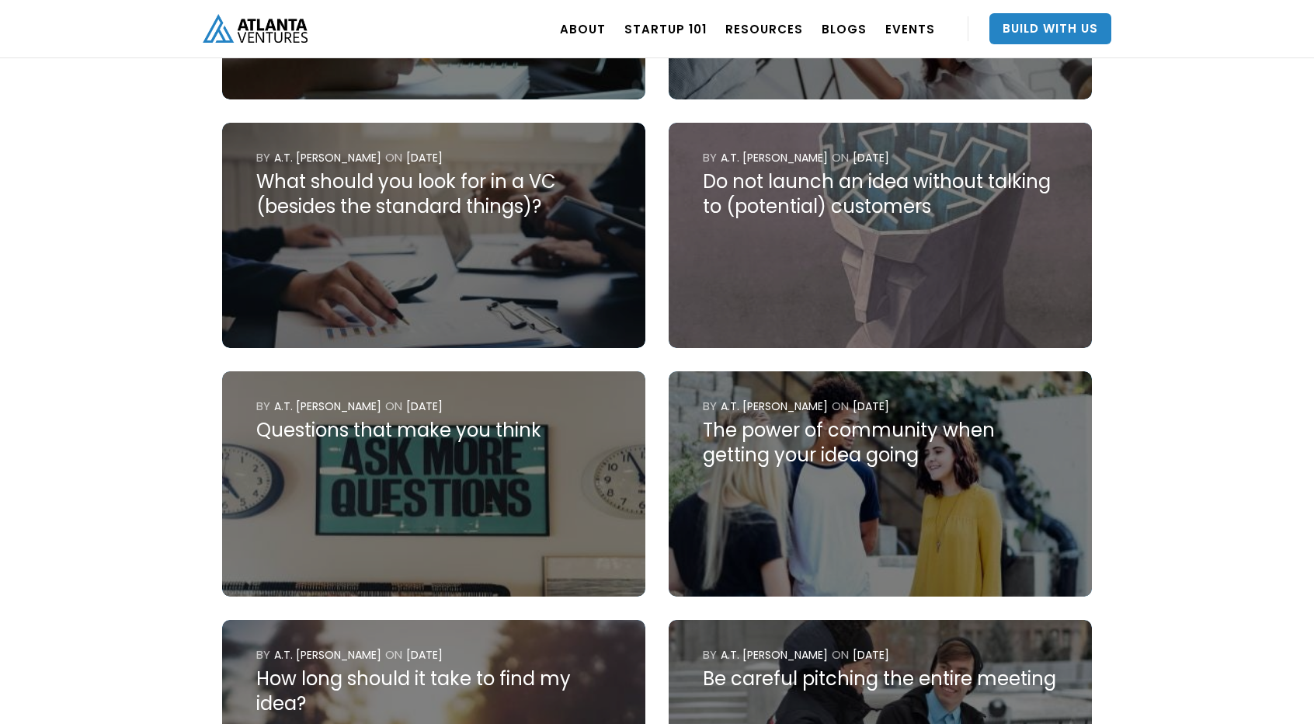
click at [365, 476] on img at bounding box center [433, 483] width 423 height 225
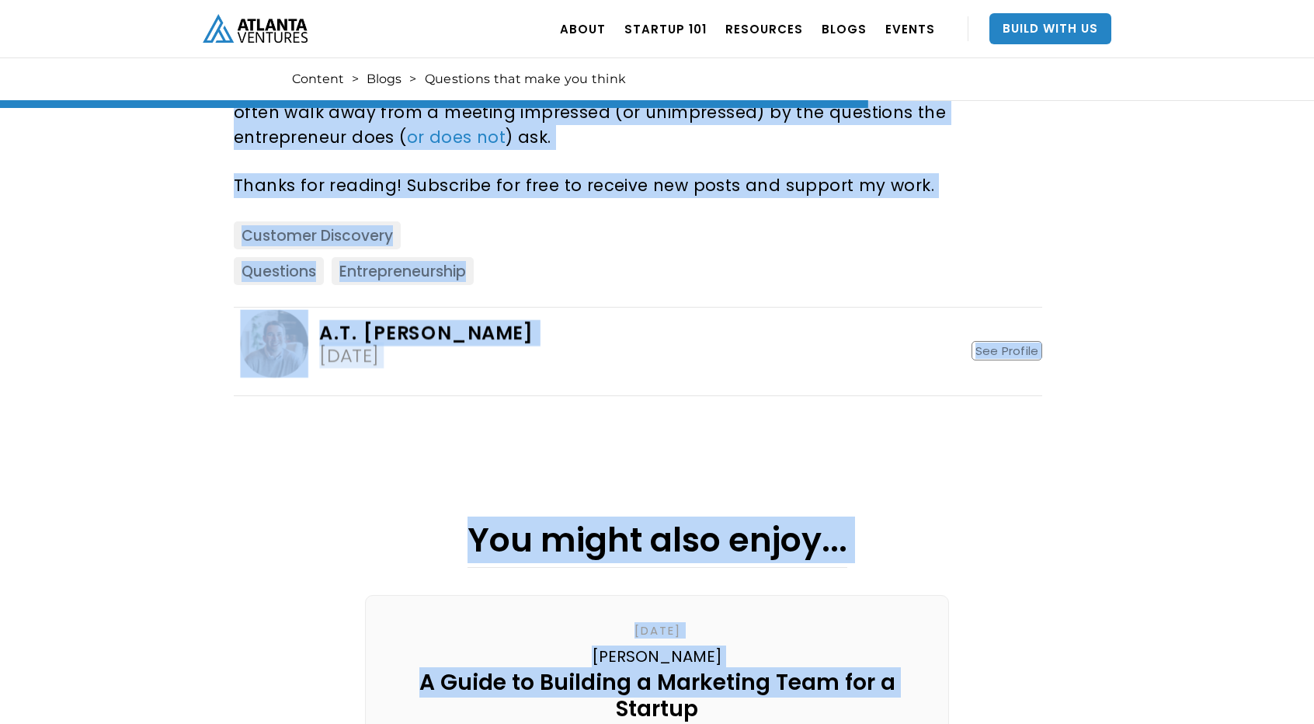
scroll to position [2222, 0]
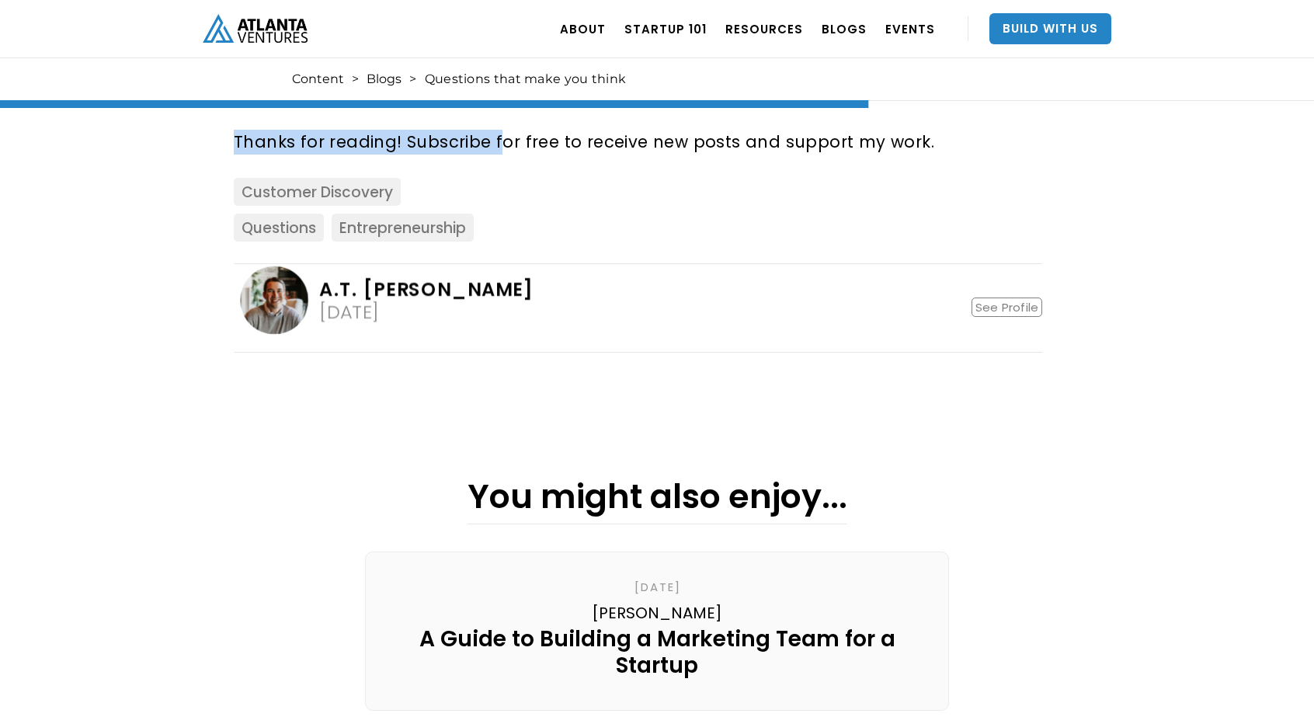
drag, startPoint x: 223, startPoint y: 308, endPoint x: 500, endPoint y: 150, distance: 319.4
copy div "L ipsu dolors ametconsectet adipiscin el se doeiu te incidi utlaboreet dolor ma…"
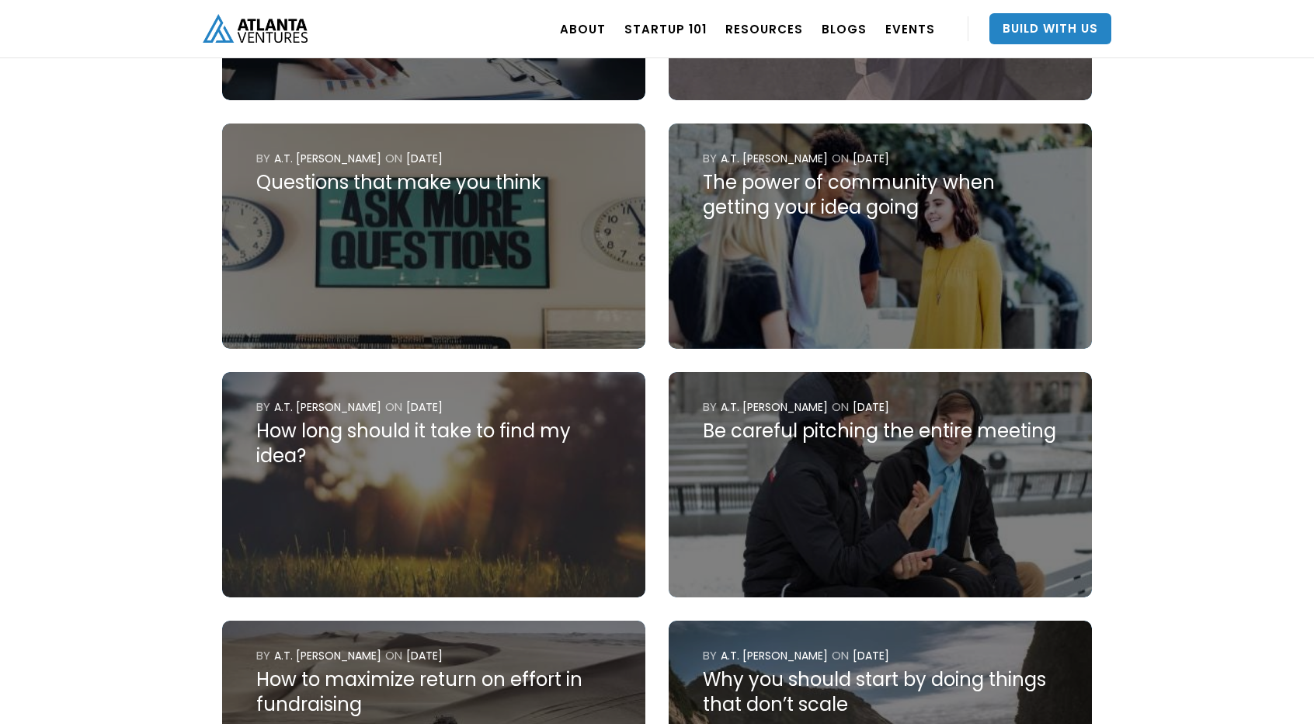
scroll to position [2940, 0]
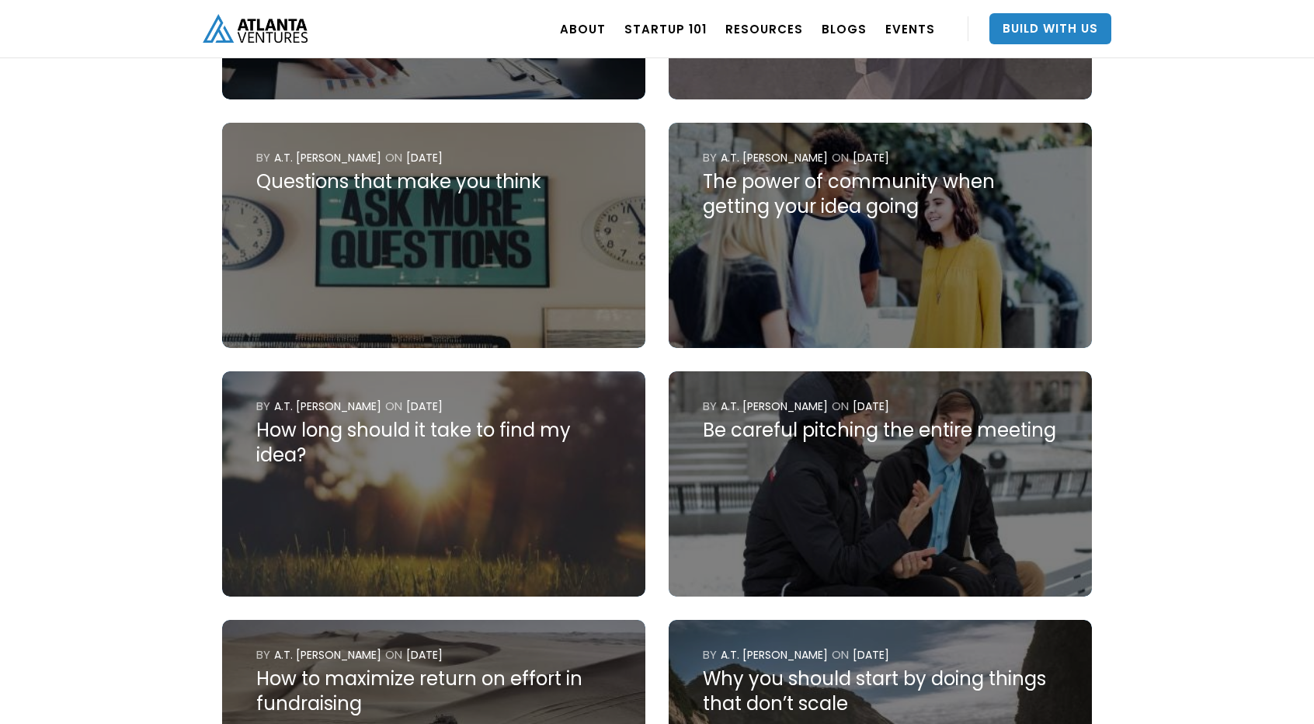
click at [803, 207] on div "The power of community when getting your idea going" at bounding box center [880, 194] width 355 height 50
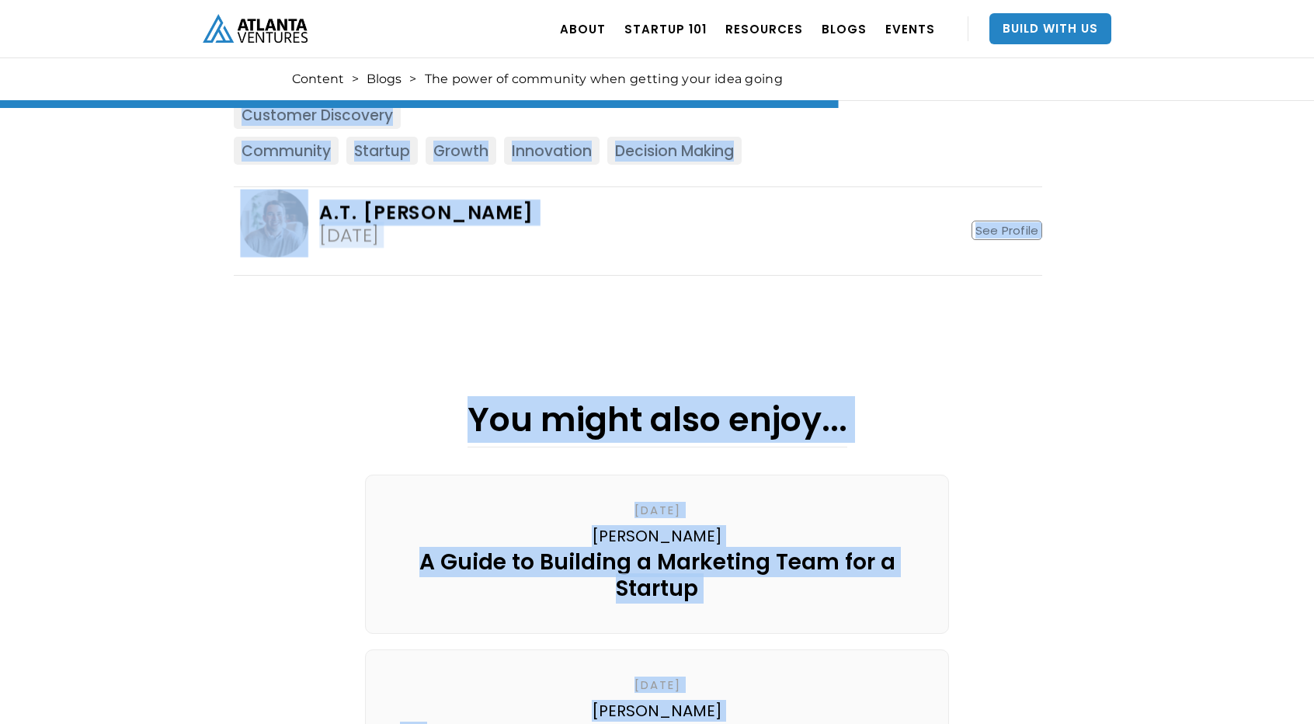
scroll to position [1897, 0]
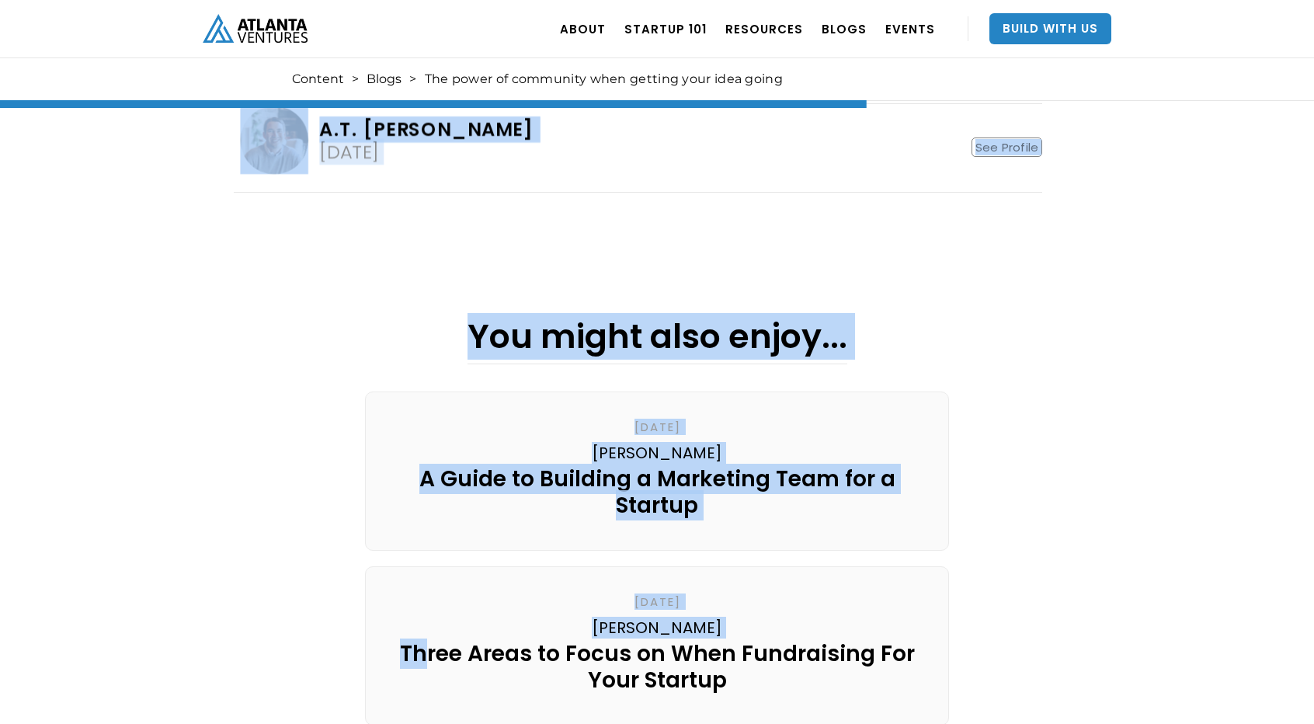
drag, startPoint x: 225, startPoint y: 412, endPoint x: 374, endPoint y: 230, distance: 235.2
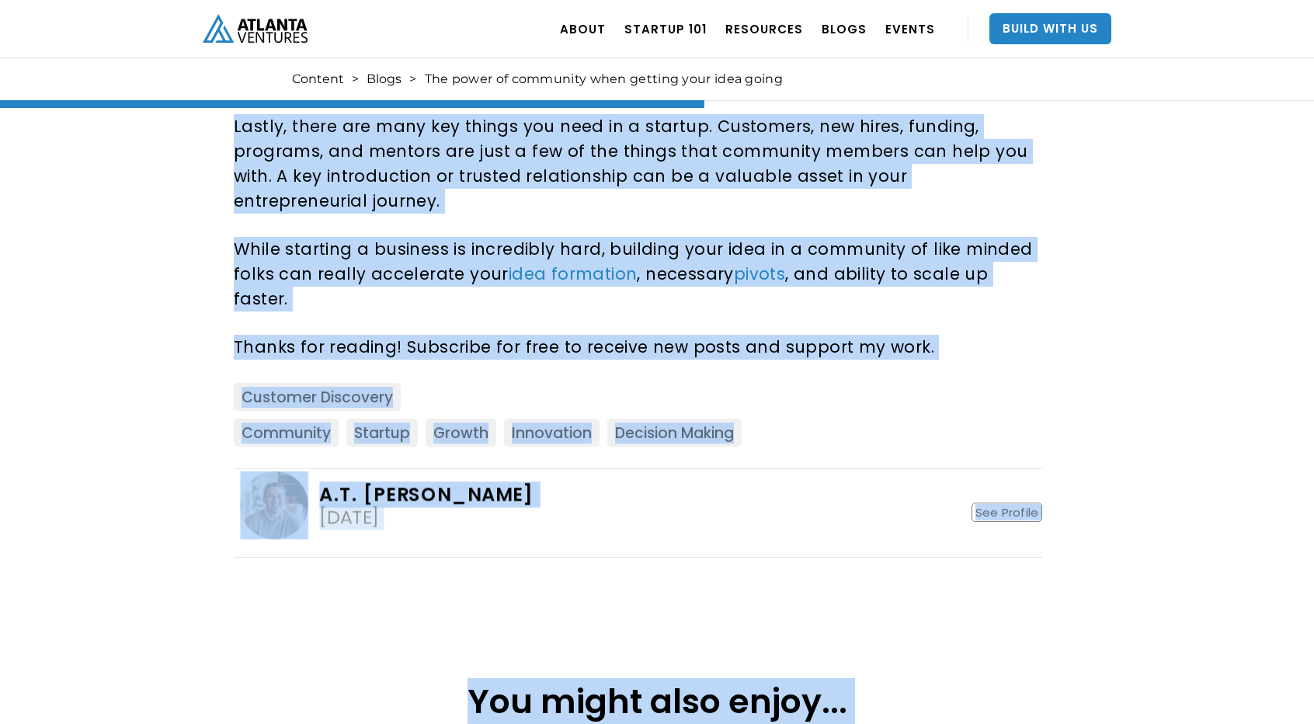
scroll to position [1532, 0]
copy div "I had several conversations recently where the power of community has come up. …"
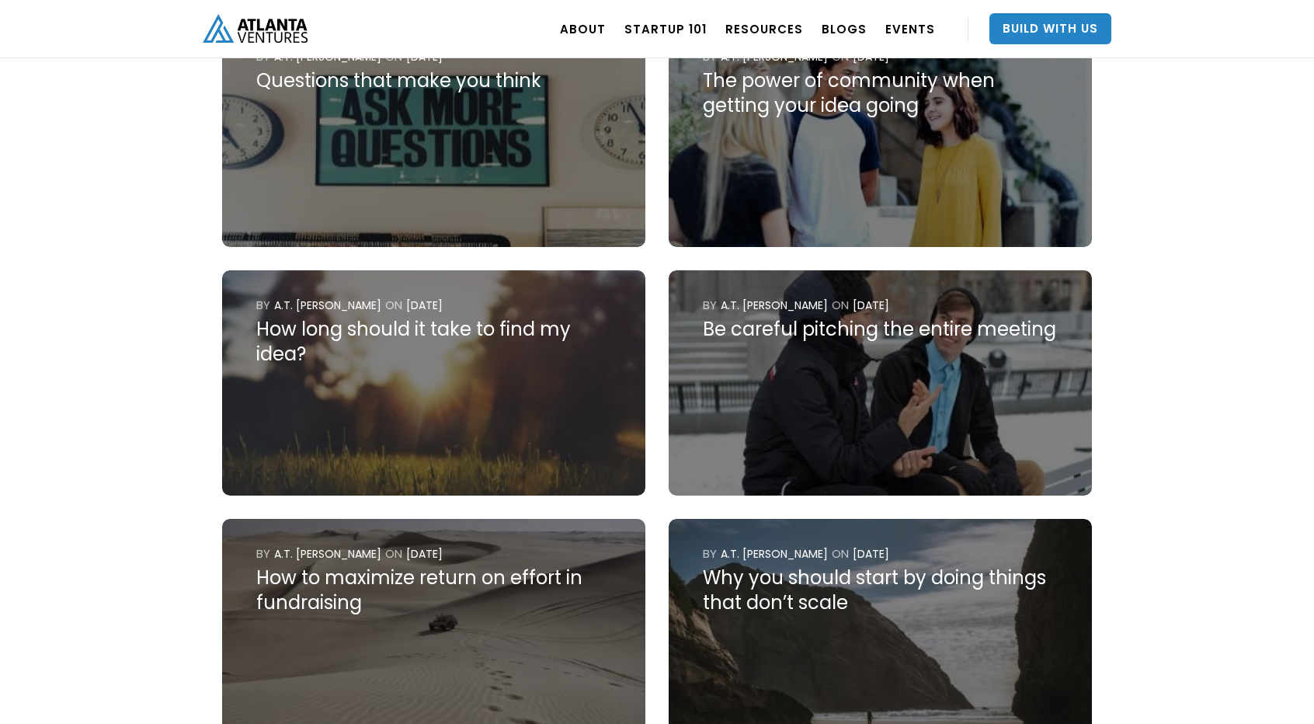
scroll to position [3042, 0]
click at [799, 386] on img at bounding box center [880, 382] width 423 height 225
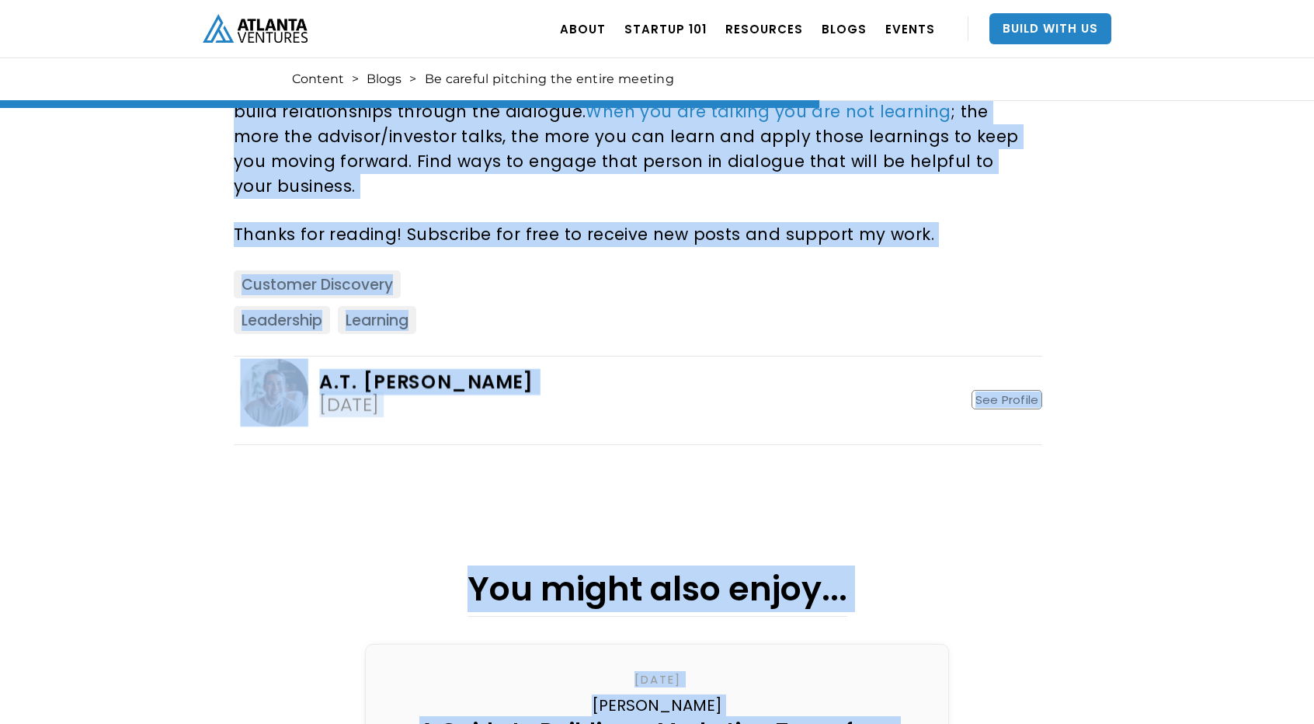
scroll to position [1945, 0]
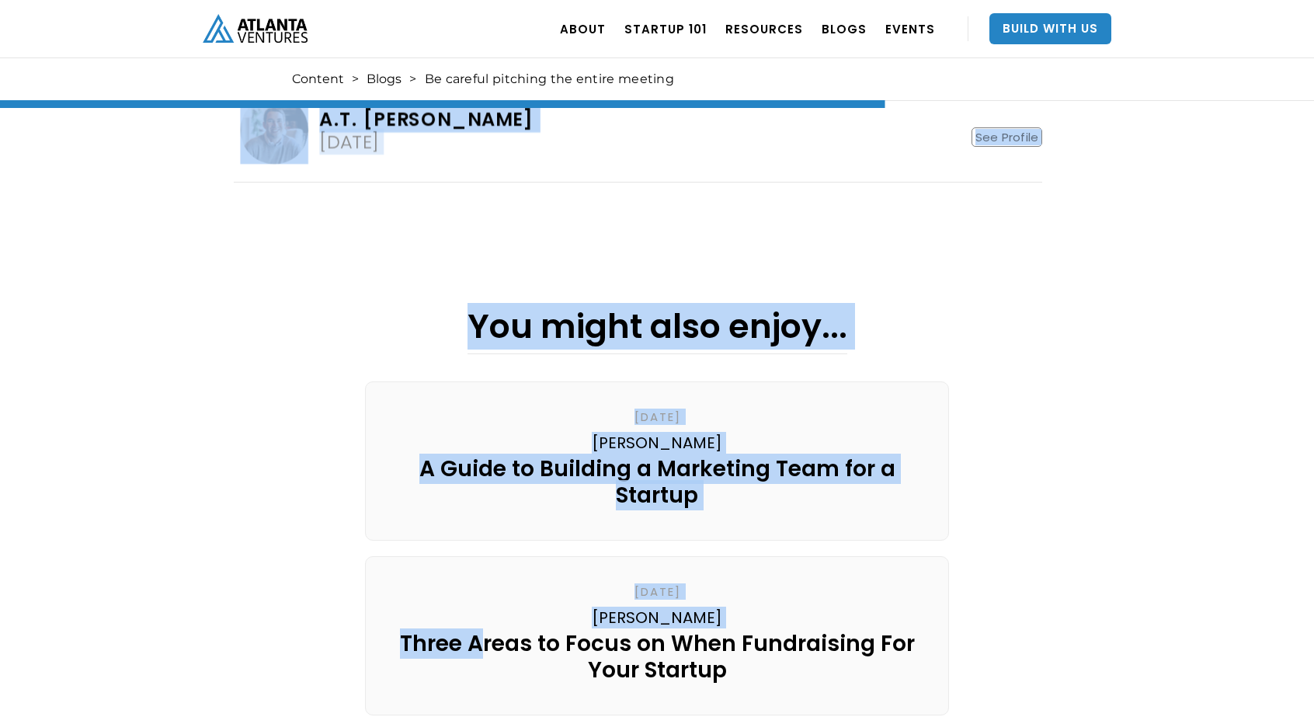
drag, startPoint x: 225, startPoint y: 448, endPoint x: 428, endPoint y: 139, distance: 369.7
copy div "I regularly meet with founders in the context of an advisor or someone trying t…"
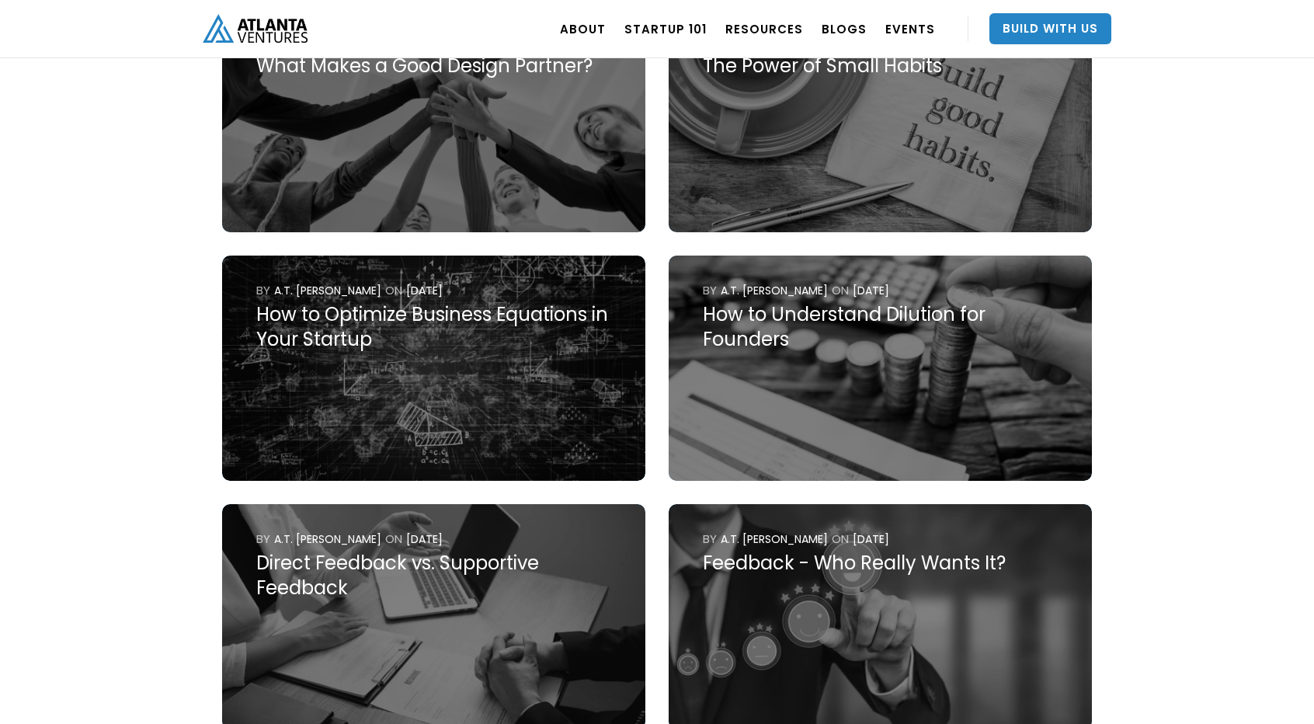
scroll to position [6037, 0]
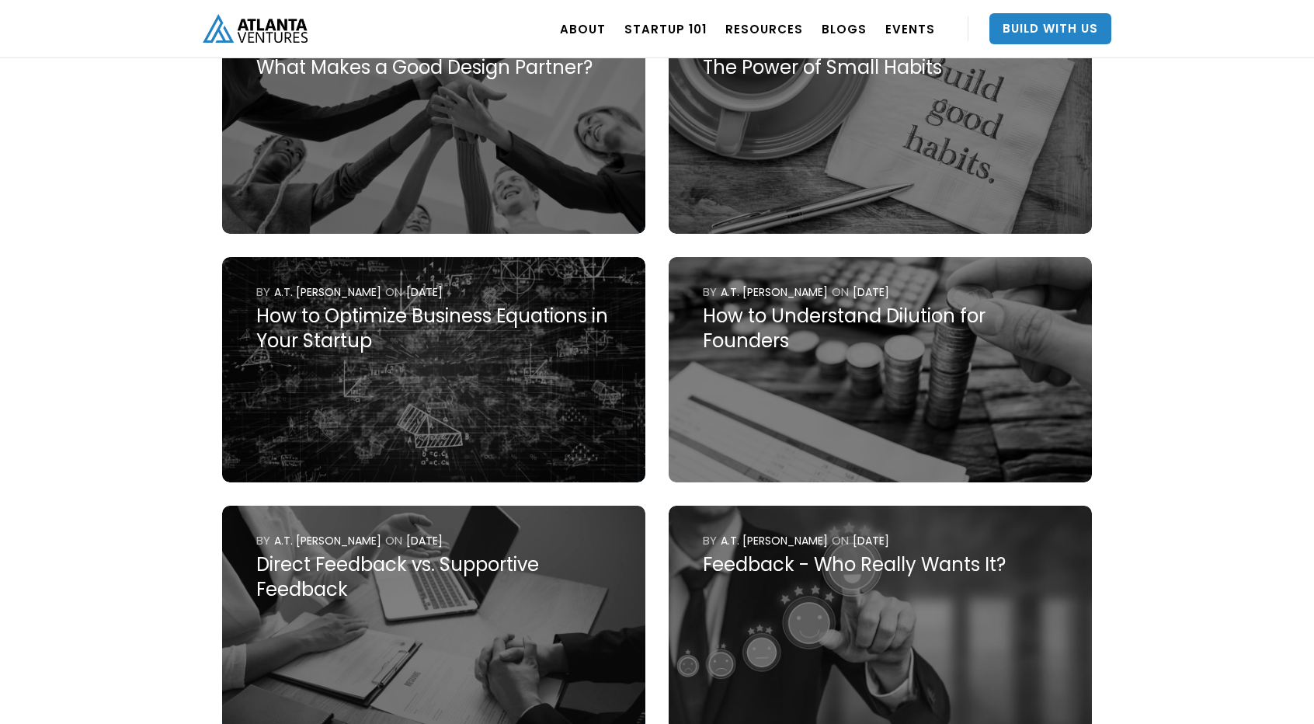
click at [1221, 611] on div "A.T. Gimbel Partner A.T. is passionate about supporting and building startups. …" at bounding box center [657, 692] width 1314 height 13313
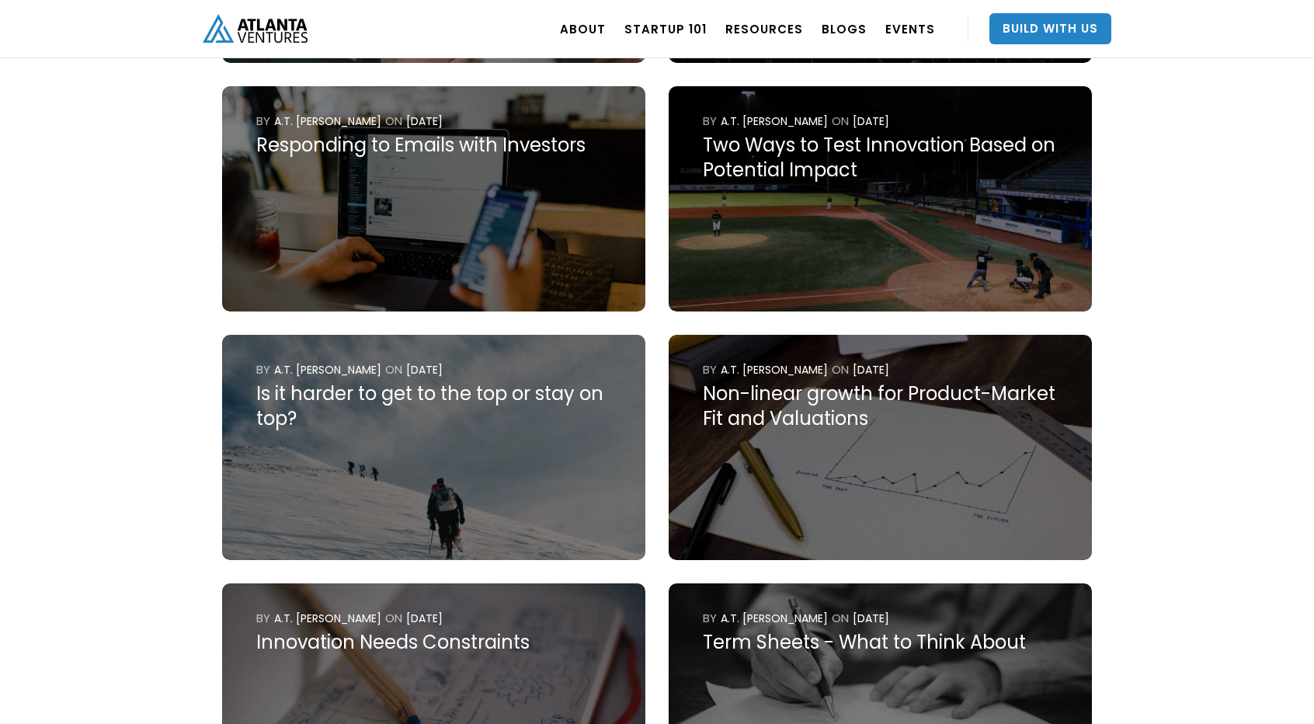
scroll to position [12421, 0]
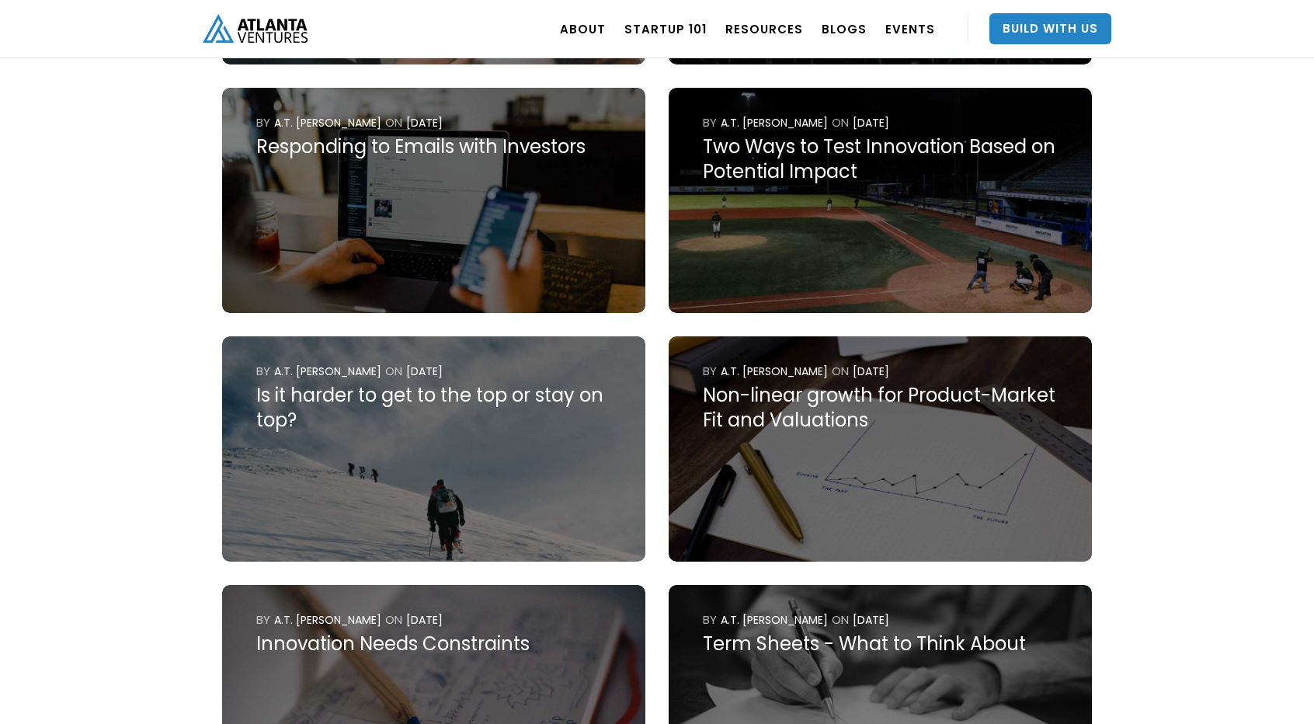
click at [857, 426] on div "Non-linear growth for Product-Market Fit and Valuations" at bounding box center [880, 408] width 355 height 50
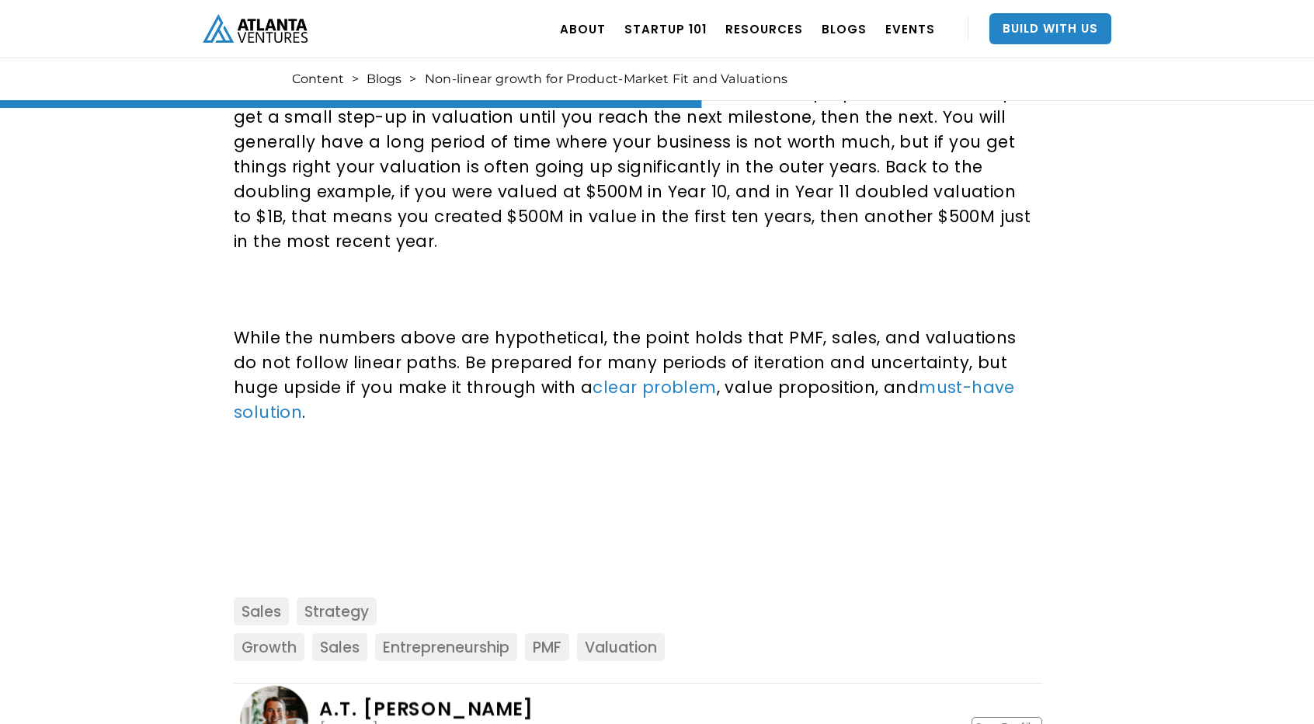
scroll to position [1690, 0]
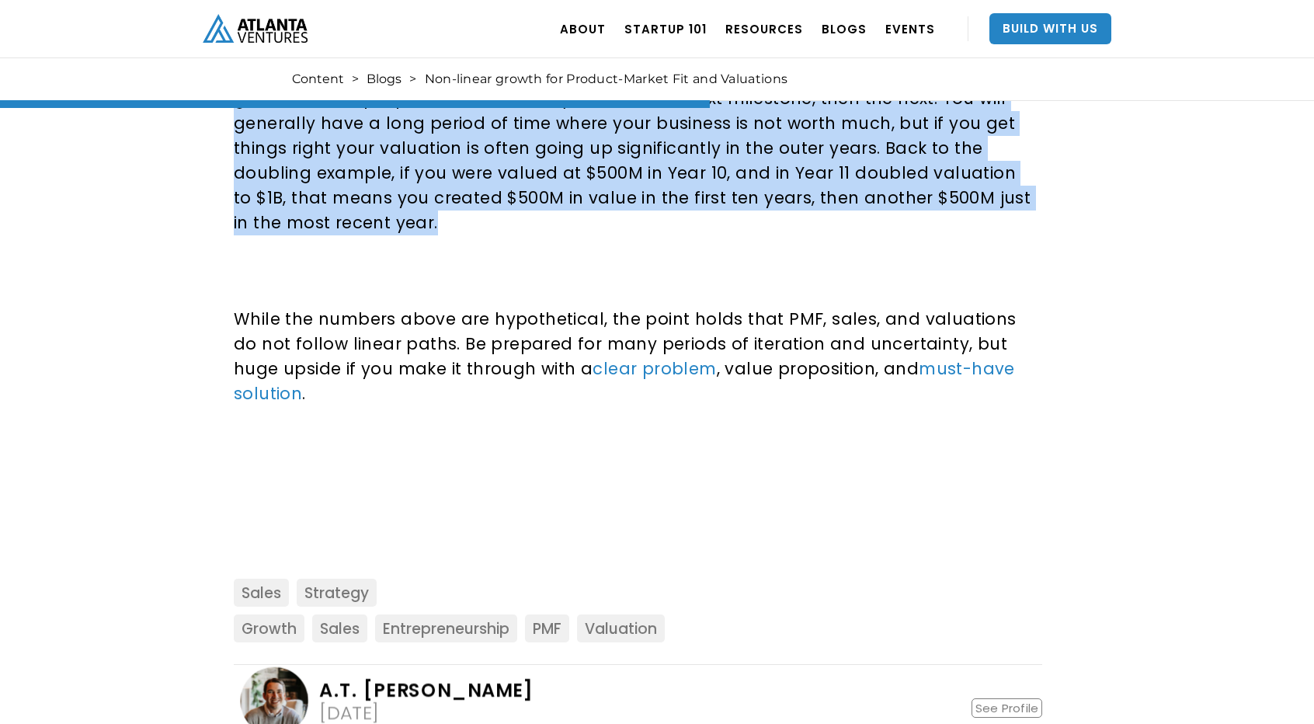
drag, startPoint x: 219, startPoint y: 238, endPoint x: 1056, endPoint y: 183, distance: 839.2
copy div "Demystifying Growth: The Non-linear Trajectory of Product-Market Fit, Sales, an…"
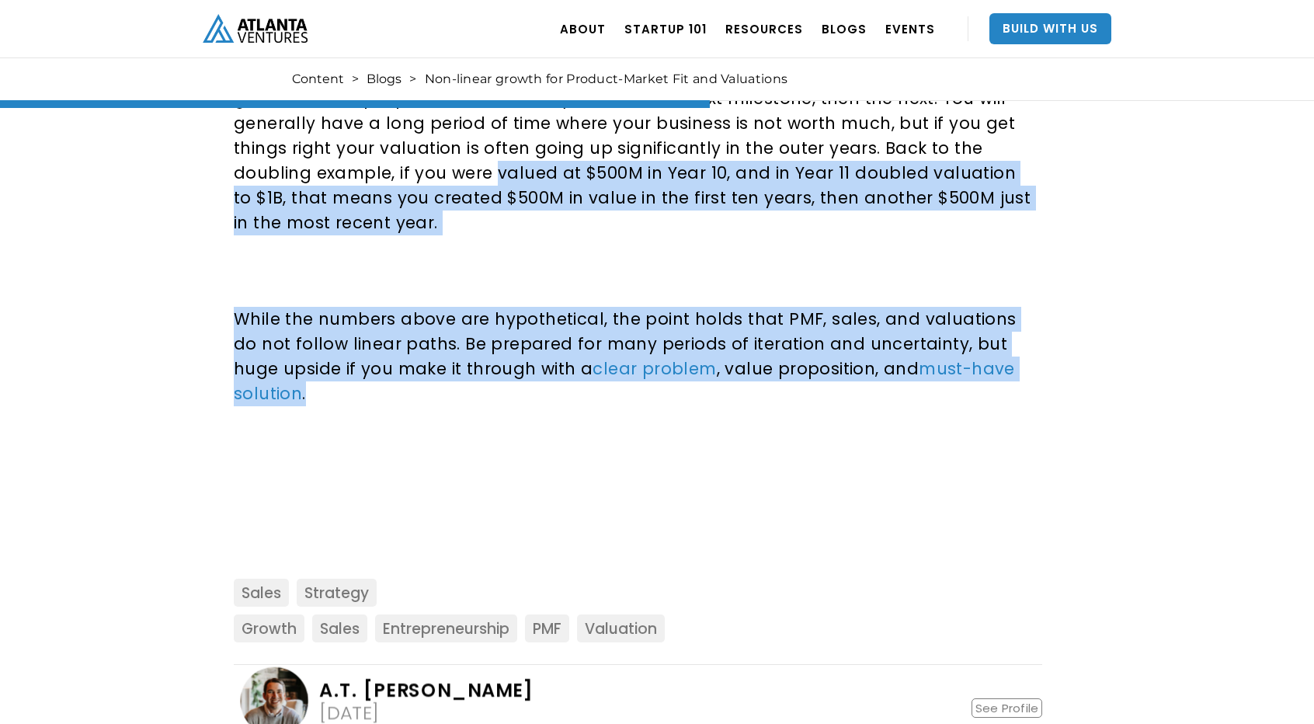
drag, startPoint x: 1049, startPoint y: 321, endPoint x: 278, endPoint y: 145, distance: 790.3
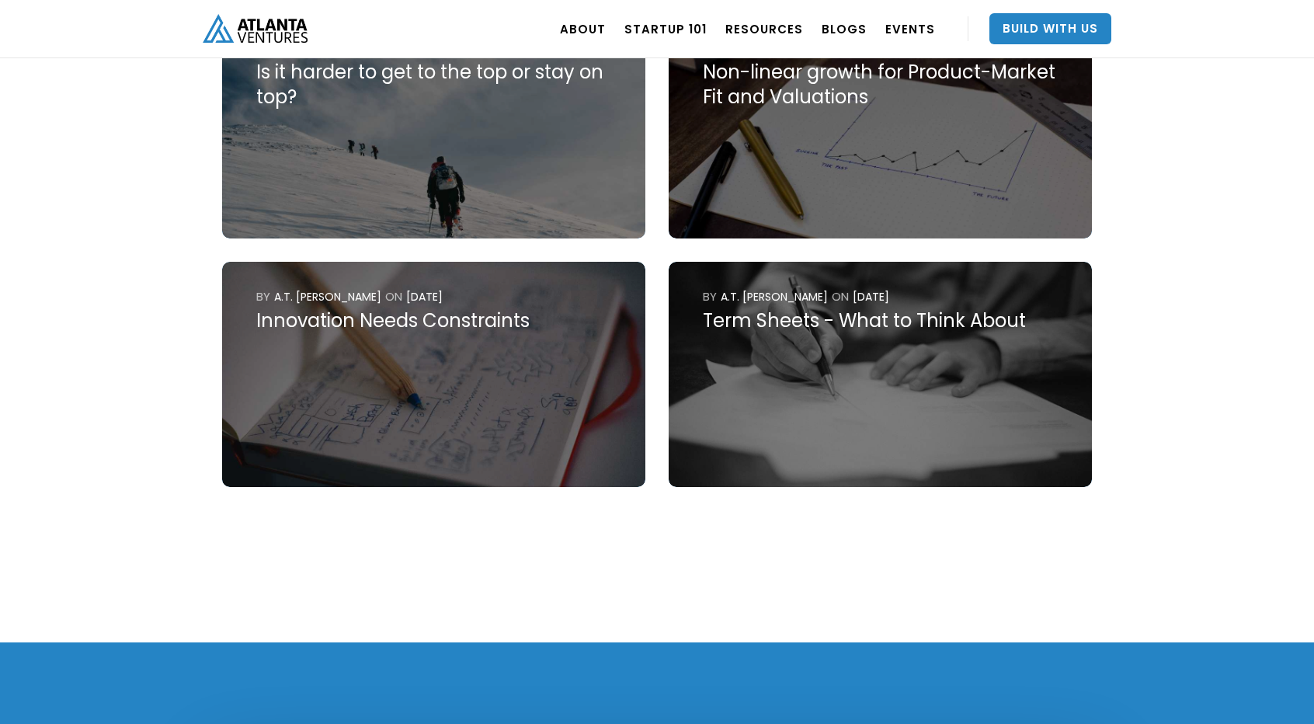
scroll to position [12748, 0]
